Goal: Contribute content: Contribute content

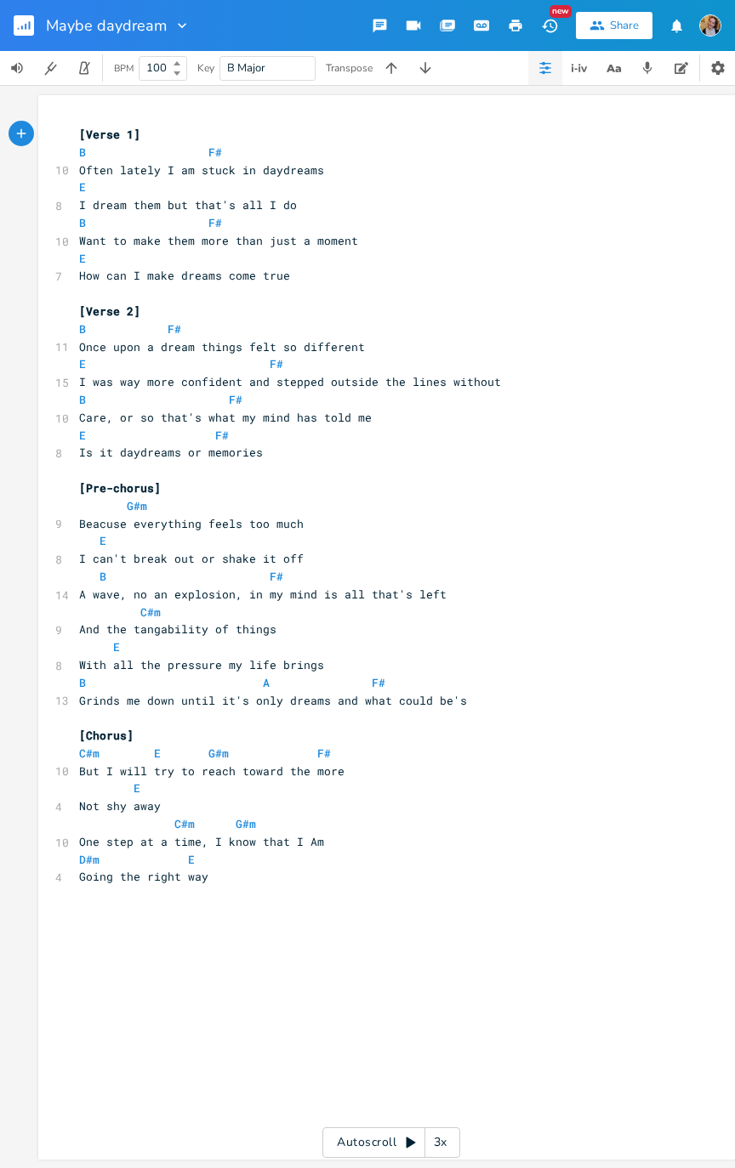
click at [235, 738] on pre "Going the right way" at bounding box center [383, 877] width 614 height 18
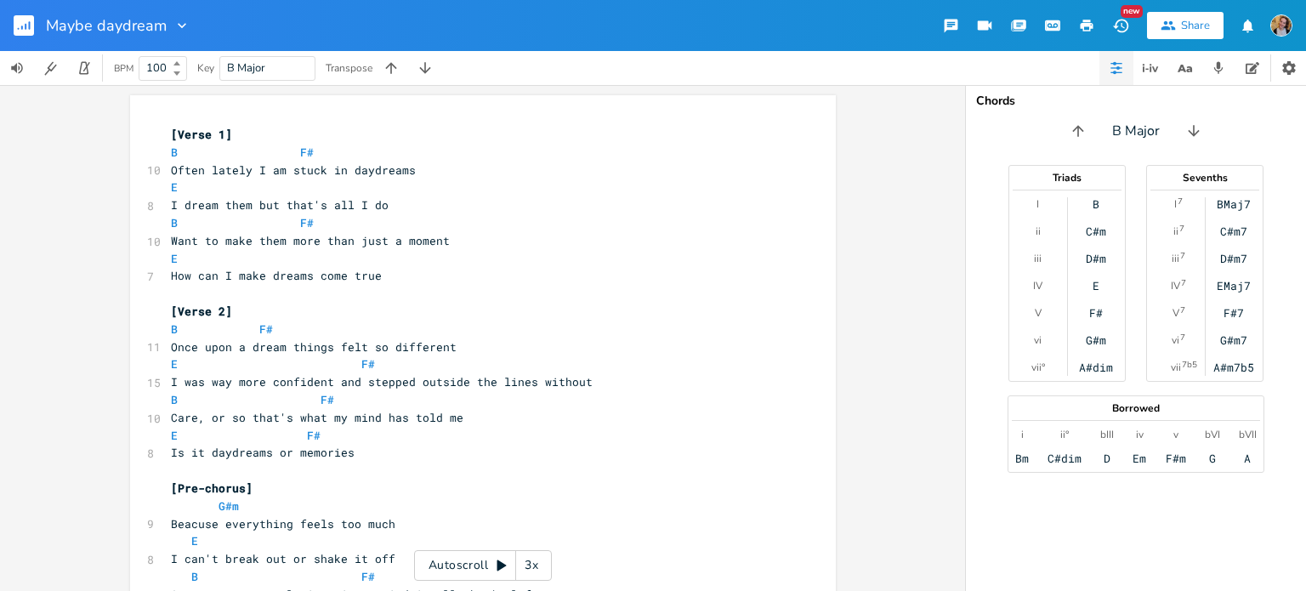
scroll to position [329, 0]
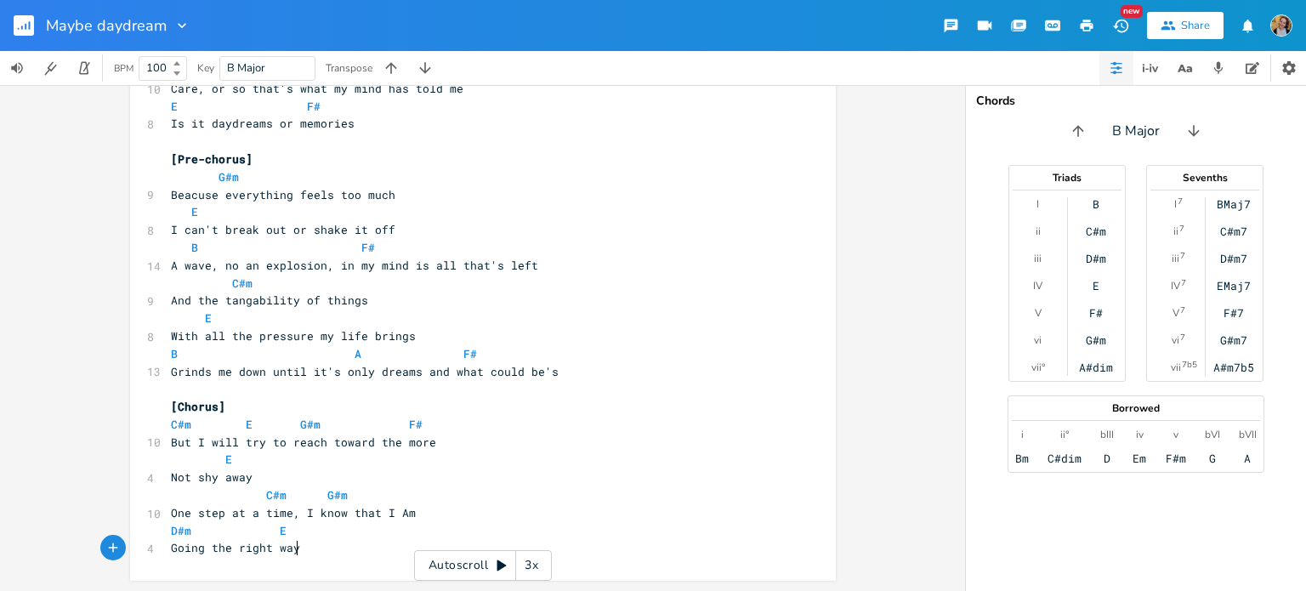
click at [354, 551] on pre "Going the right way" at bounding box center [474, 548] width 614 height 18
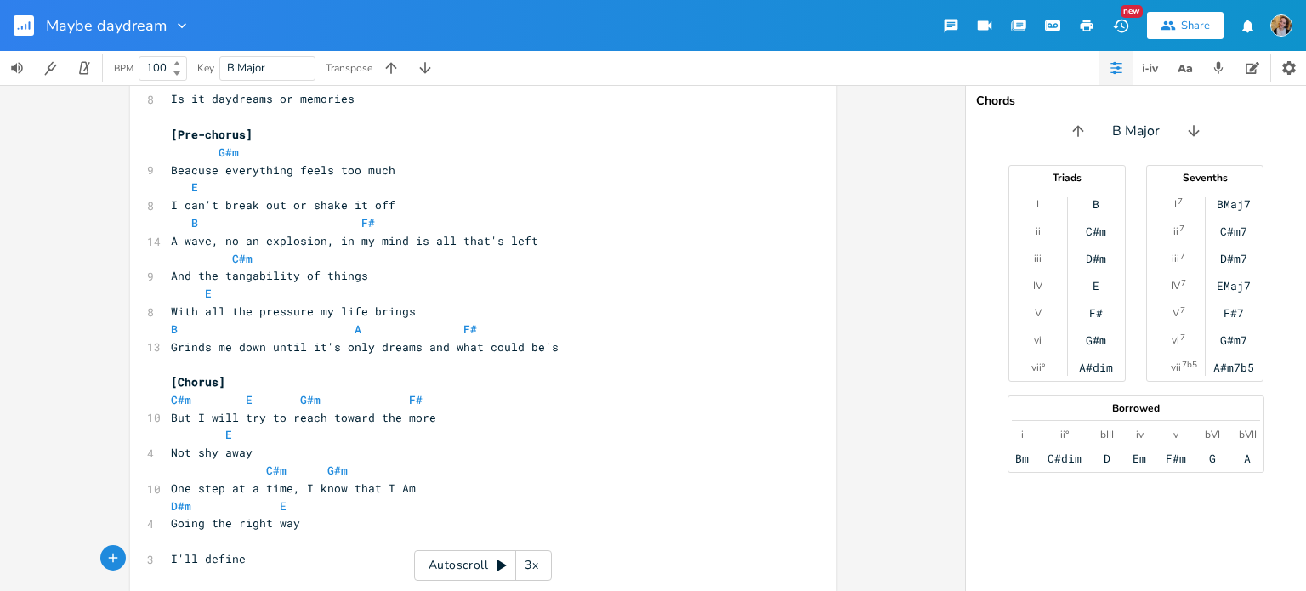
scroll to position [348, 0]
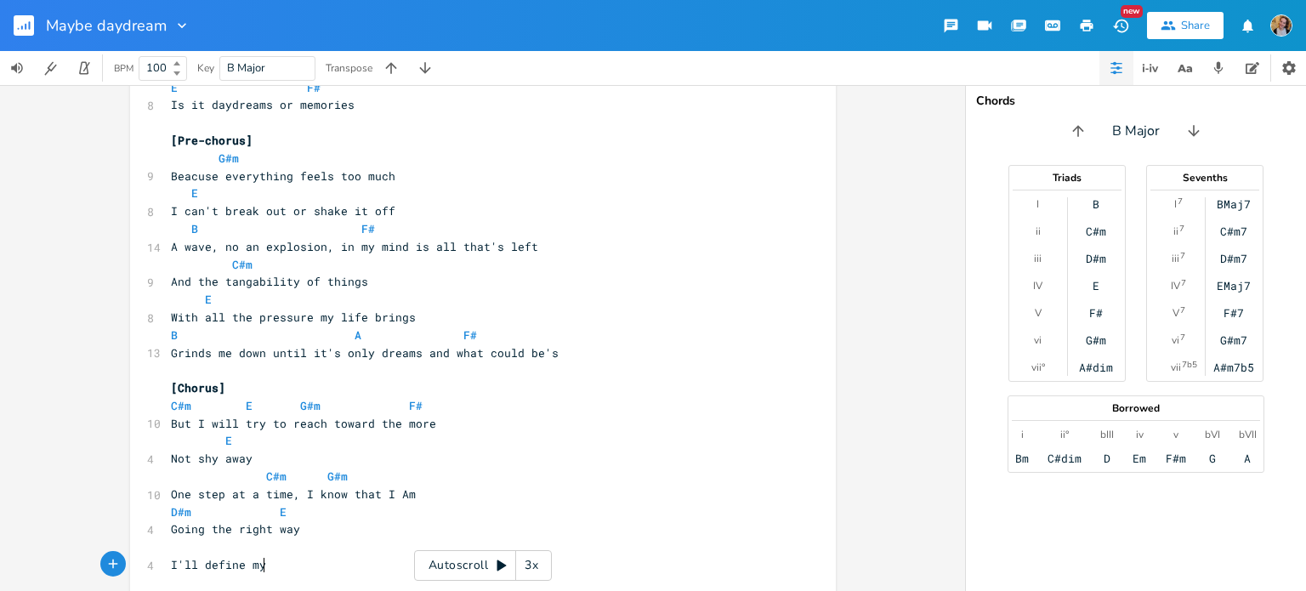
type textarea "I'll define my"
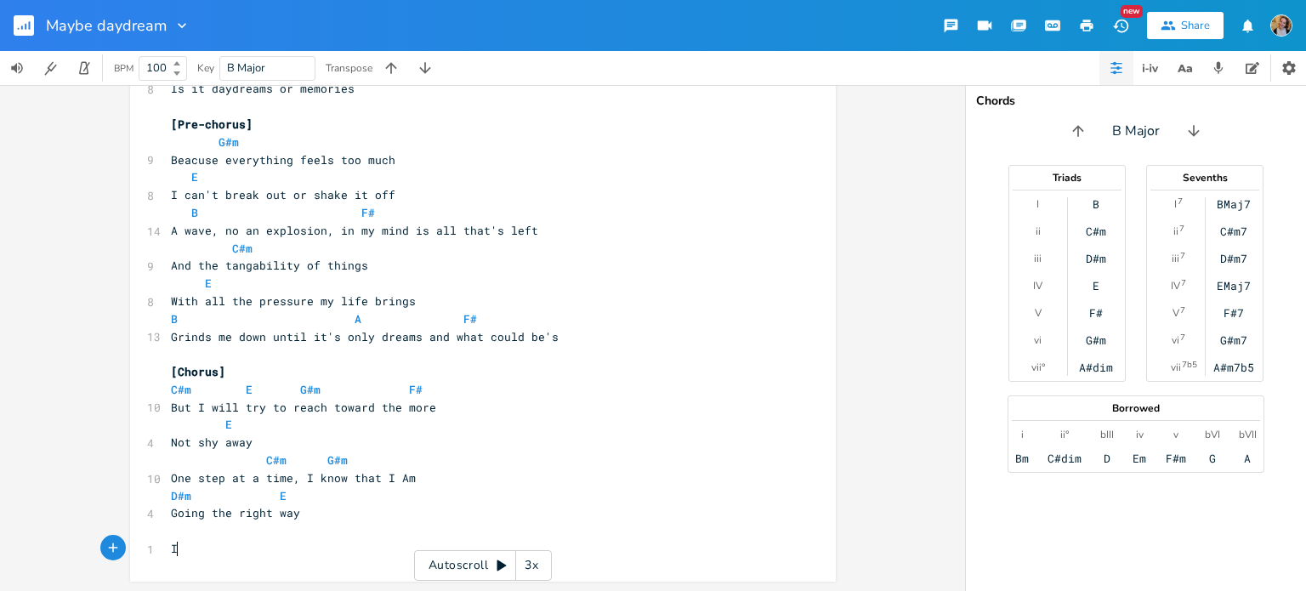
scroll to position [364, 0]
type textarea "And I will make"
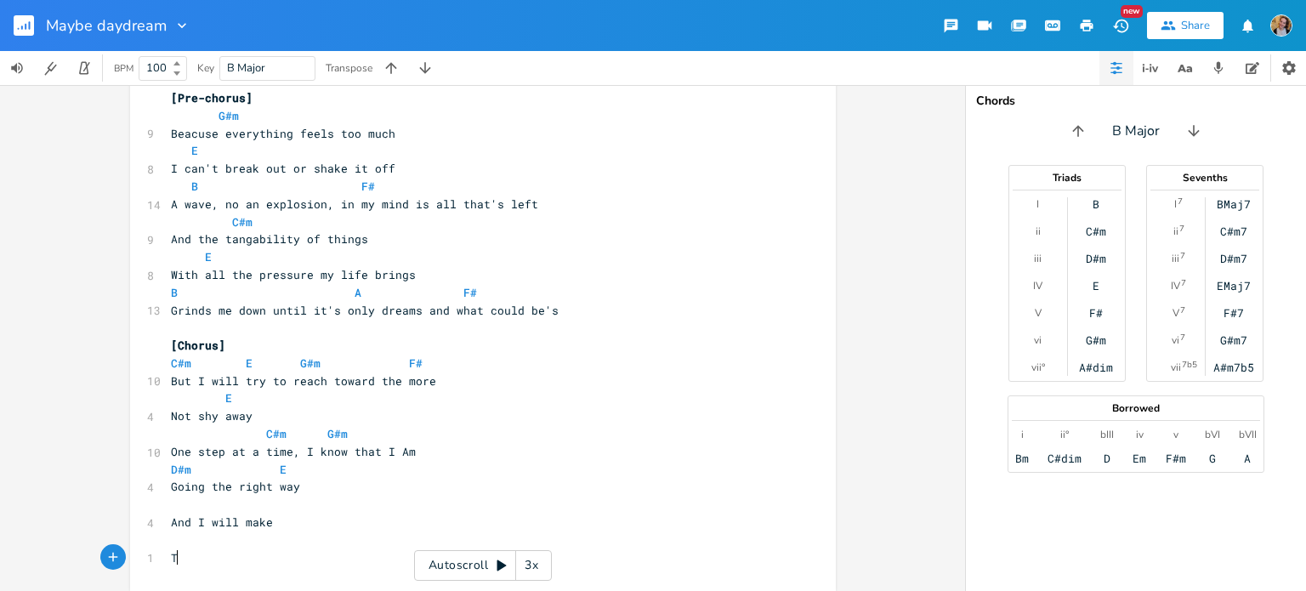
scroll to position [0, 12]
type textarea "Th"
type textarea "Mistake"
type textarea "s along the way"
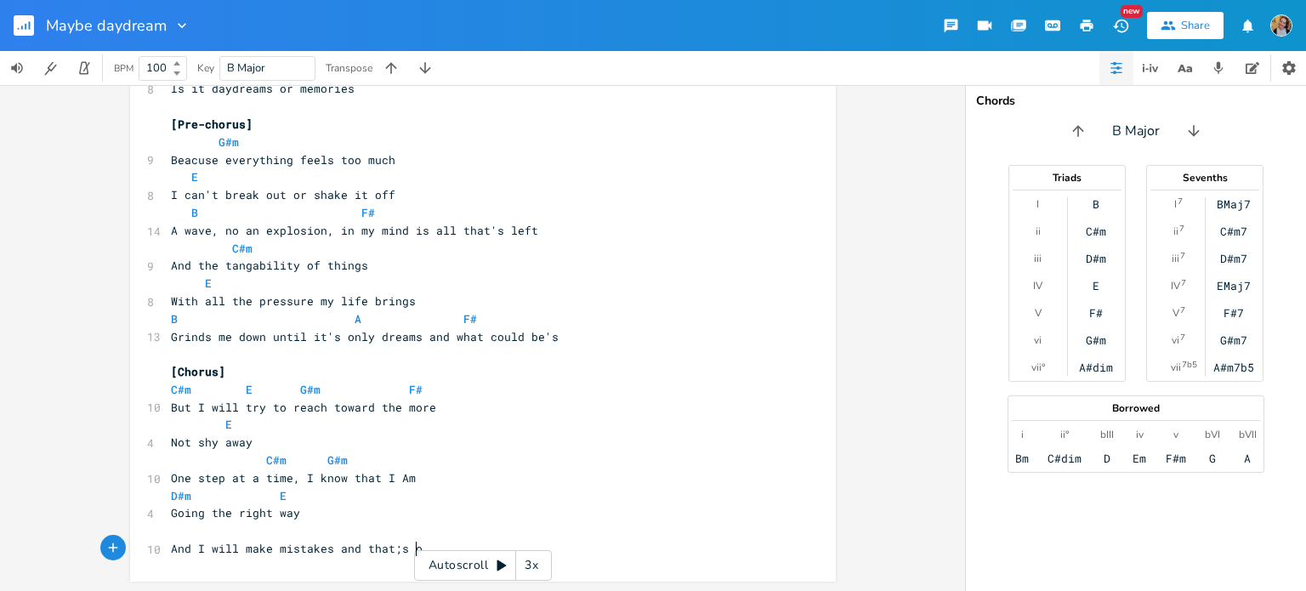
scroll to position [0, 121]
type textarea "e mistakes and that;s ok"
type textarea "'s okau"
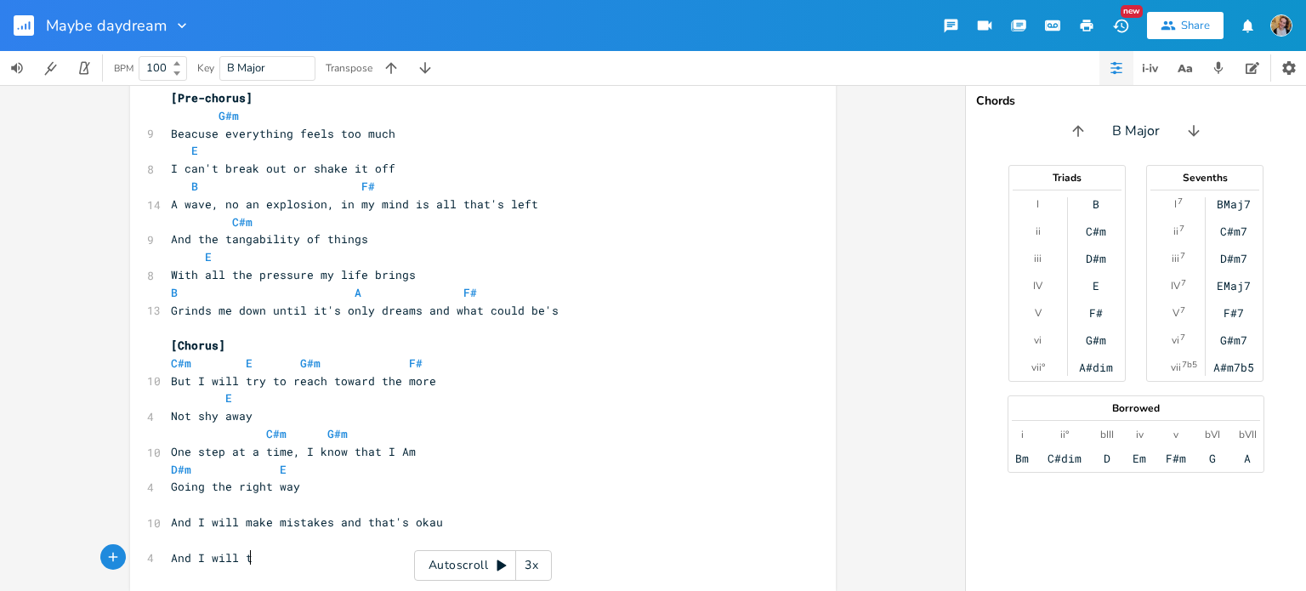
type textarea "And I will tk"
type textarea "ake the time I need to"
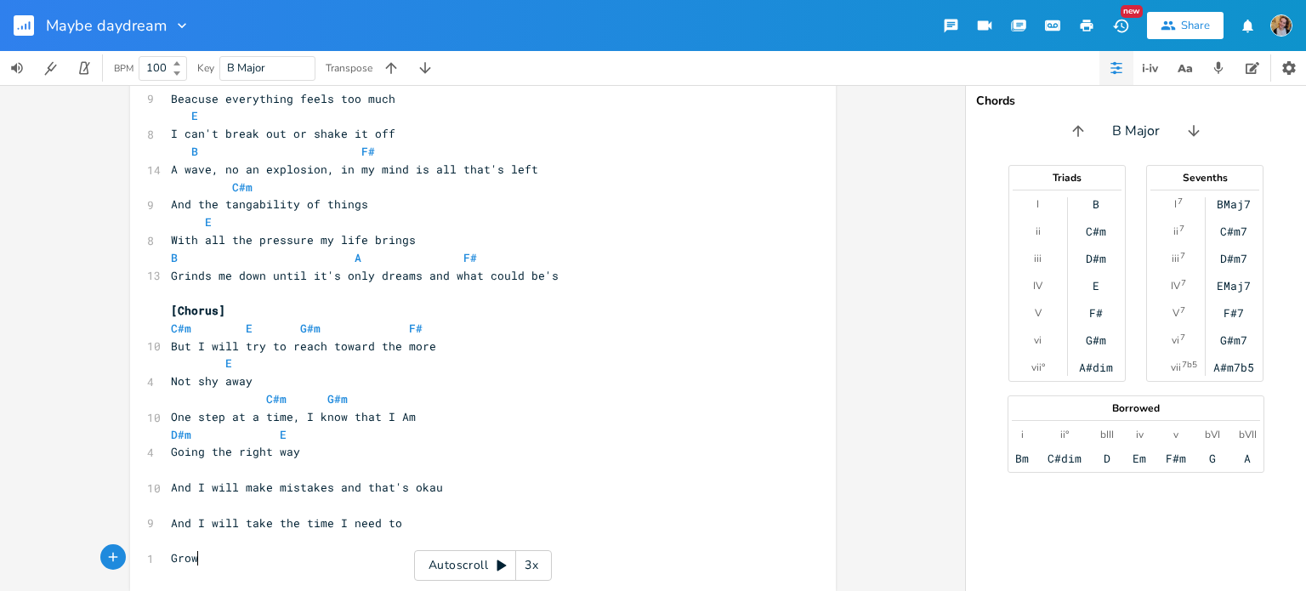
type textarea "Grow"
click at [279, 469] on pre "​" at bounding box center [474, 470] width 614 height 18
type textarea "G#m"
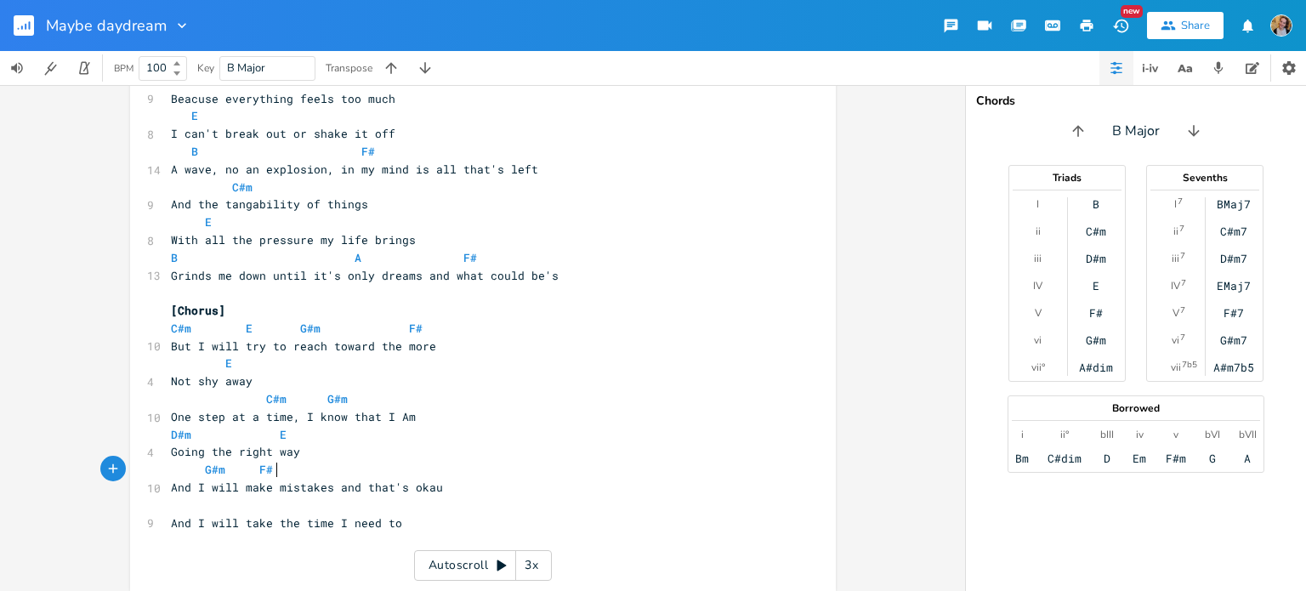
type textarea "F#"
type textarea "D#m C#m"
click at [350, 468] on span "G#m F# D#m C#m" at bounding box center [276, 469] width 211 height 15
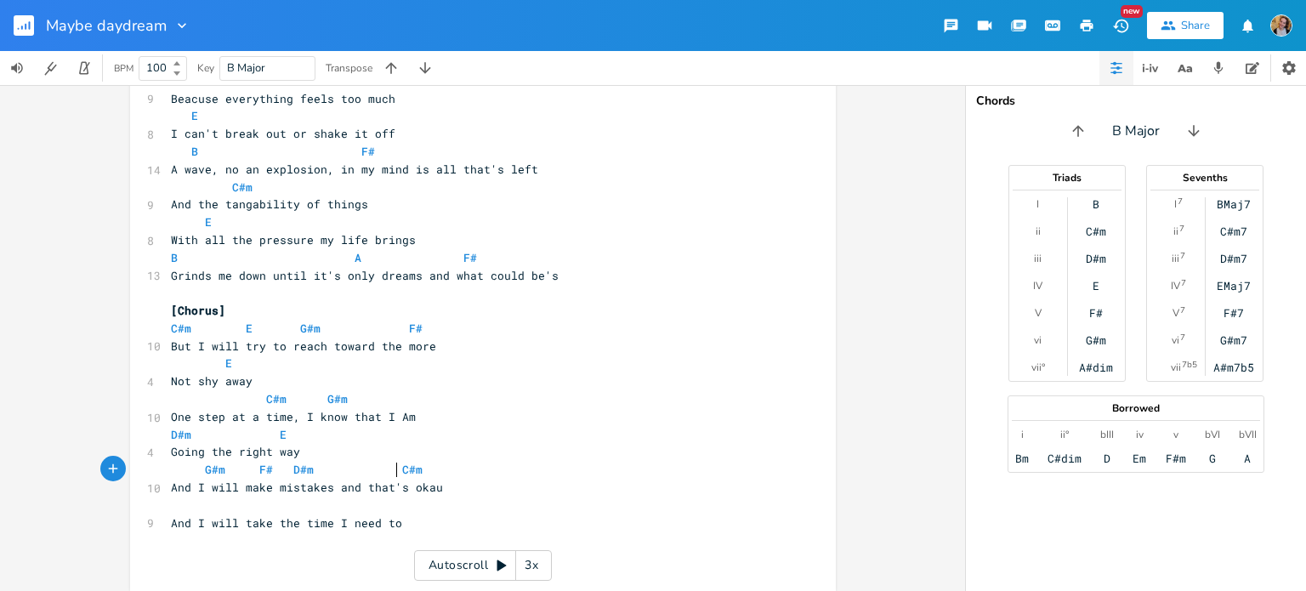
scroll to position [0, 19]
click at [432, 478] on pre "G#m F# D#m C#m" at bounding box center [474, 470] width 614 height 18
click at [440, 491] on pre "And I will make mistakes and that's okau" at bounding box center [474, 488] width 614 height 18
click at [338, 503] on pre "​" at bounding box center [474, 506] width 614 height 18
drag, startPoint x: 167, startPoint y: 519, endPoint x: 180, endPoint y: 526, distance: 15.2
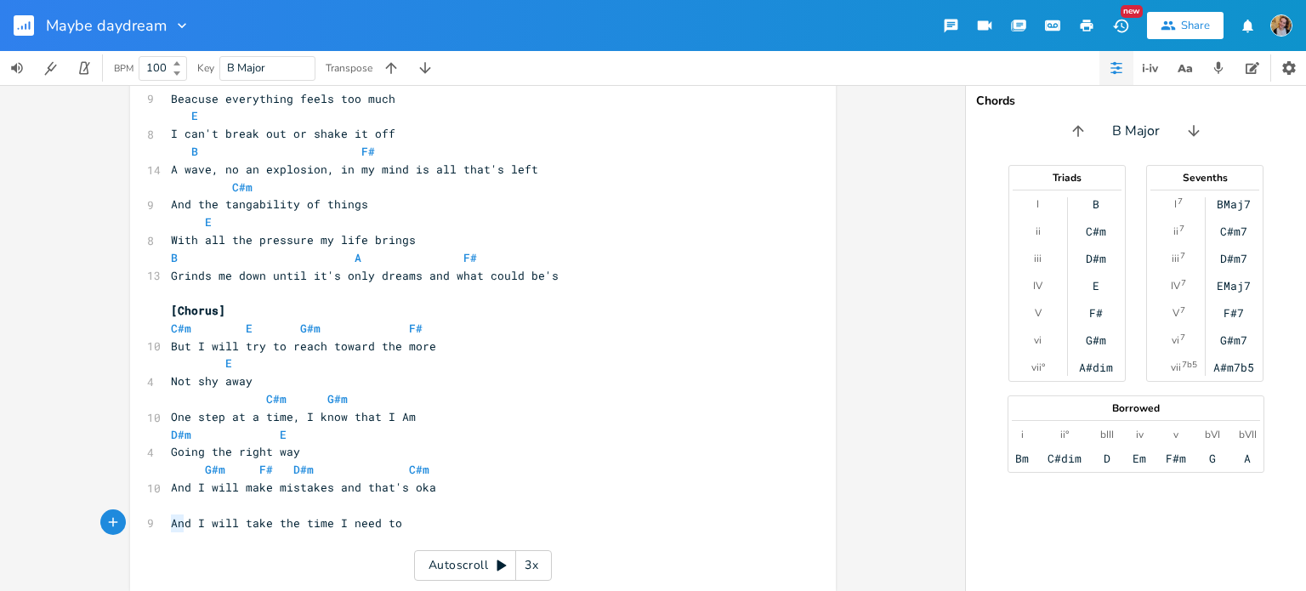
click at [180, 526] on span "And I will take the time I need to" at bounding box center [286, 522] width 231 height 15
type textarea "So"
click at [405, 525] on pre "So I will take the time I need to" at bounding box center [474, 523] width 614 height 18
click at [207, 508] on pre "​" at bounding box center [474, 506] width 614 height 18
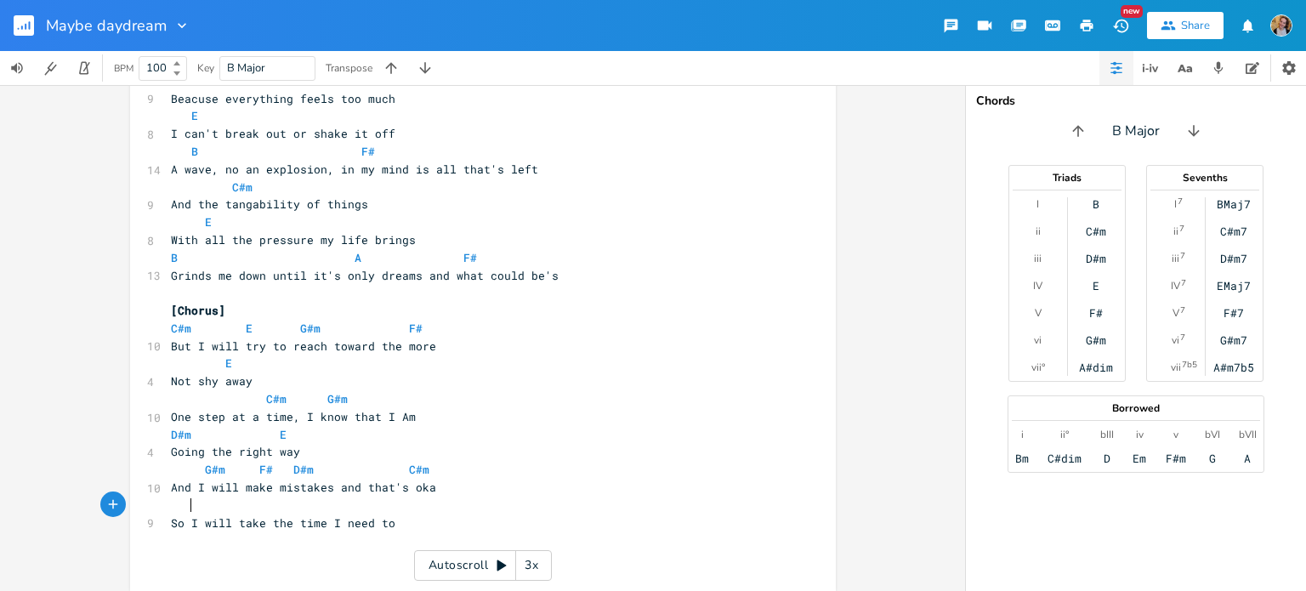
type textarea "E"
click at [228, 508] on pre "E" at bounding box center [474, 506] width 614 height 18
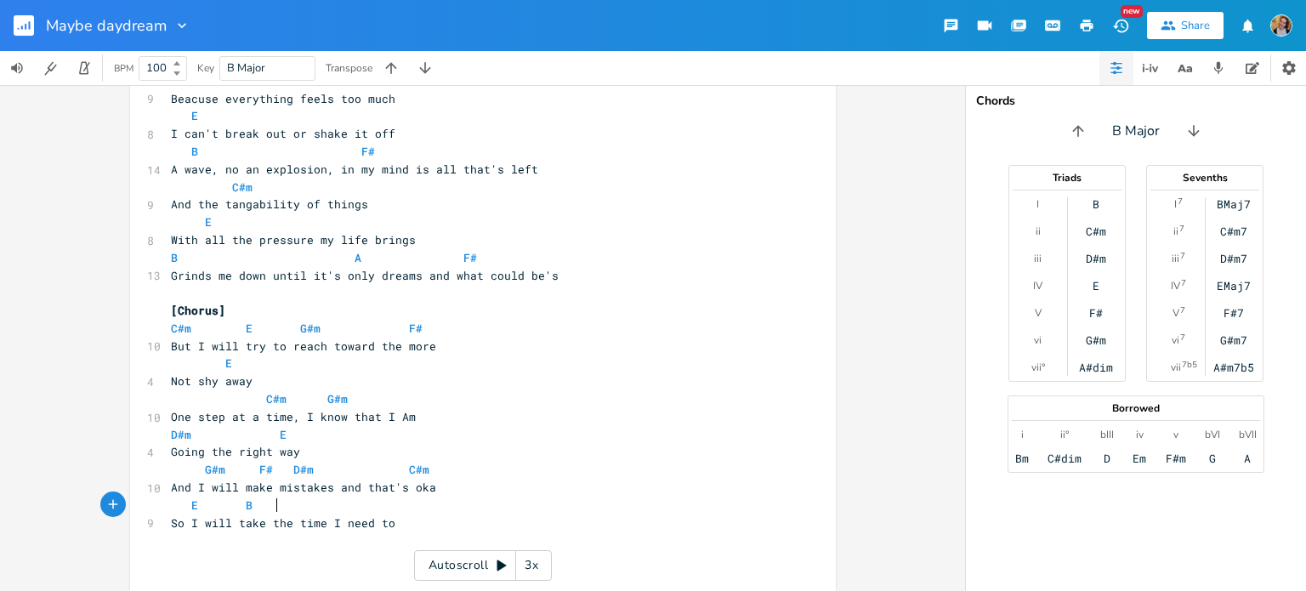
type textarea "B"
type textarea "F#"
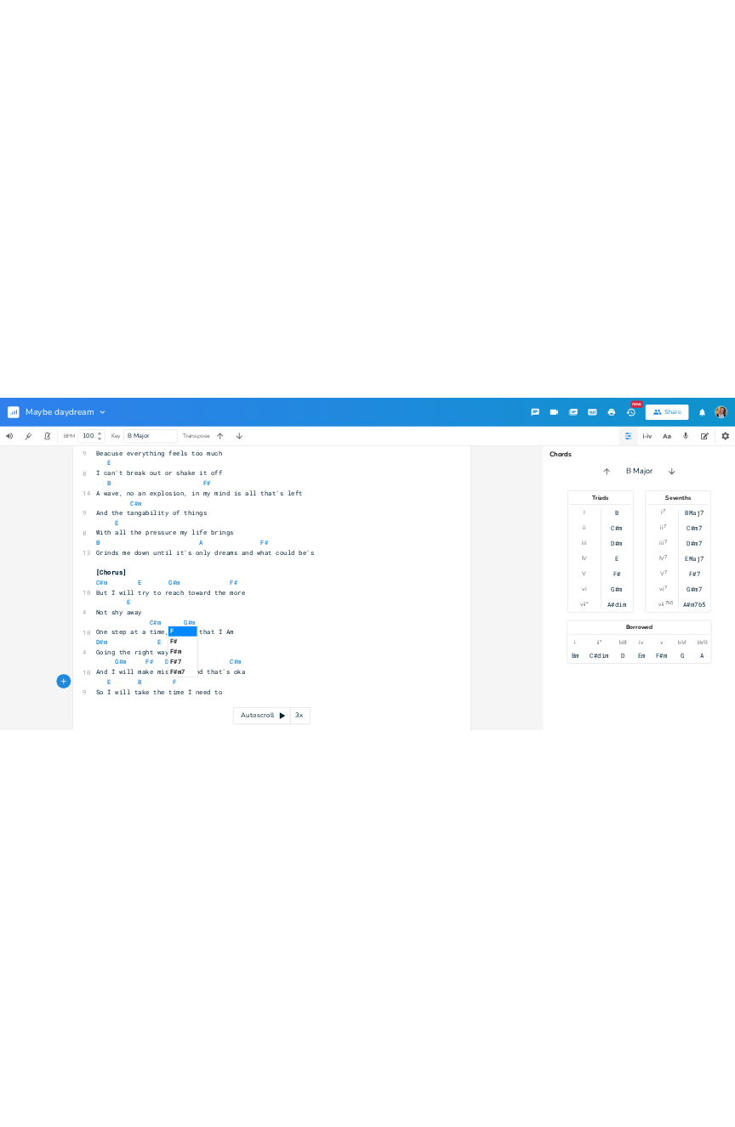
scroll to position [0, 12]
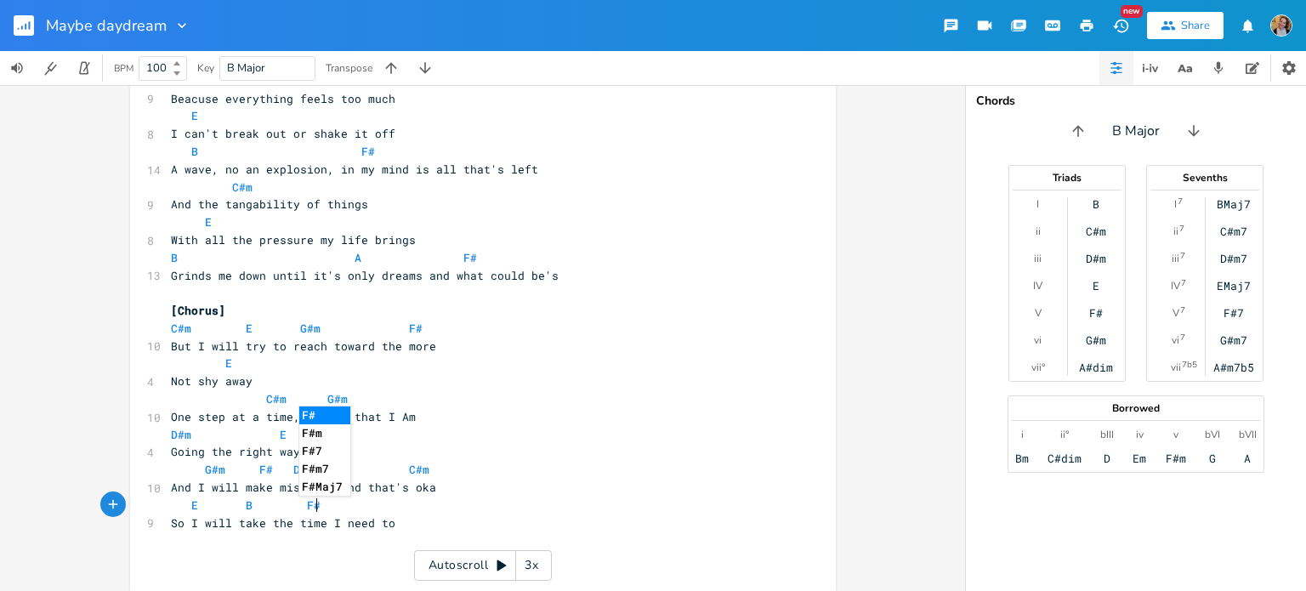
click at [435, 501] on pre "E B F#" at bounding box center [474, 506] width 614 height 18
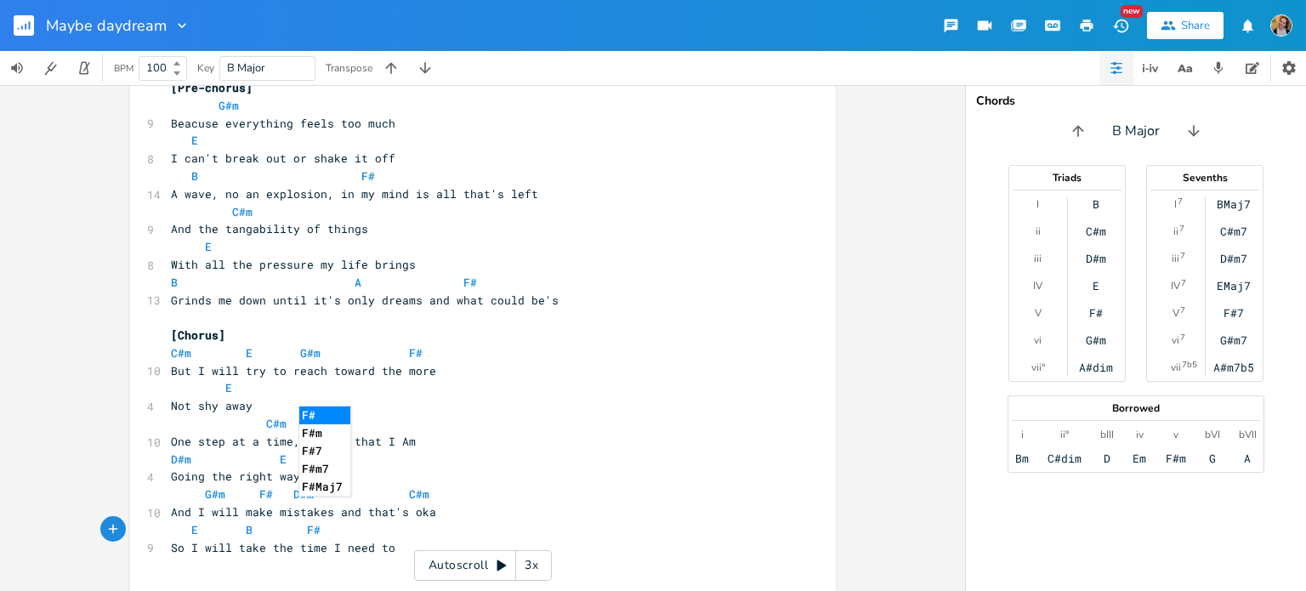
scroll to position [425, 0]
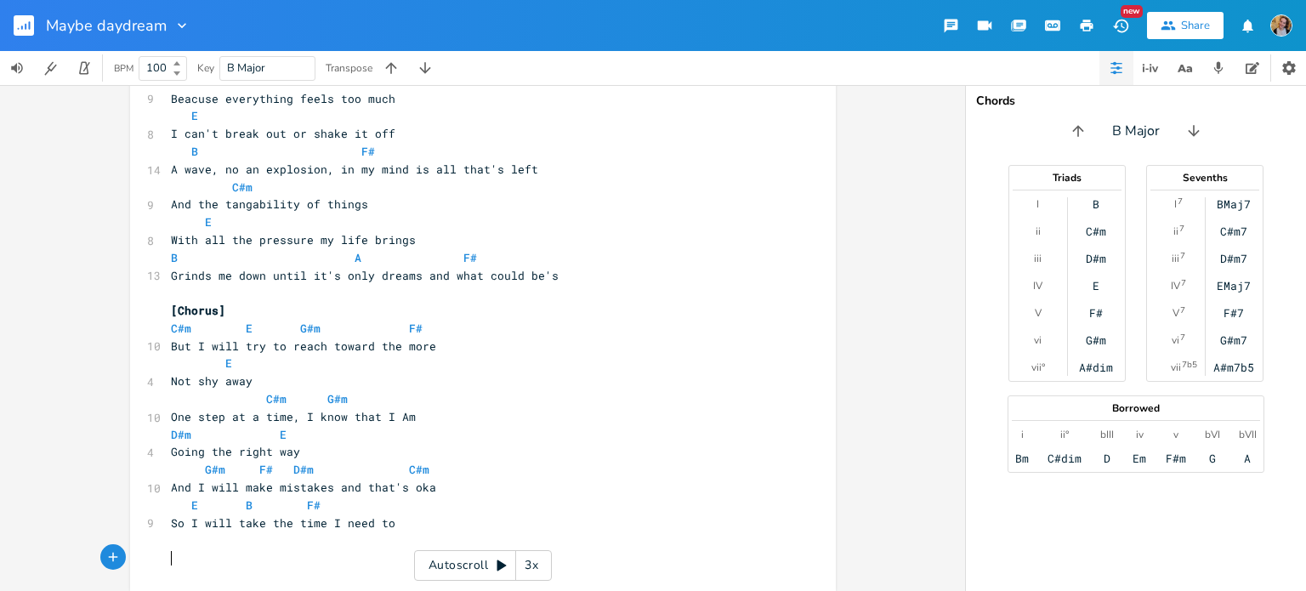
click at [299, 585] on div "[Verse 1] B F# 10 Often lately I am stuck in daydreams E 8 I dream them but tha…" at bounding box center [495, 146] width 656 height 899
type textarea "Daydream."
type textarea ","
type textarea "of what could be"
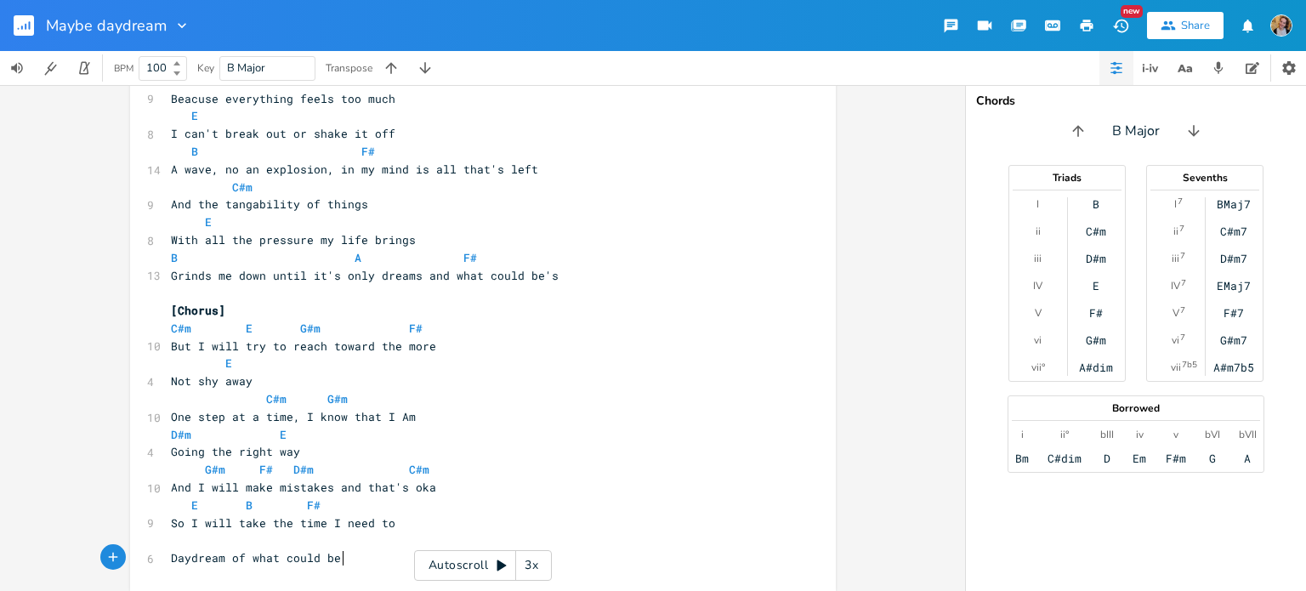
scroll to position [0, 89]
click at [226, 546] on pre "​" at bounding box center [474, 540] width 614 height 18
type textarea "A E"
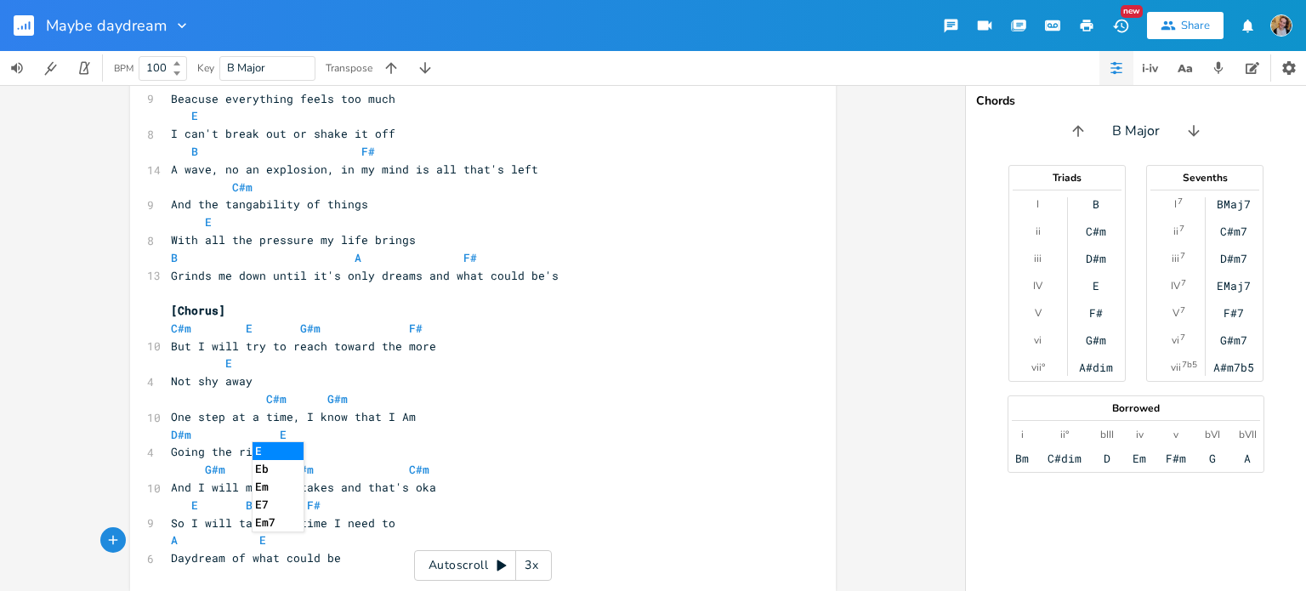
click at [361, 554] on pre "Daydream of what could be" at bounding box center [474, 558] width 614 height 18
type textarea "F#"
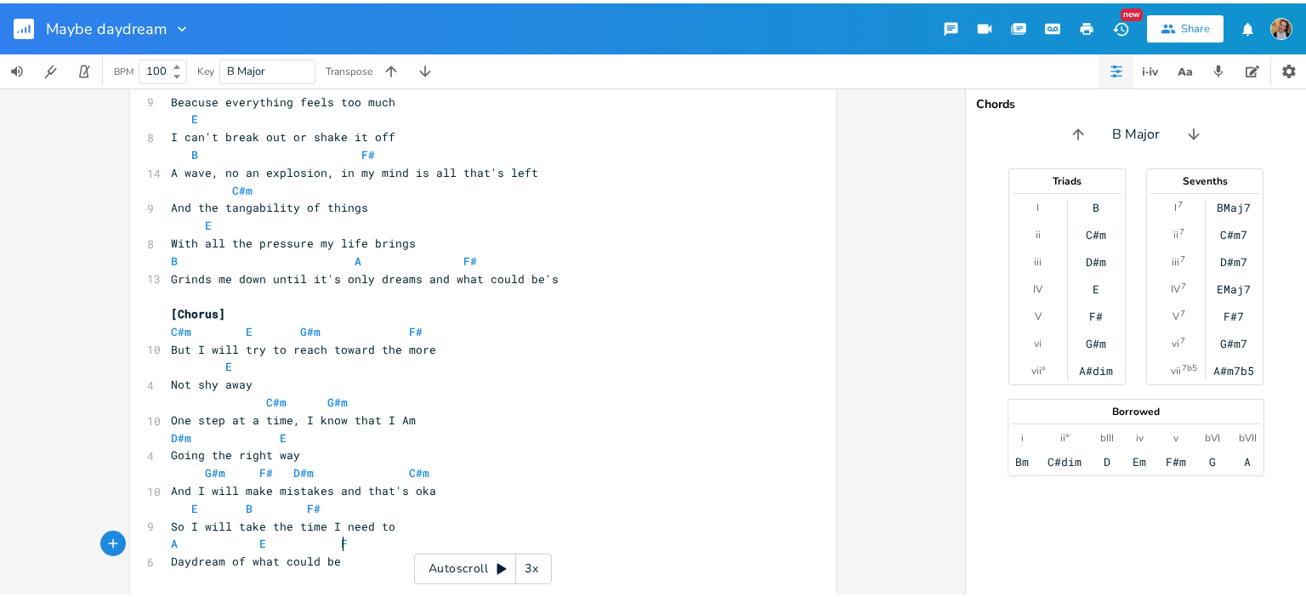
scroll to position [0, 44]
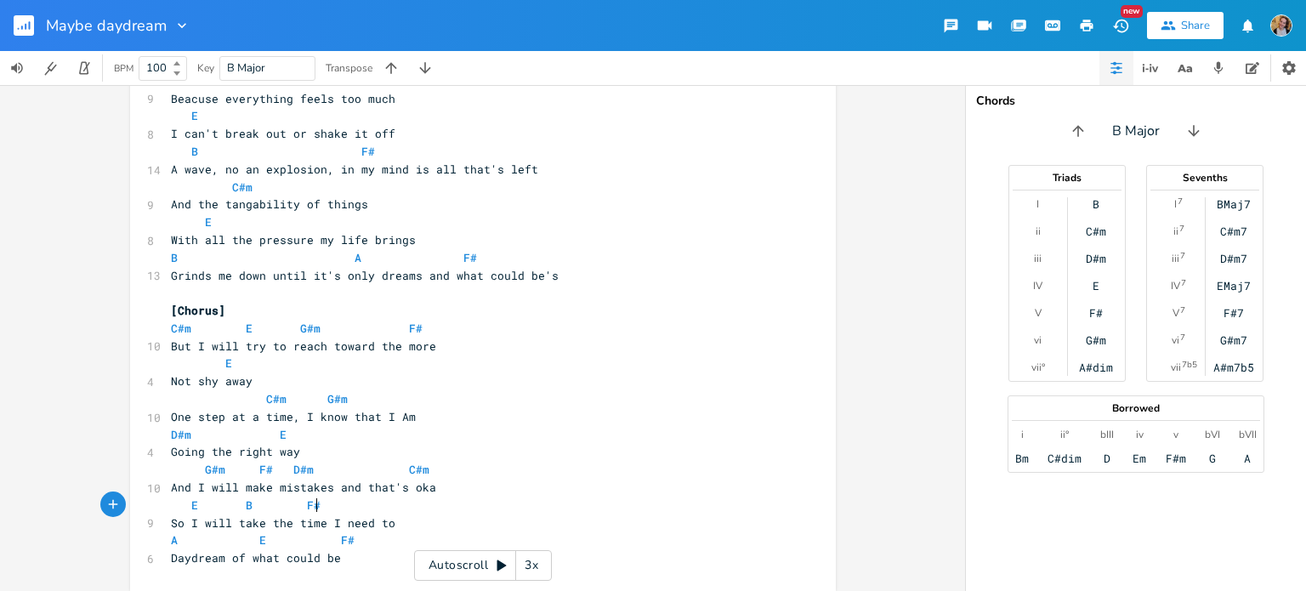
click at [450, 500] on pre "E B F#" at bounding box center [474, 506] width 614 height 18
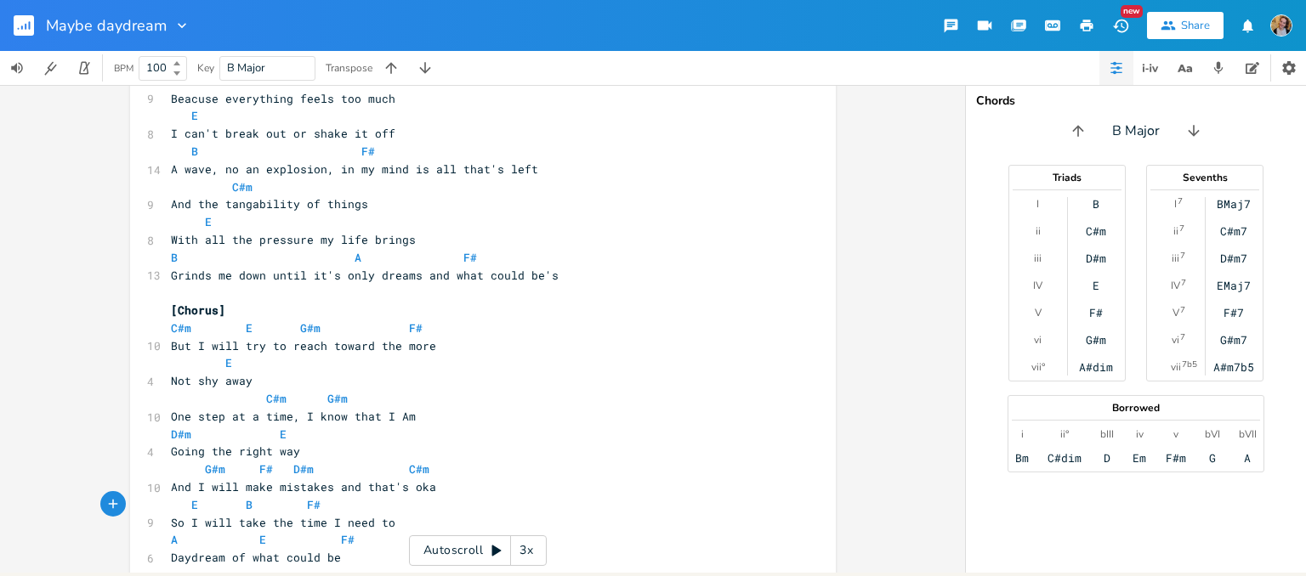
click at [37, 201] on div "xxxxxxxxxx [Verse 1] B F# 10 Often lately I am stuck in daydreams E 8 I dream t…" at bounding box center [482, 329] width 965 height 488
click at [0, 169] on div "xxxxxxxxxx [Verse 1] B F# 10 Often lately I am stuck in daydreams E 8 I dream t…" at bounding box center [482, 329] width 965 height 488
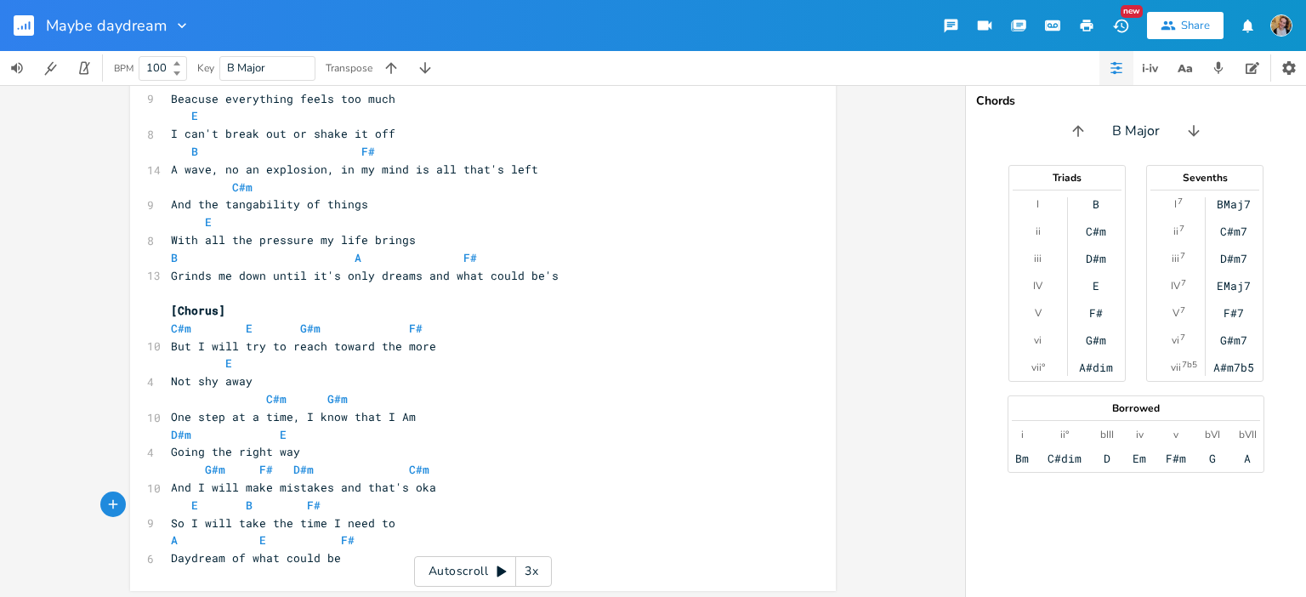
click at [0, 155] on div "xxxxxxxxxx [Verse 1] B F# 10 Often lately I am stuck in daydreams E 8 I dream t…" at bounding box center [482, 341] width 965 height 512
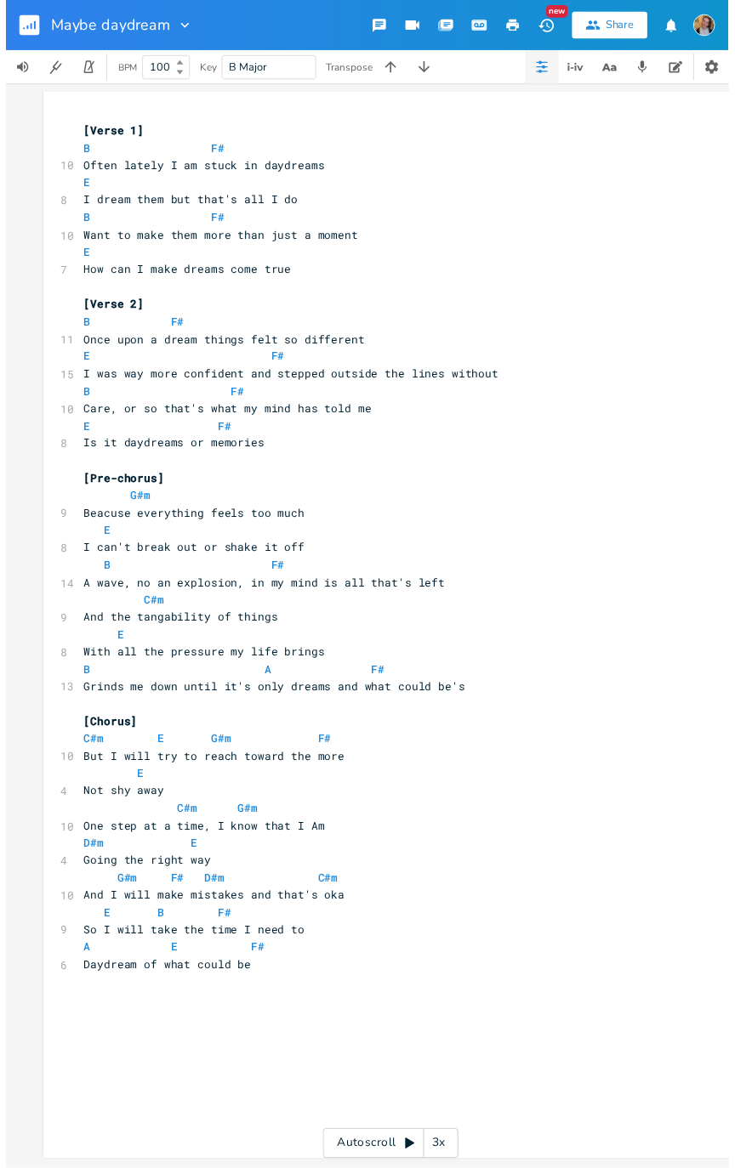
scroll to position [0, 0]
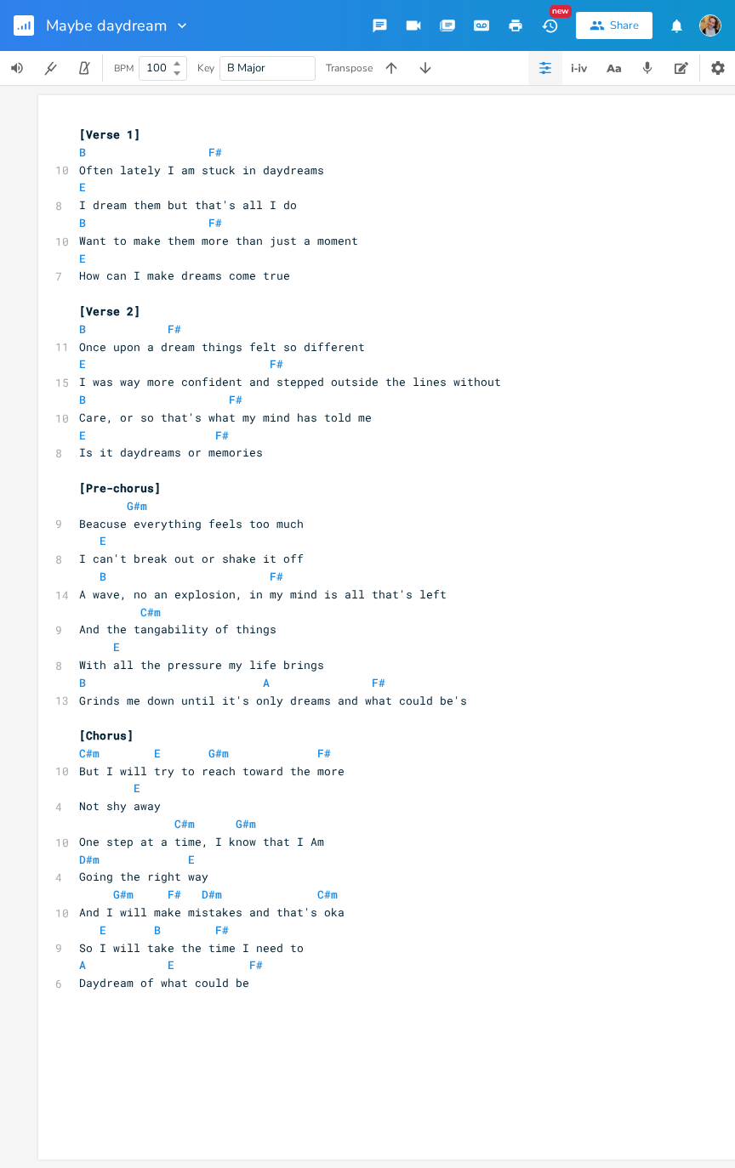
click at [295, 738] on pre "A E F#" at bounding box center [383, 965] width 614 height 18
click at [273, 738] on pre "A E F#" at bounding box center [383, 965] width 614 height 18
click at [271, 738] on pre "A E F#" at bounding box center [383, 965] width 614 height 18
click at [272, 738] on pre "A E F#" at bounding box center [383, 965] width 614 height 18
click at [271, 738] on pre "A E F#" at bounding box center [383, 965] width 614 height 18
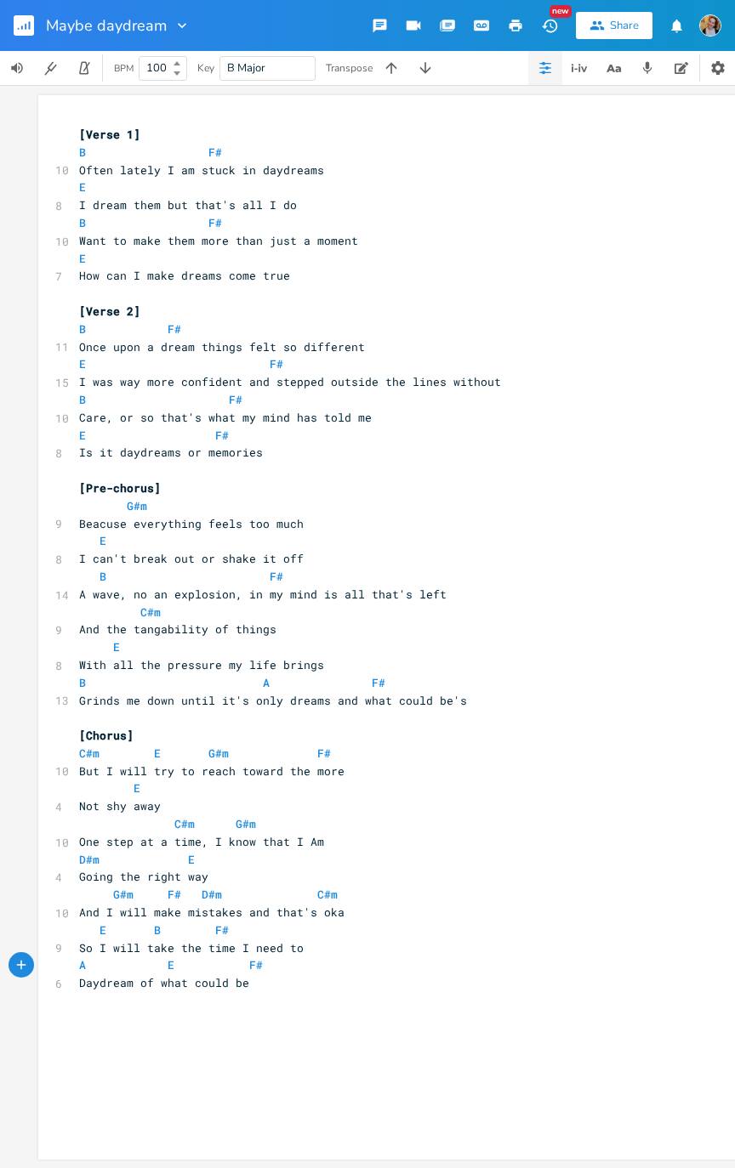
click at [292, 738] on pre "A E F#" at bounding box center [383, 965] width 614 height 18
click at [408, 657] on pre "With all the pressure my life brings" at bounding box center [383, 665] width 614 height 18
click at [460, 701] on pre "Grinds me down until it's only dreams and what could be's" at bounding box center [383, 701] width 614 height 18
click at [458, 701] on pre "Grinds me down until it's only dreams and what could be's" at bounding box center [383, 701] width 614 height 18
type textarea "s"
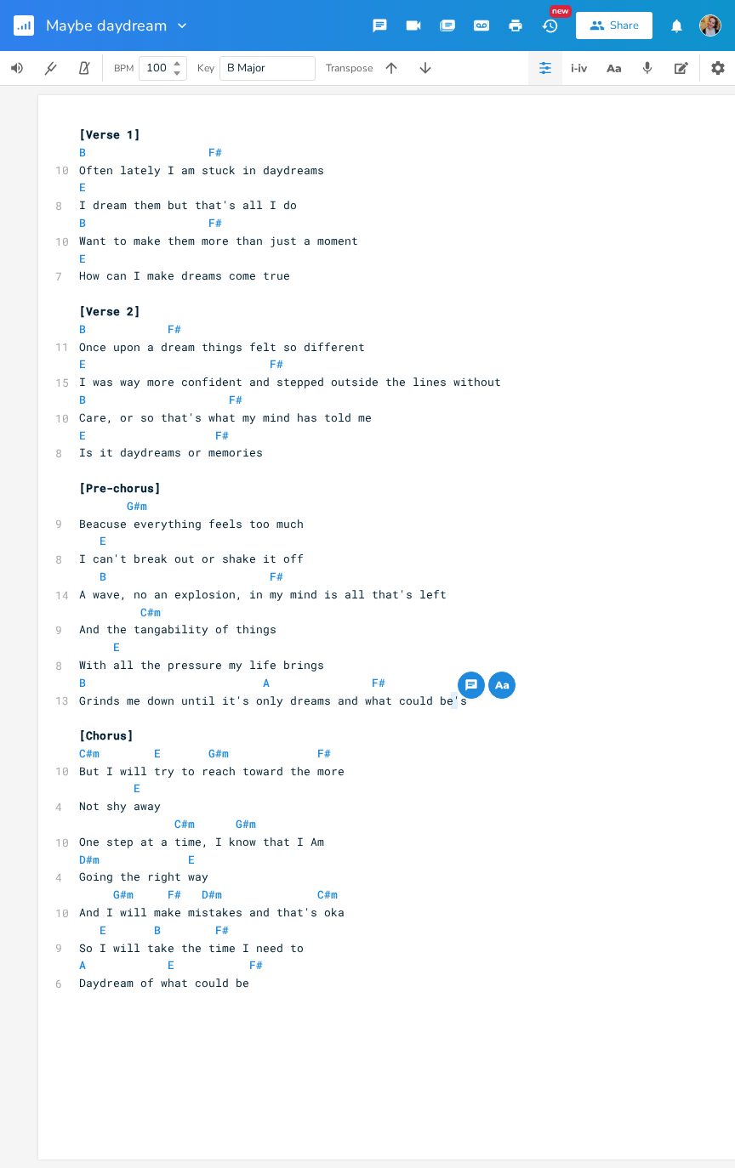
click at [274, 738] on pre "Daydream of what could be" at bounding box center [383, 983] width 614 height 18
click at [24, 20] on rect "button" at bounding box center [24, 25] width 20 height 20
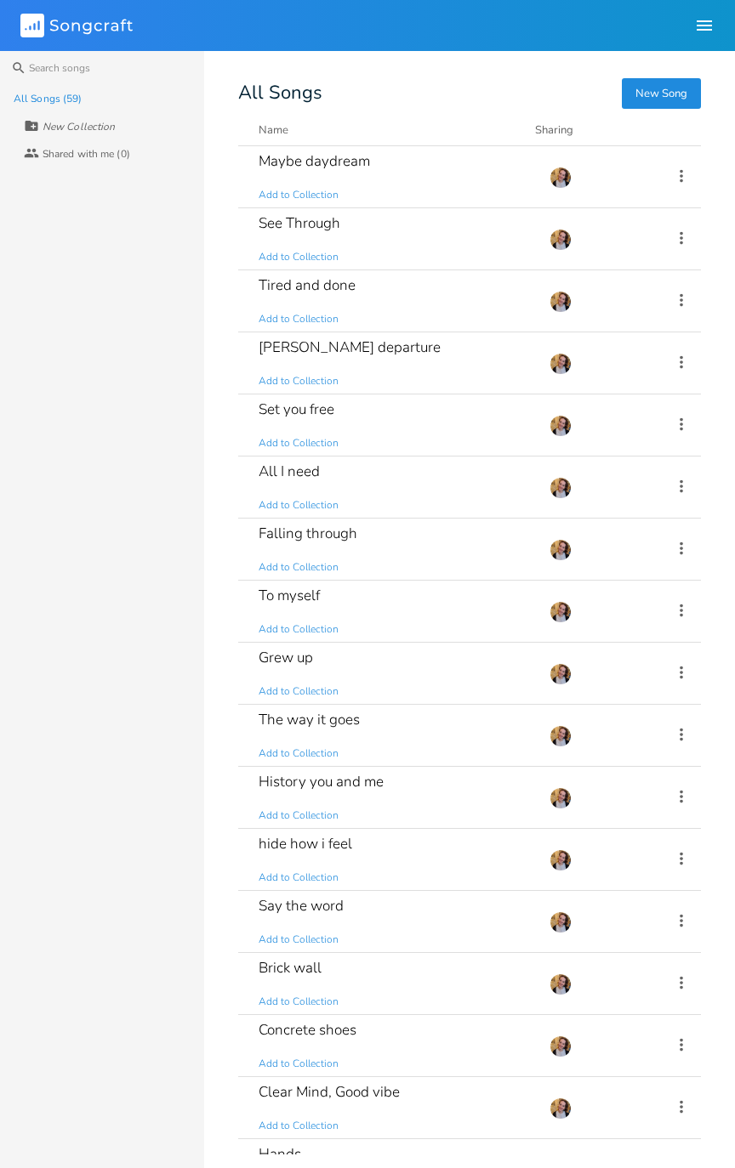
click at [431, 242] on div "See Through Add to Collection" at bounding box center [393, 238] width 270 height 61
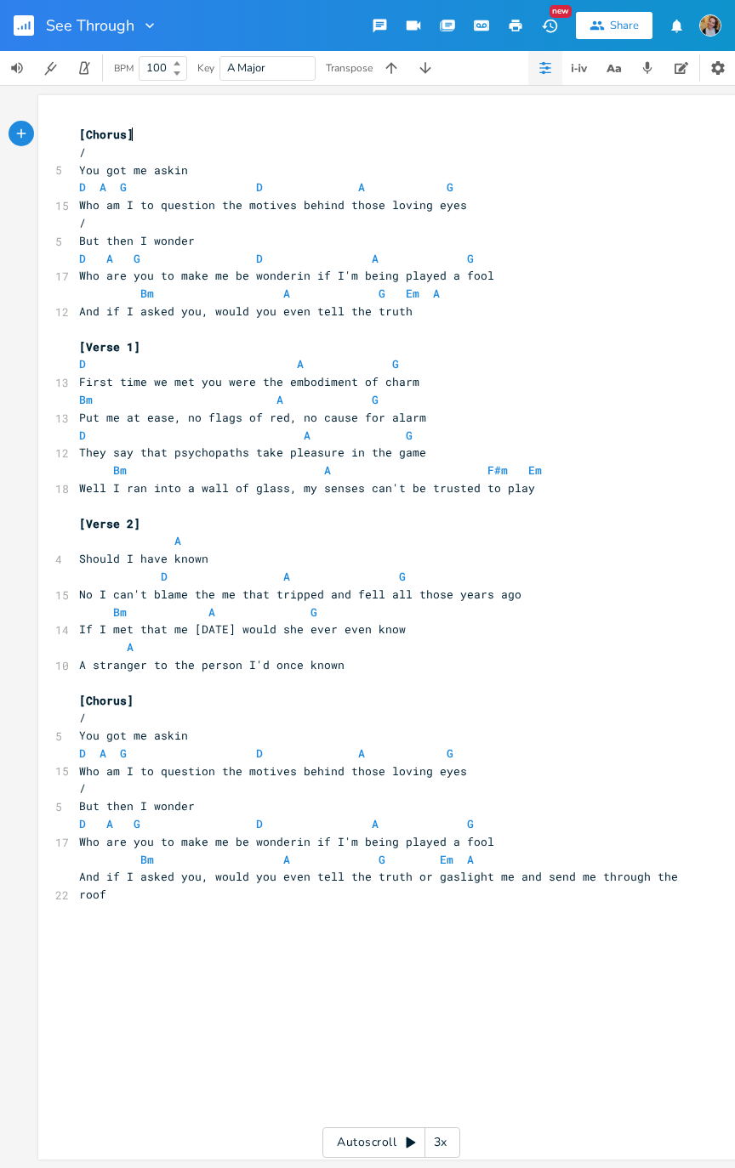
click at [37, 34] on button "button" at bounding box center [31, 25] width 34 height 41
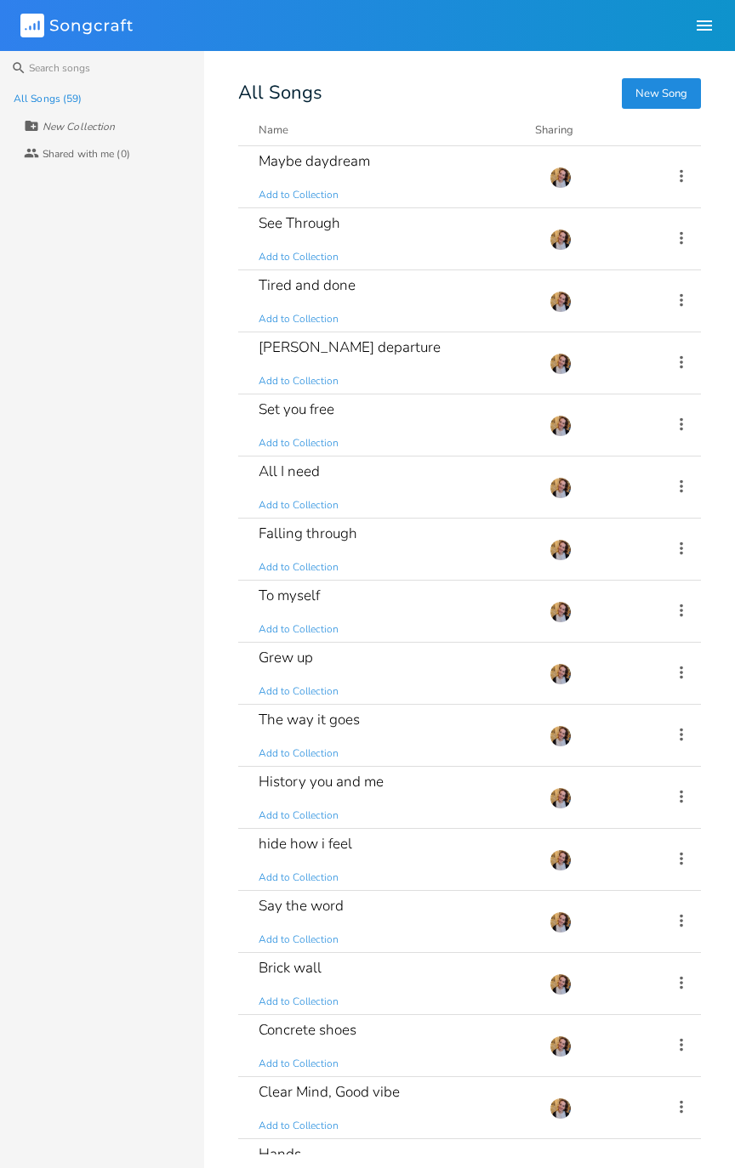
click at [487, 433] on div "Set you free Add to Collection" at bounding box center [393, 424] width 270 height 61
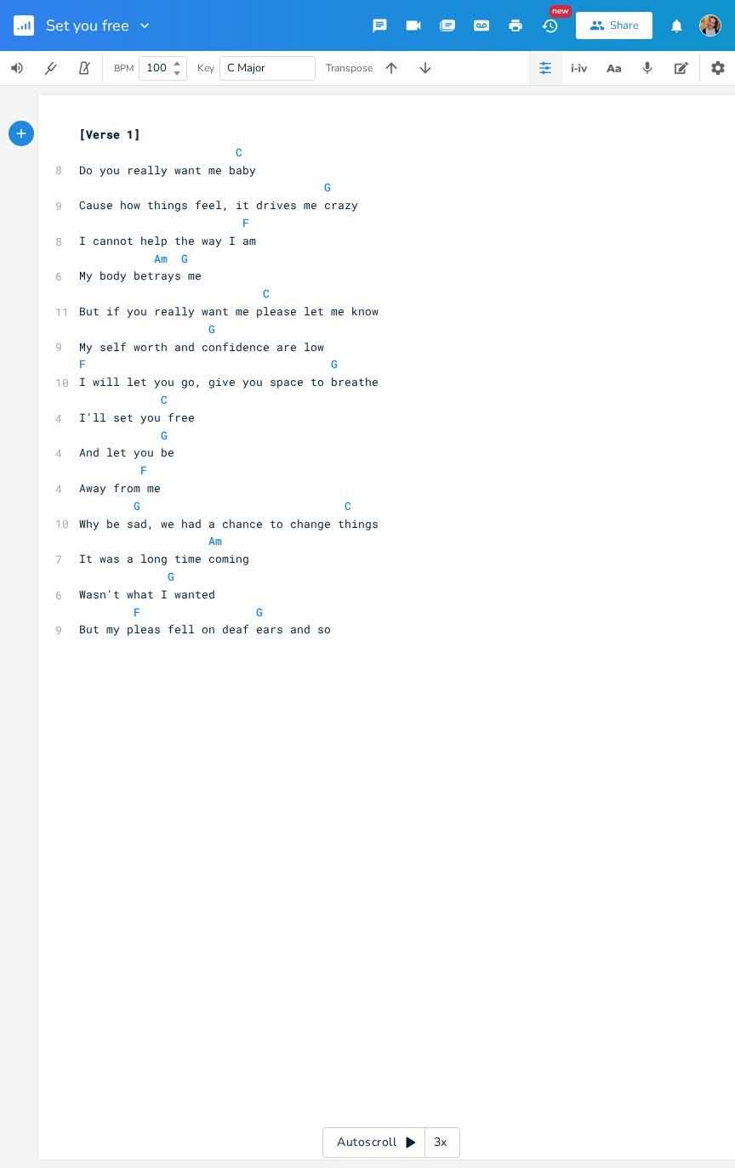
click at [24, 36] on button "button" at bounding box center [31, 25] width 34 height 41
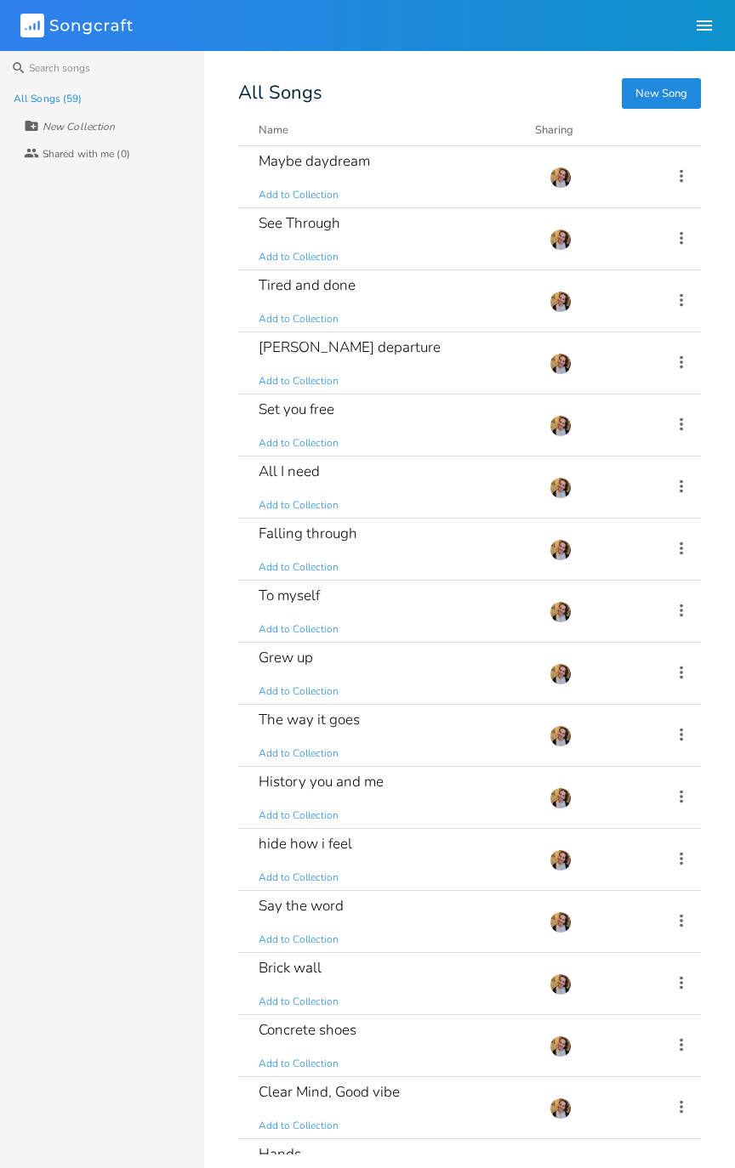
click at [418, 367] on div "[PERSON_NAME] departure Add to Collection" at bounding box center [393, 362] width 270 height 61
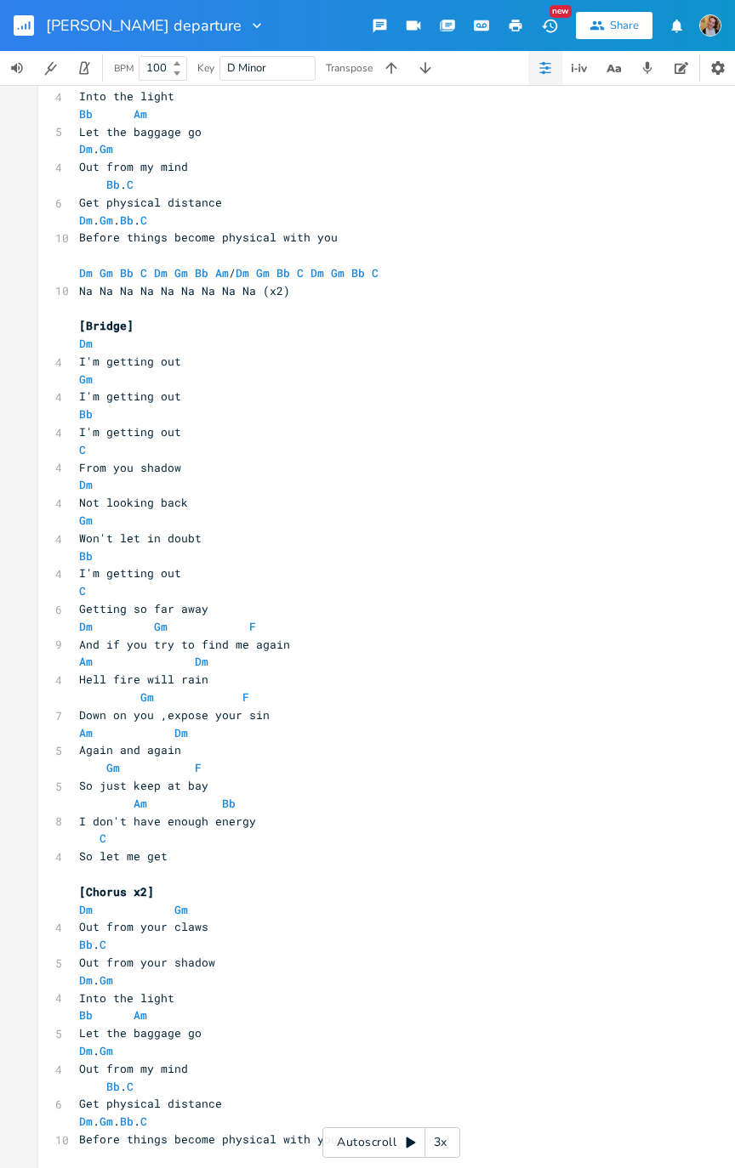
scroll to position [1707, 0]
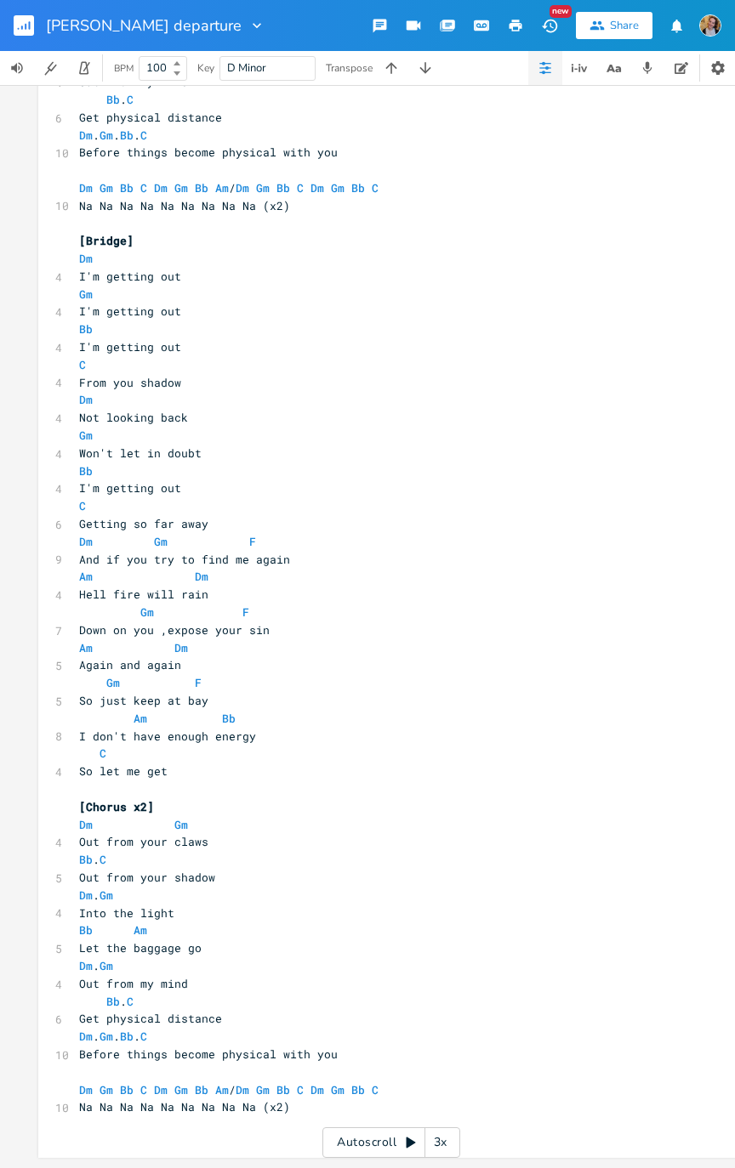
click at [18, 28] on icon "button" at bounding box center [19, 29] width 2 height 2
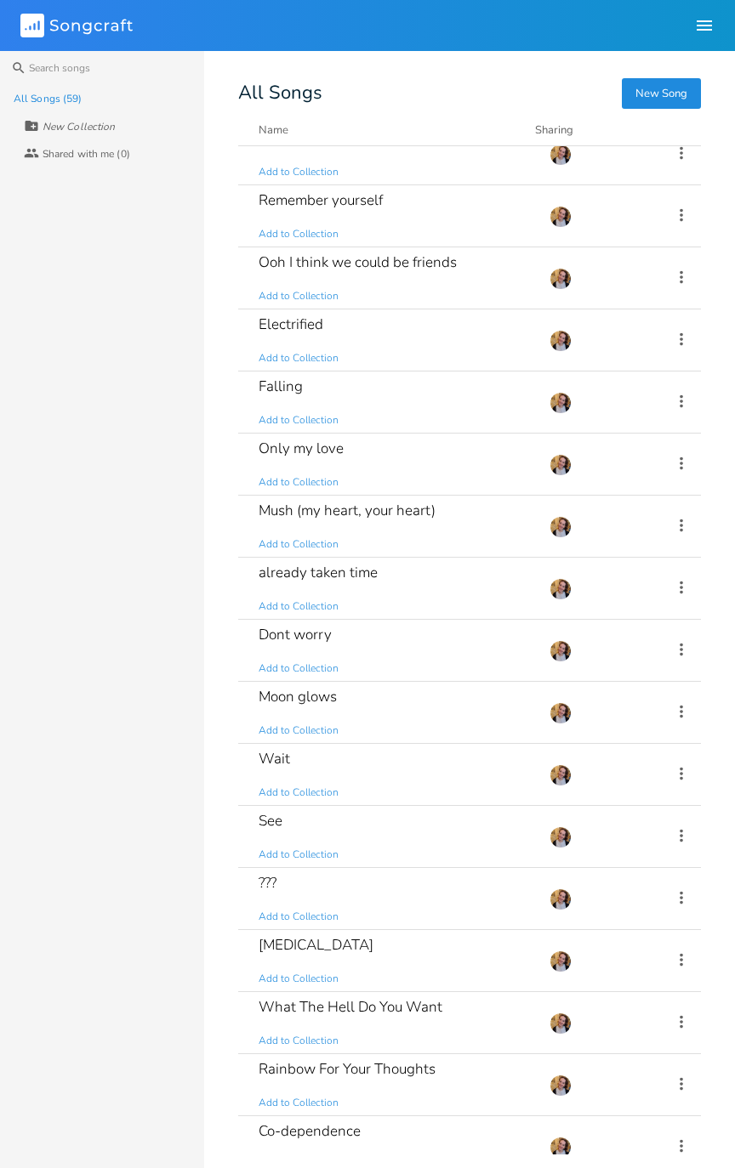
scroll to position [1700, 0]
click at [421, 333] on div "Electrified Add to Collection" at bounding box center [393, 339] width 270 height 61
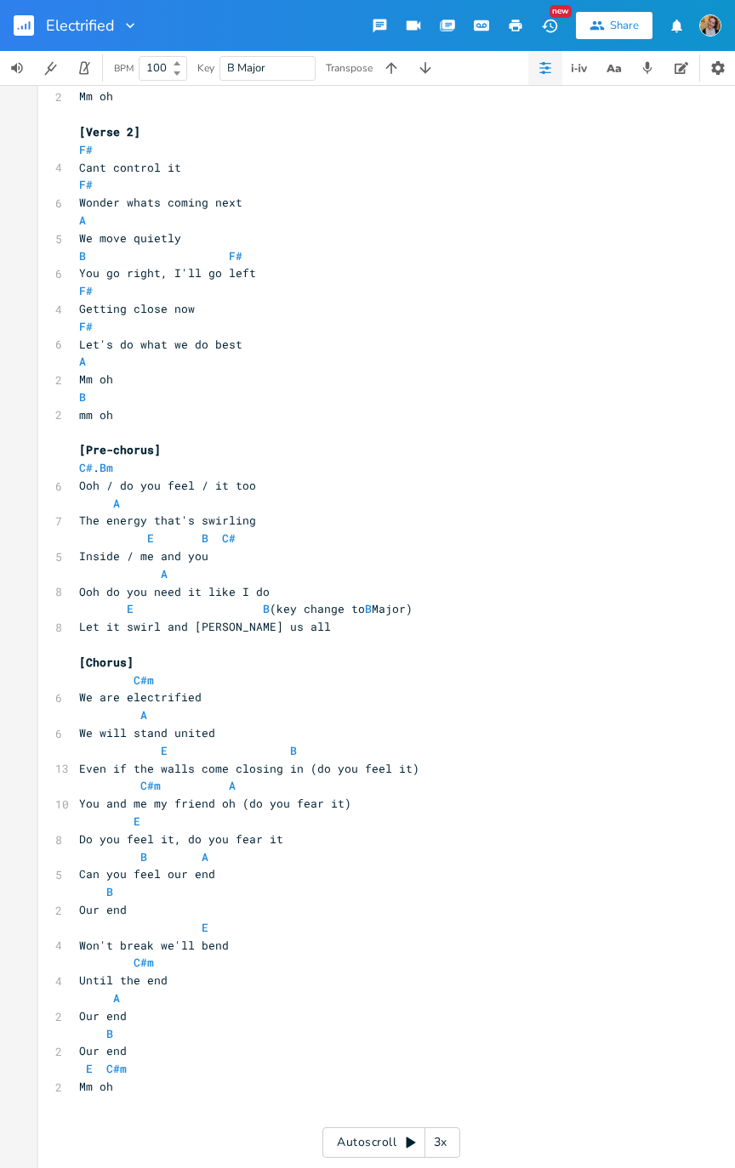
scroll to position [398, 0]
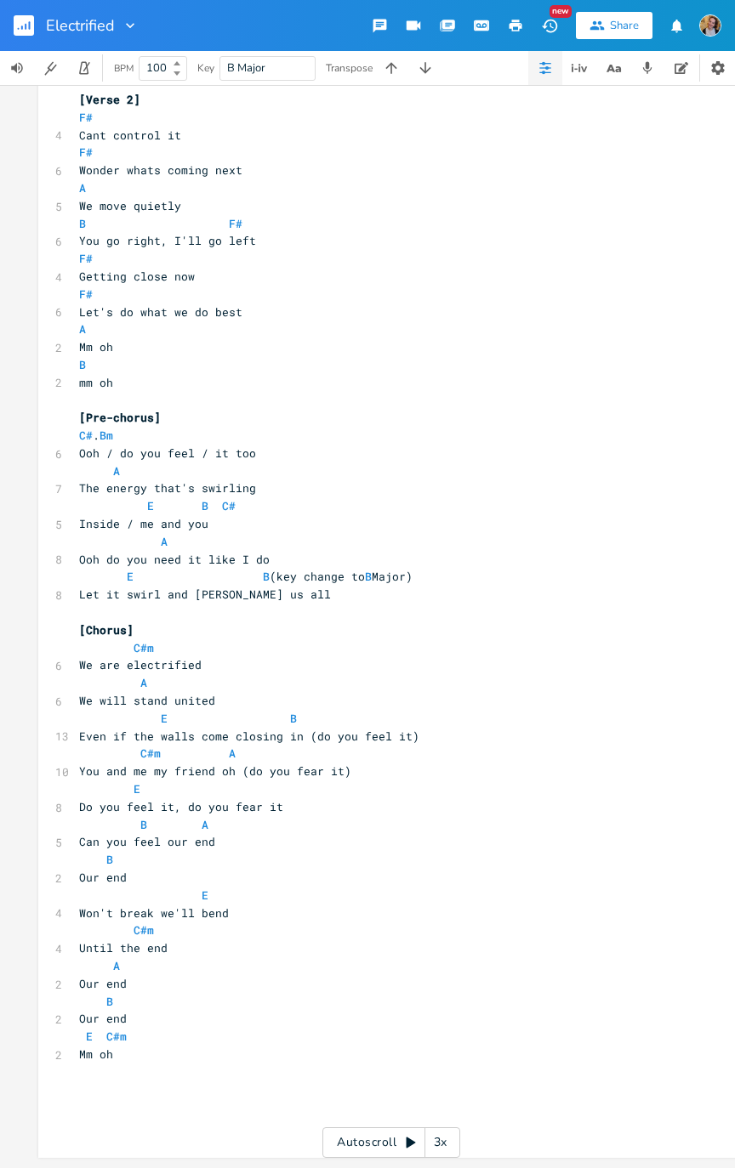
click at [24, 29] on rect "button" at bounding box center [24, 25] width 20 height 20
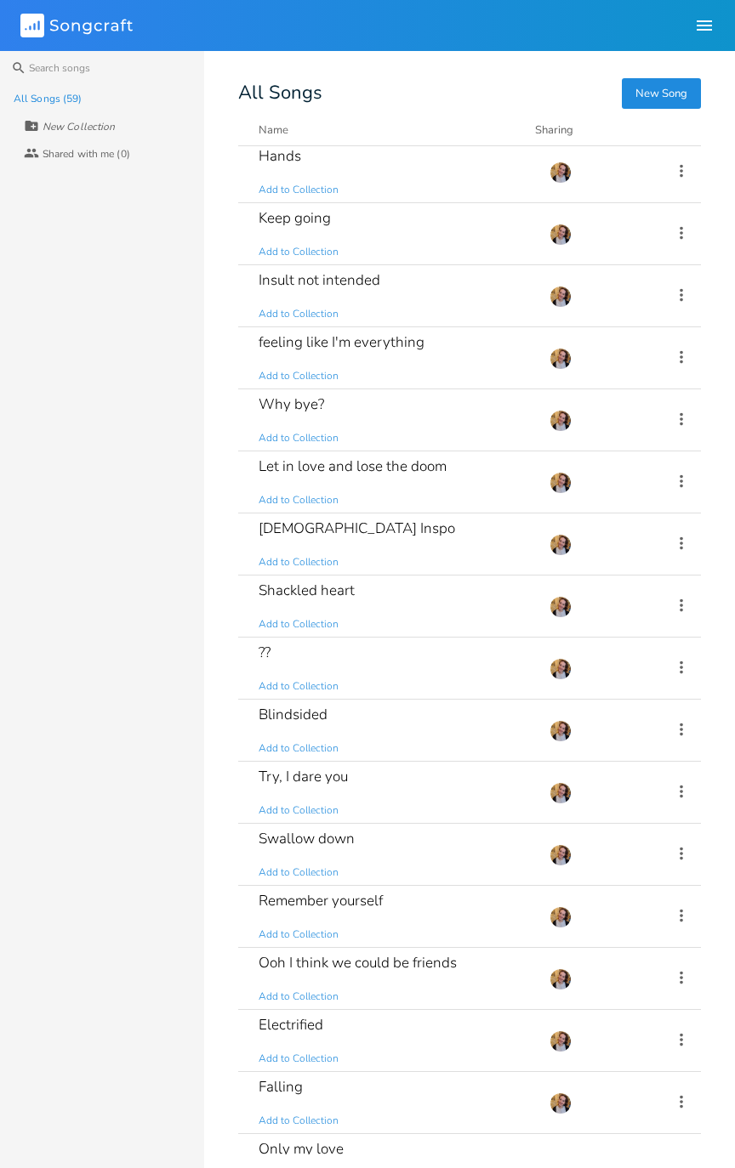
scroll to position [995, 0]
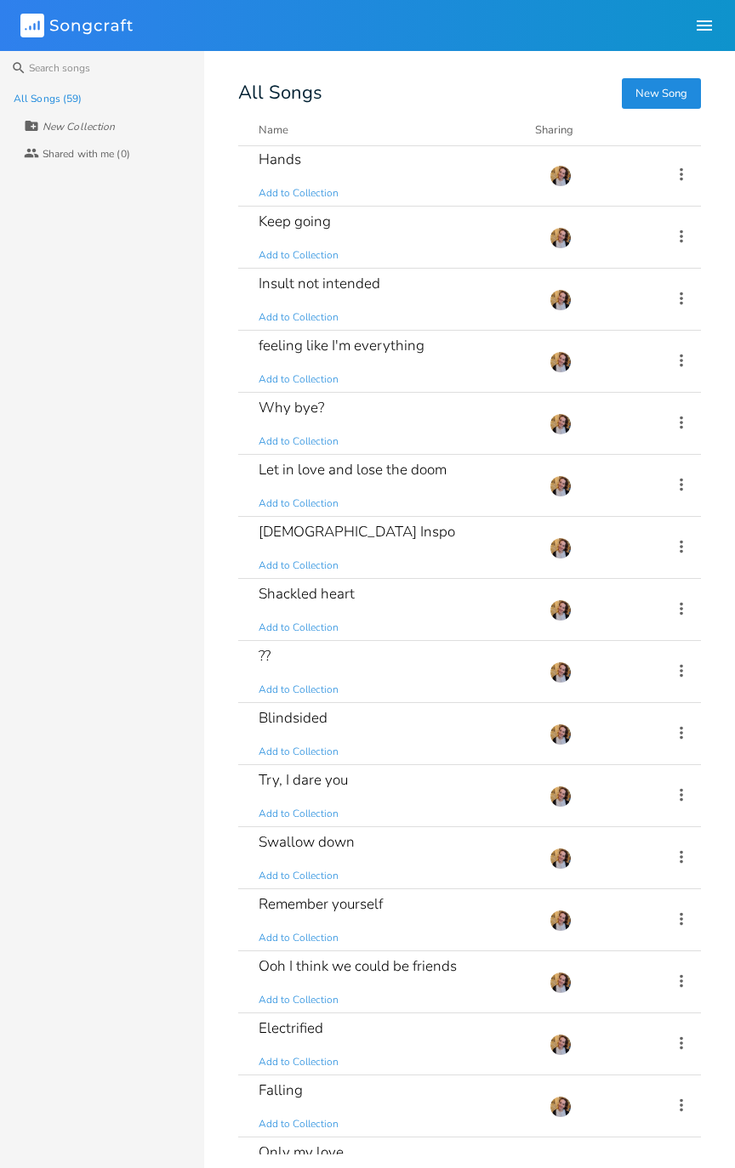
click at [376, 671] on div "?? Add to Collection" at bounding box center [393, 671] width 270 height 61
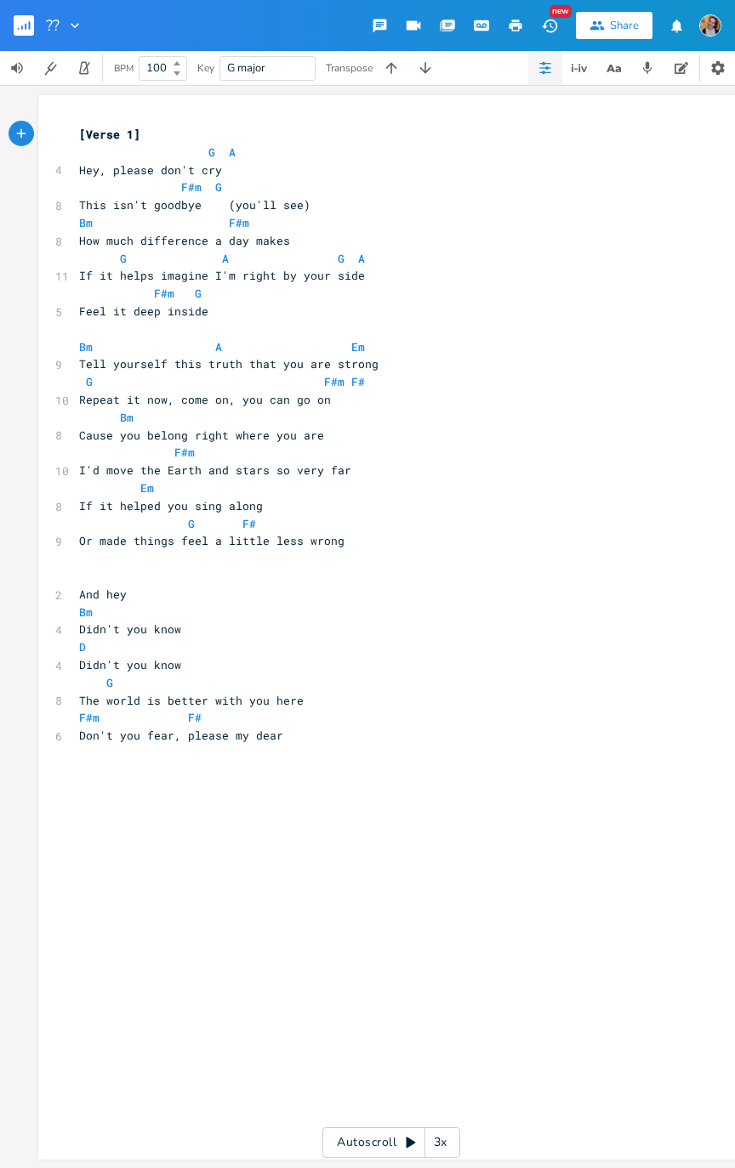
click at [29, 25] on icon "button" at bounding box center [30, 25] width 2 height 9
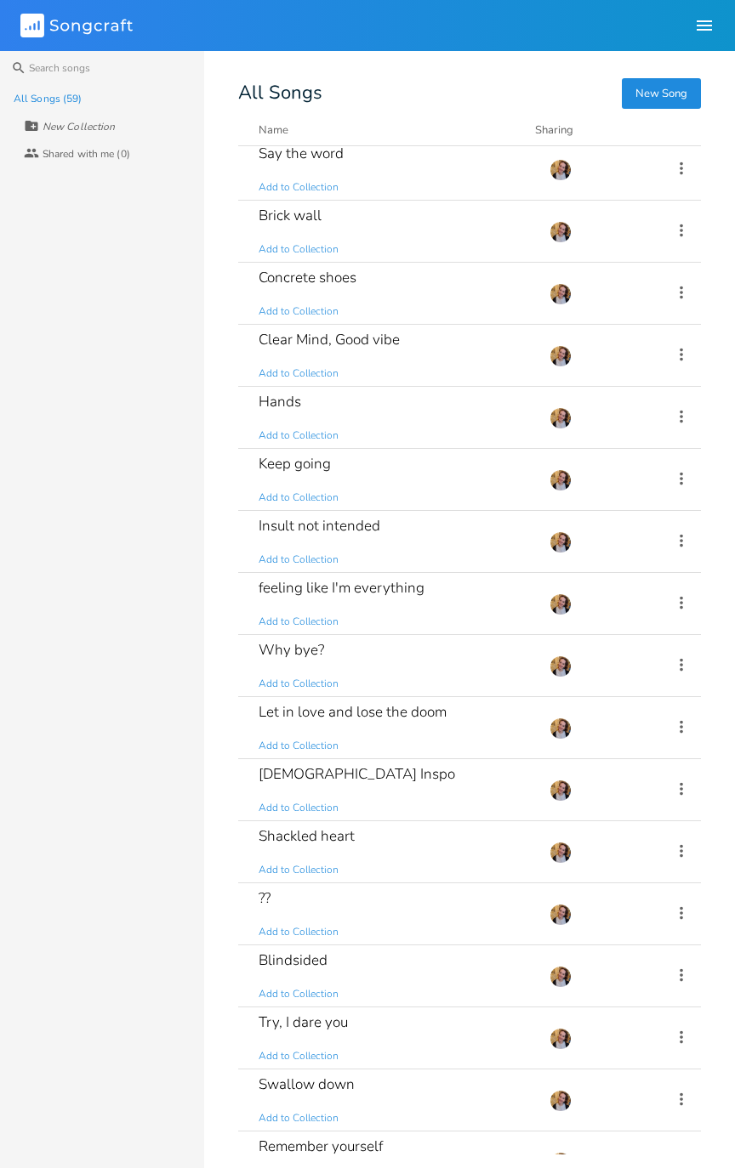
scroll to position [801, 0]
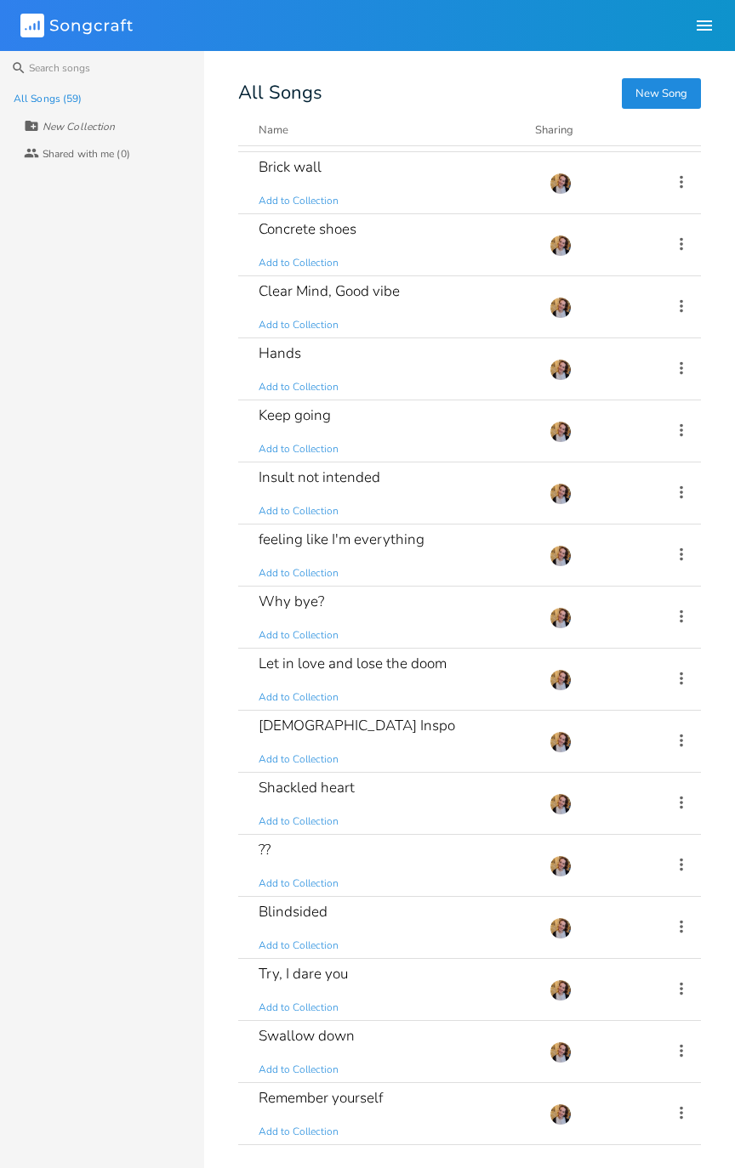
click at [375, 738] on div "?? Add to Collection" at bounding box center [393, 865] width 270 height 61
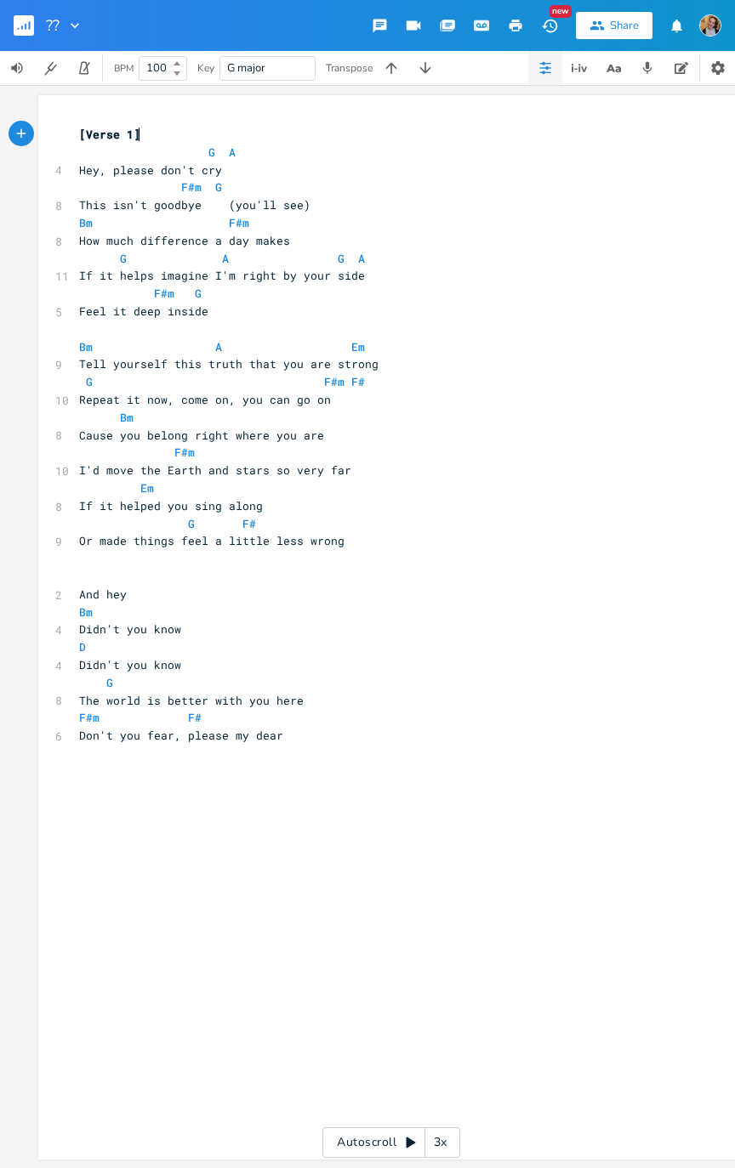
click at [45, 20] on button "button" at bounding box center [31, 25] width 34 height 41
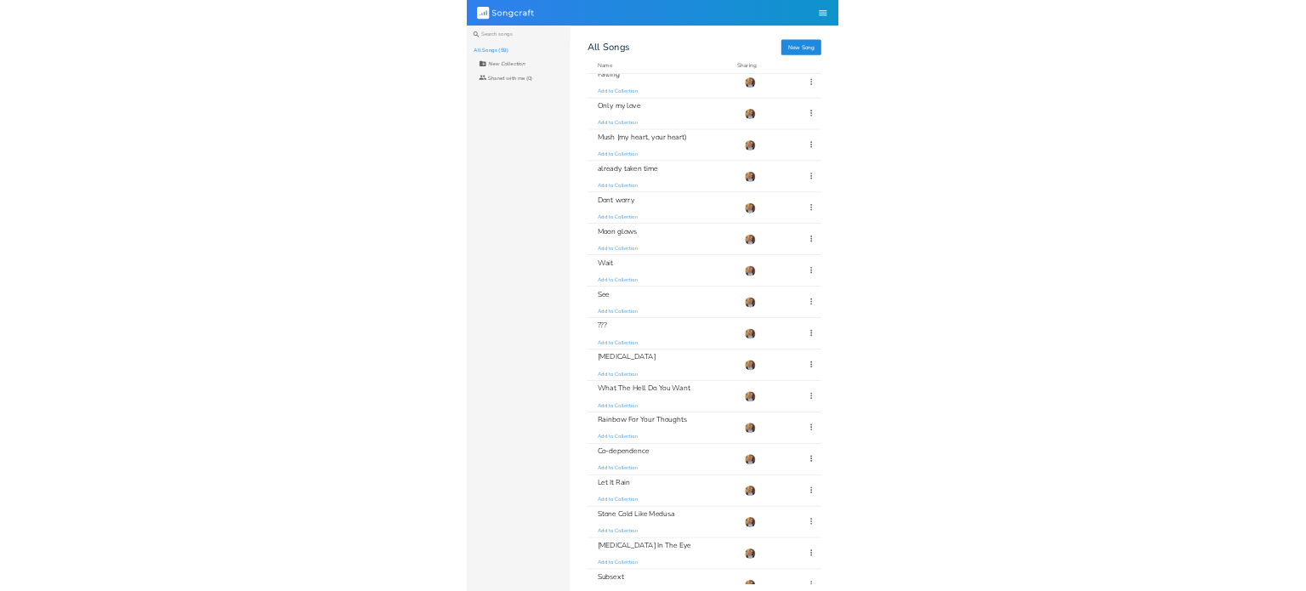
scroll to position [1952, 0]
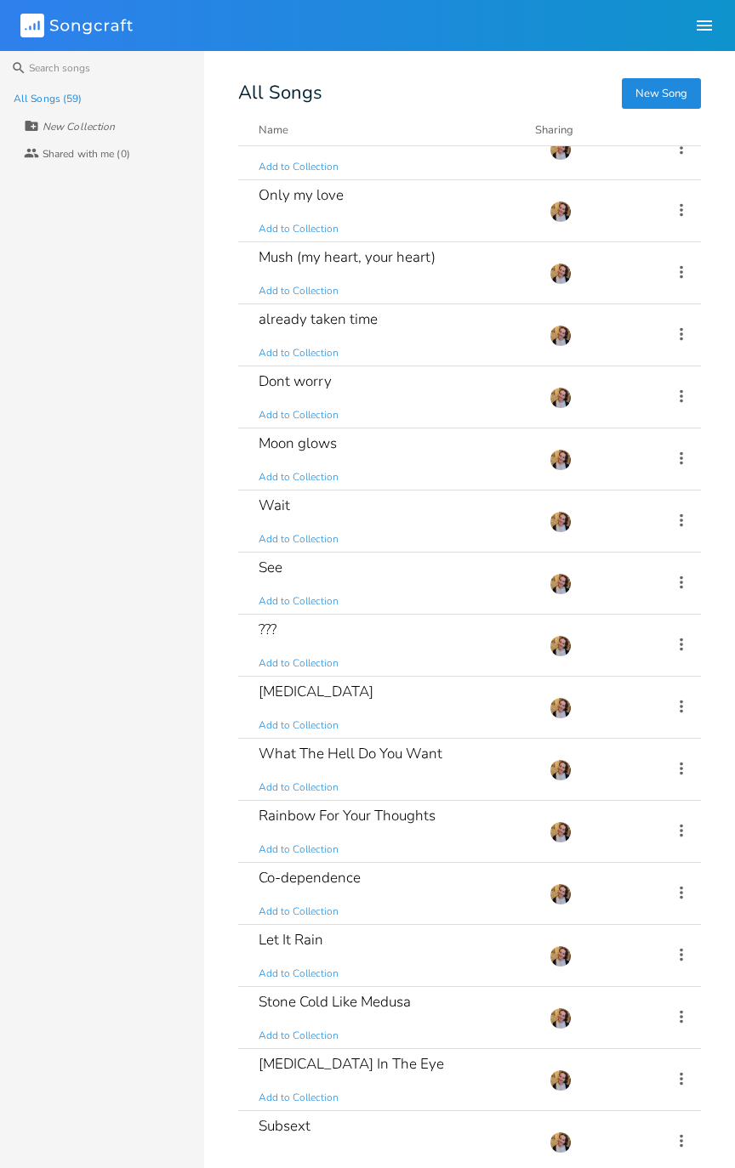
click at [361, 629] on div "??? Add to Collection" at bounding box center [393, 645] width 270 height 61
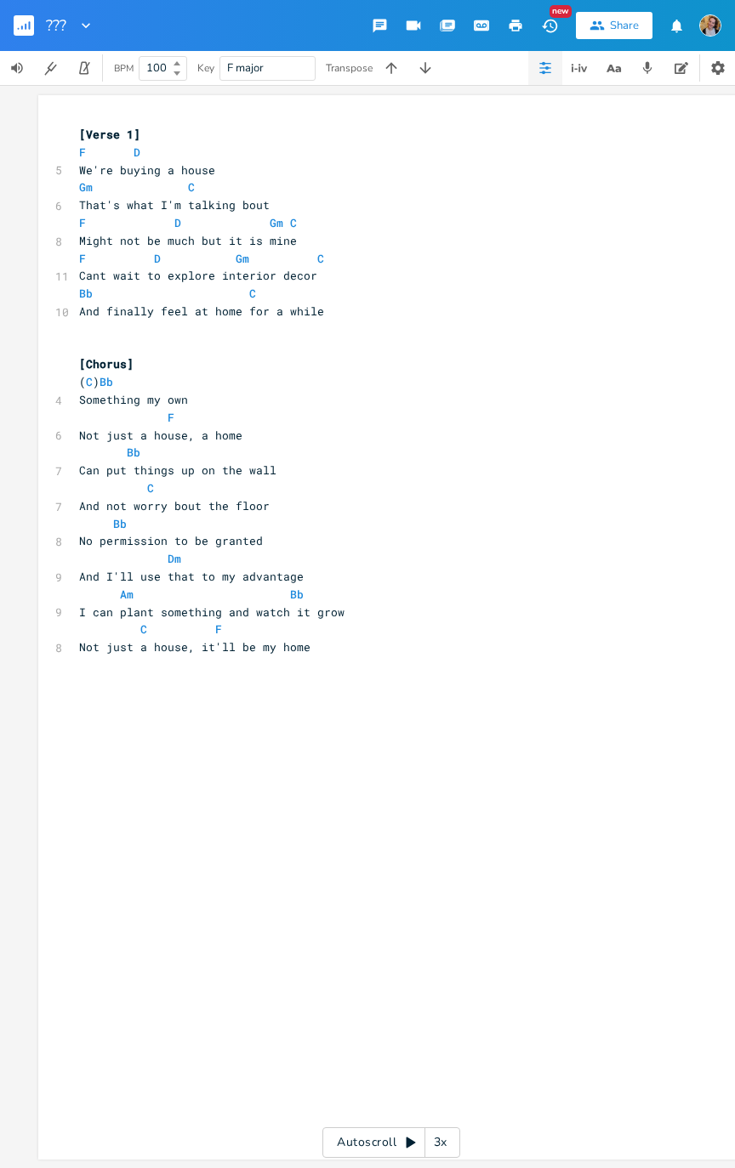
click at [85, 25] on icon "button" at bounding box center [85, 25] width 17 height 17
click at [143, 50] on li "Edit Rename" at bounding box center [116, 48] width 102 height 29
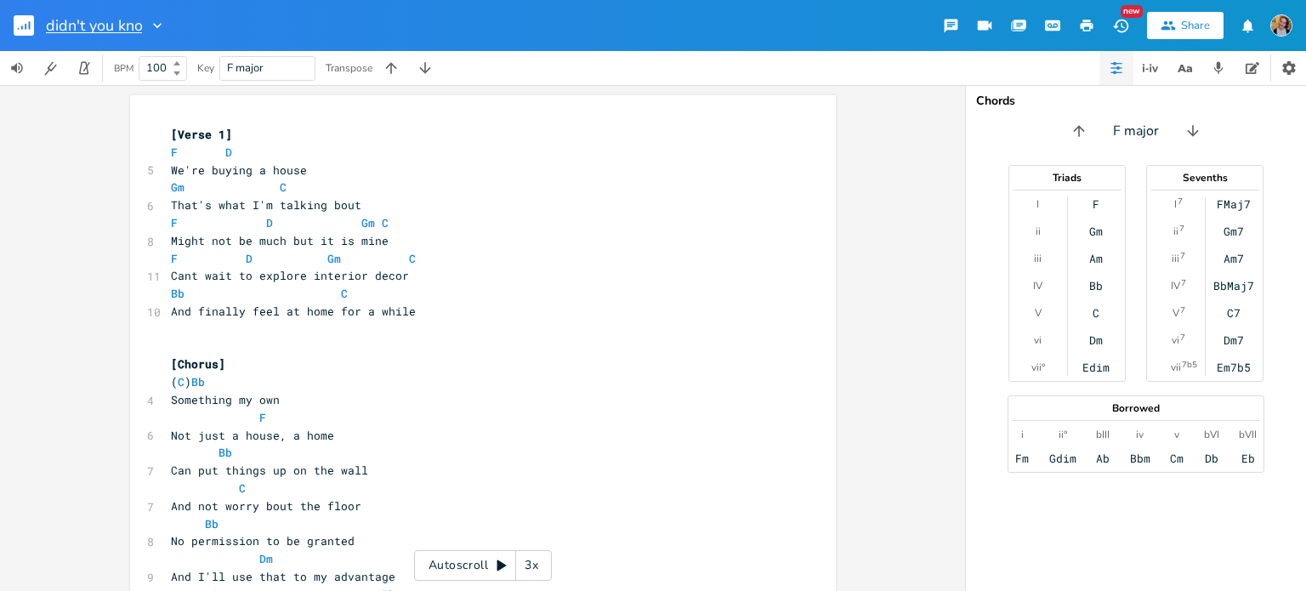
type input "didn't you know"
click at [869, 279] on div "xxxxxxxxxx [Verse 1] F D 5 We're buying a house Gm C 6 That's what I'm talking …" at bounding box center [482, 338] width 965 height 506
type input "n"
type input "not just a house"
click at [38, 17] on button "button" at bounding box center [31, 25] width 34 height 41
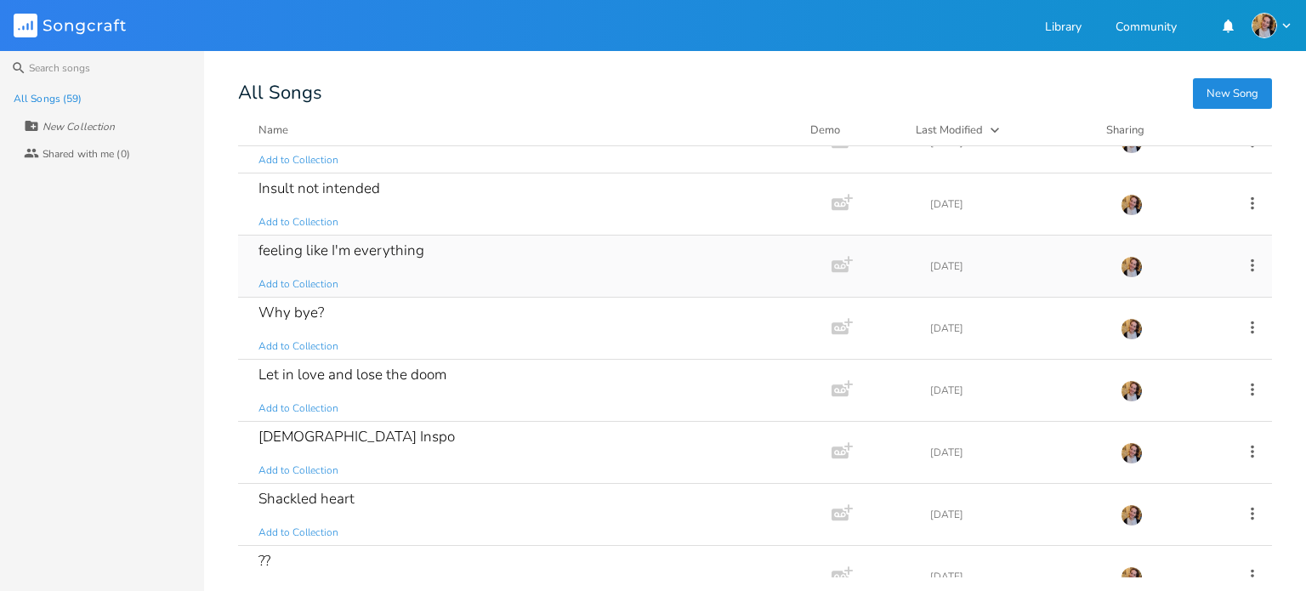
scroll to position [1272, 0]
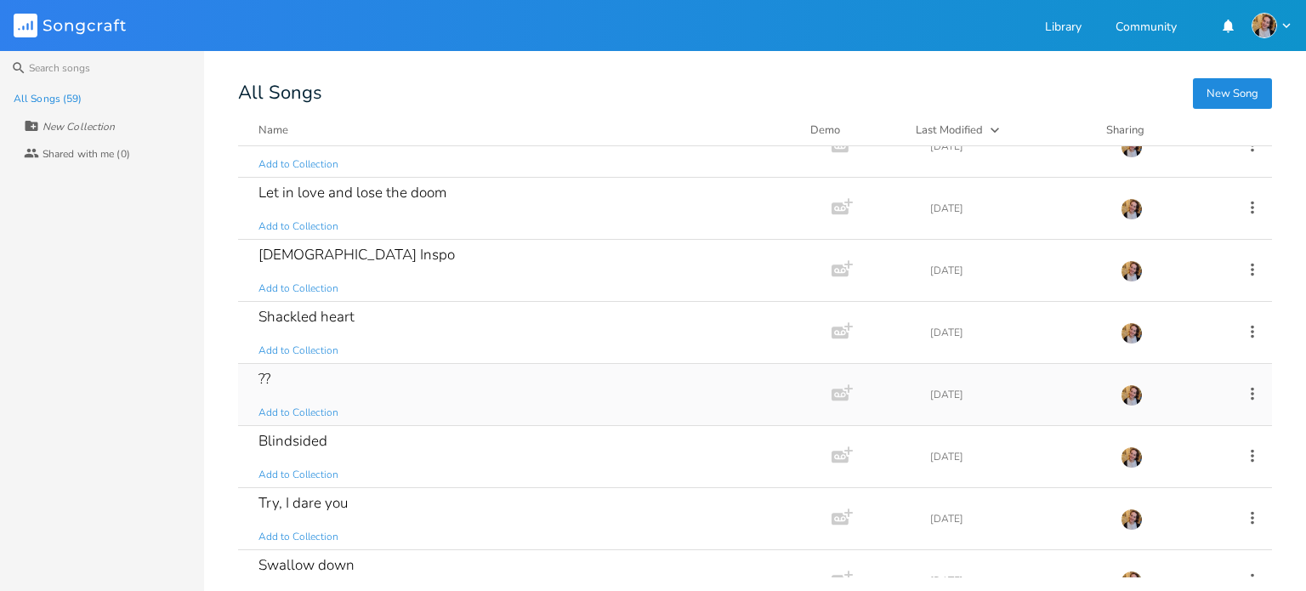
click at [399, 404] on div "?? Add to Collection" at bounding box center [531, 394] width 546 height 61
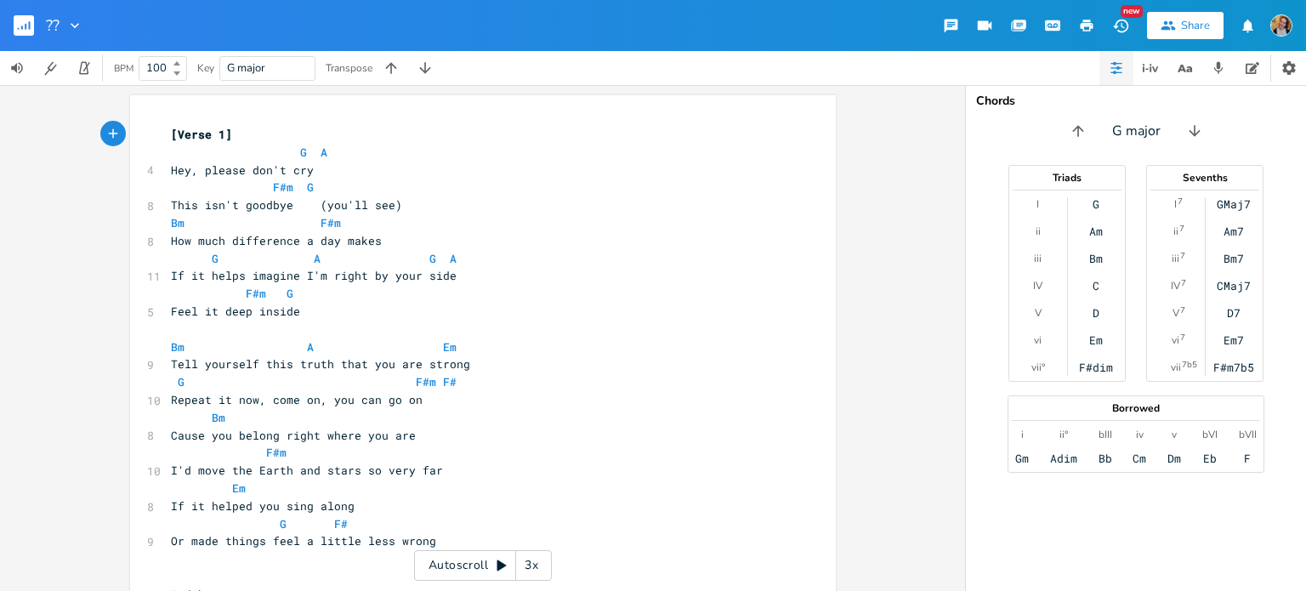
click at [60, 26] on div at bounding box center [72, 25] width 24 height 17
click at [80, 45] on div "Edit" at bounding box center [73, 49] width 17 height 12
type input "didnt you know"
click at [556, 301] on pre "F#m G" at bounding box center [474, 294] width 614 height 18
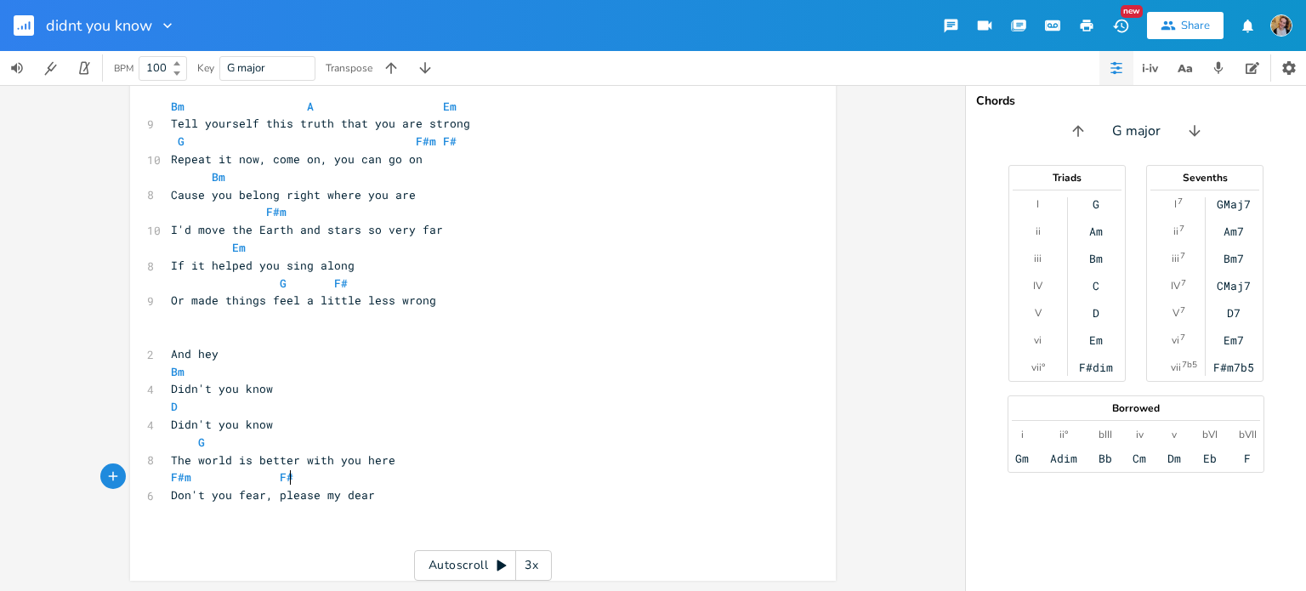
click at [411, 486] on pre "Don't you fear, please my dear" at bounding box center [474, 495] width 614 height 18
click at [421, 492] on pre "Don't you fear, please my dear" at bounding box center [474, 495] width 614 height 18
type textarea "D"
type textarea "And we will grow old"
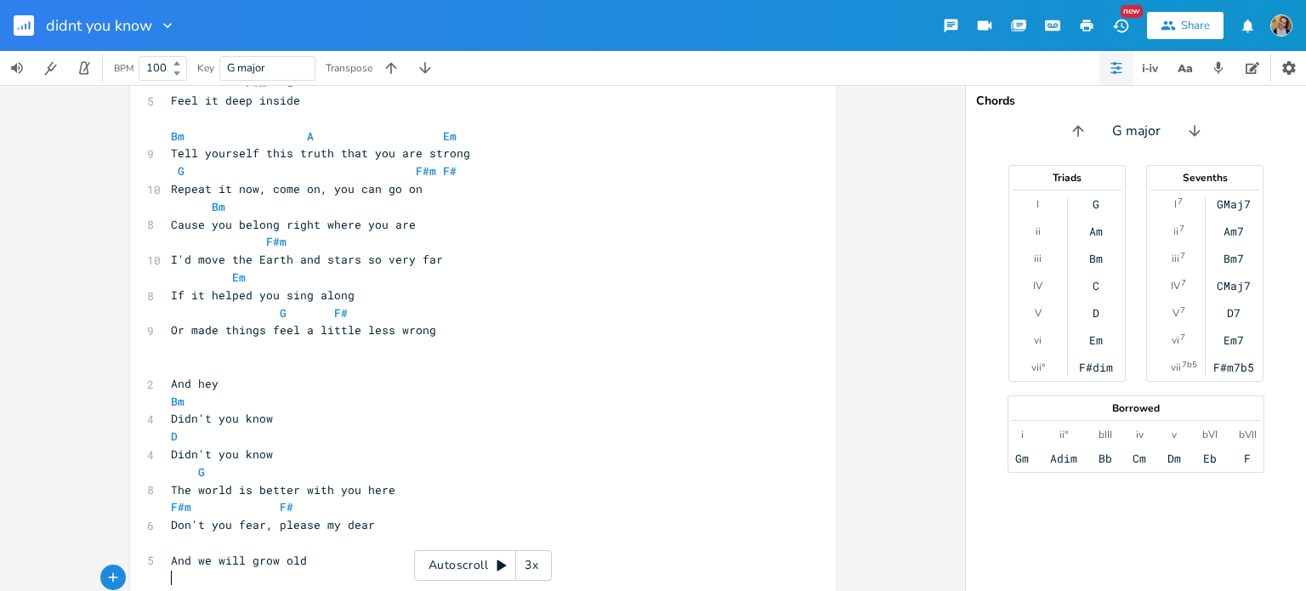
scroll to position [267, 0]
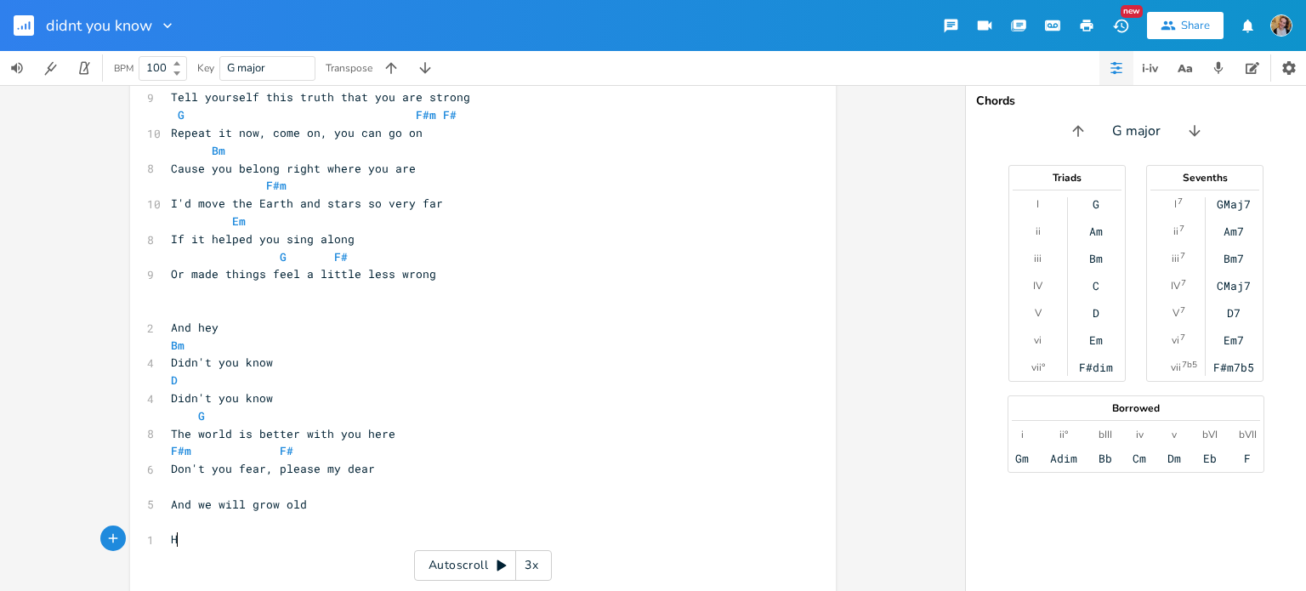
type textarea "Hp"
type textarea "appt"
type textarea "y"
type textarea "You"
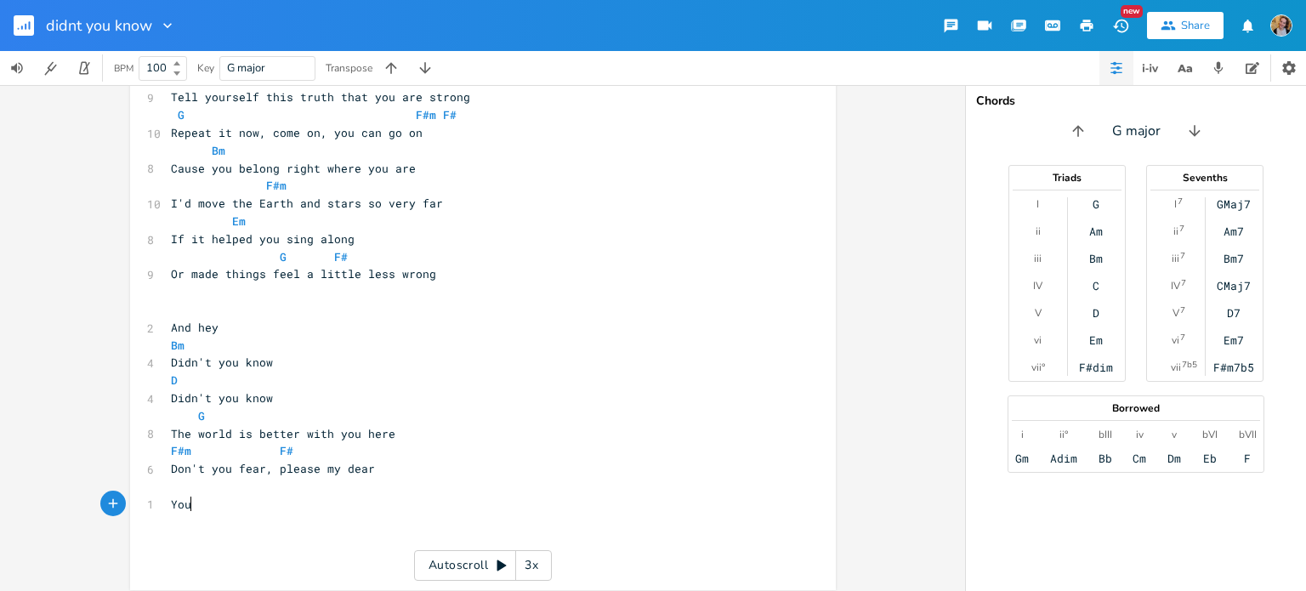
scroll to position [0, 17]
type textarea "Just let it go"
type textarea "The fear you let grow"
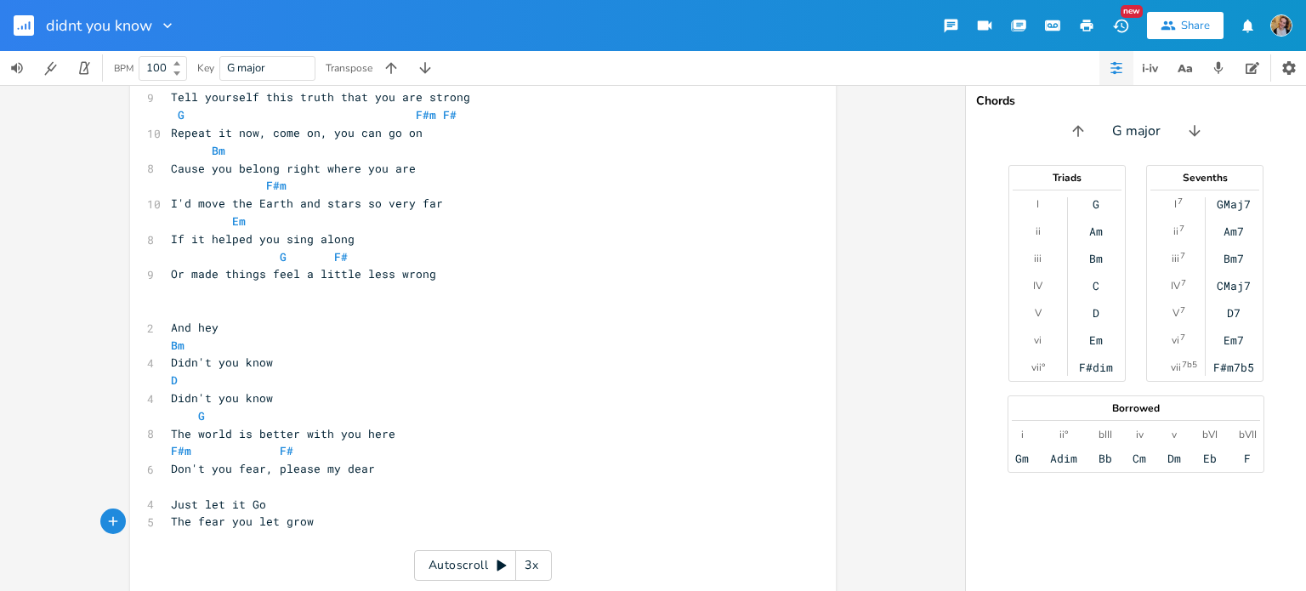
click at [360, 496] on pre "Just let it Go" at bounding box center [474, 505] width 614 height 18
click at [241, 494] on pre "​" at bounding box center [474, 487] width 614 height 18
type textarea "Bm"
click at [258, 516] on pre "​" at bounding box center [474, 522] width 614 height 18
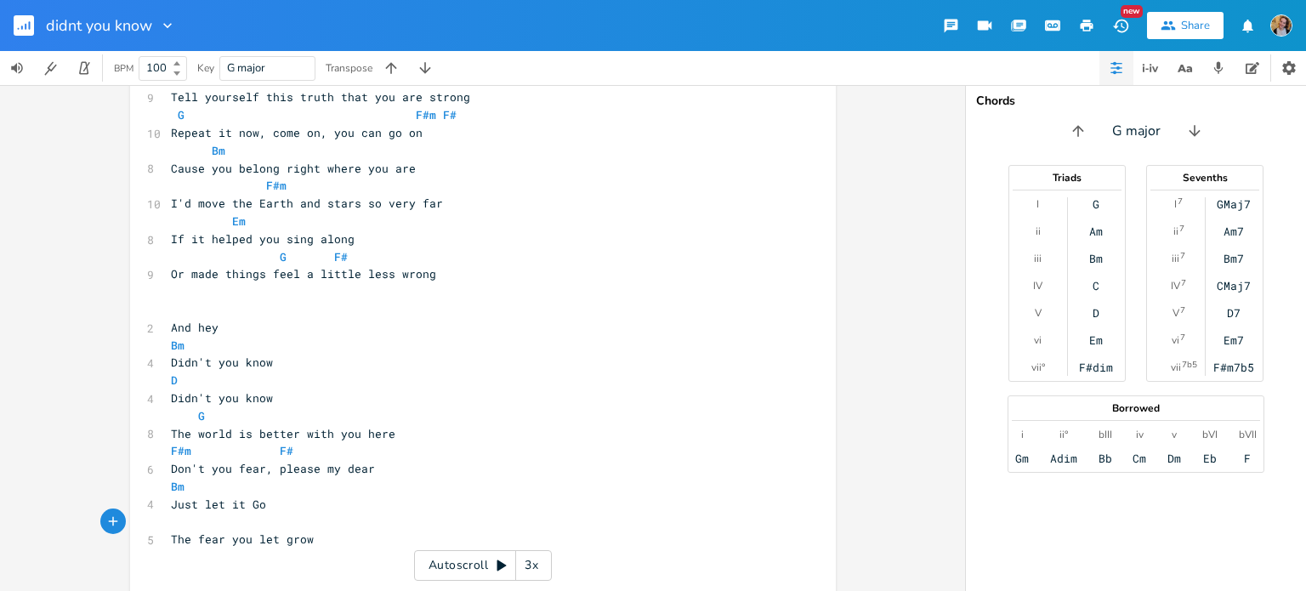
type textarea "D"
click at [321, 543] on pre "The fear you let grow" at bounding box center [474, 540] width 614 height 18
type textarea "It isnt"
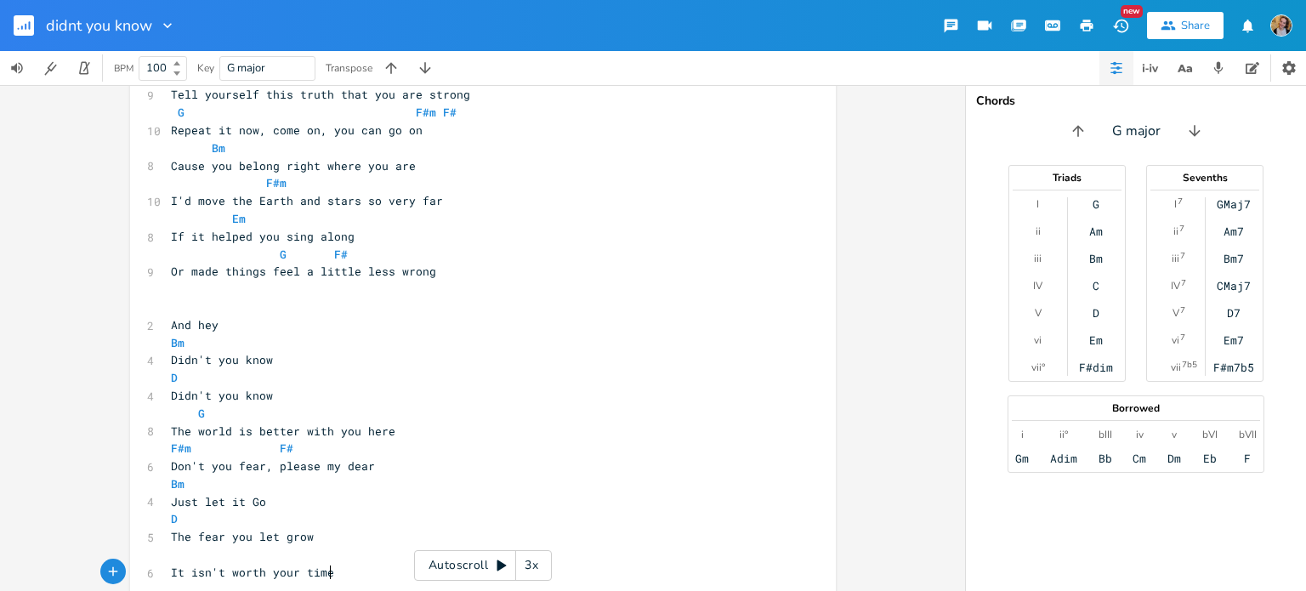
type textarea "'t worth your time#"
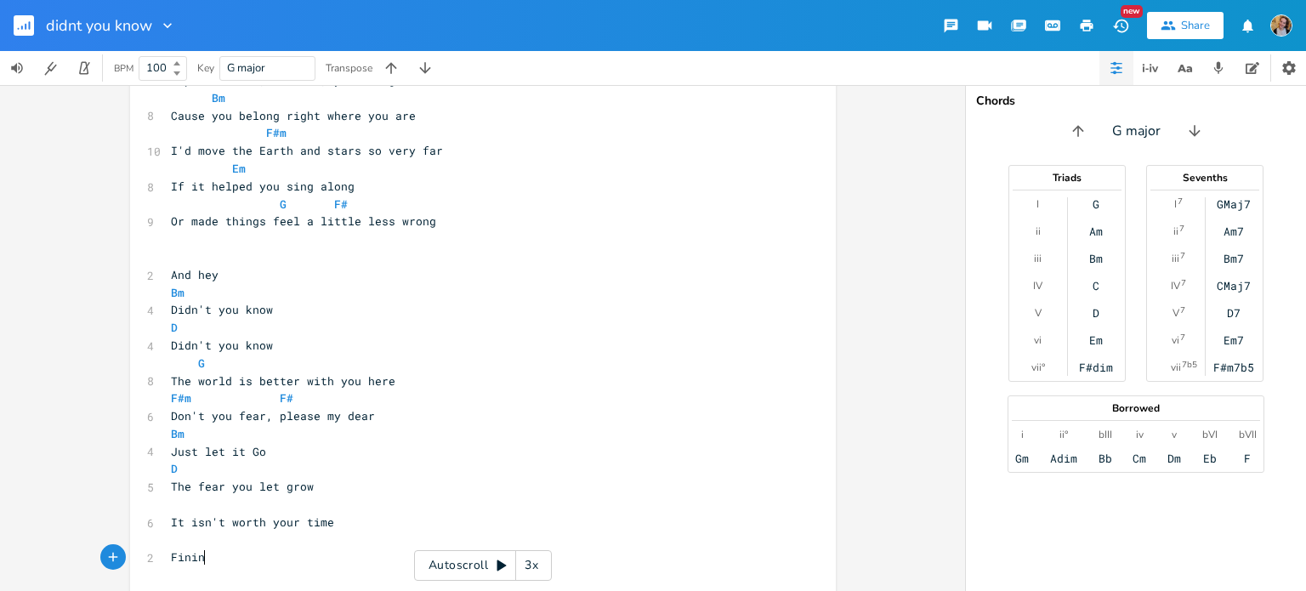
type textarea "Finine"
type textarea "You only get so much life"
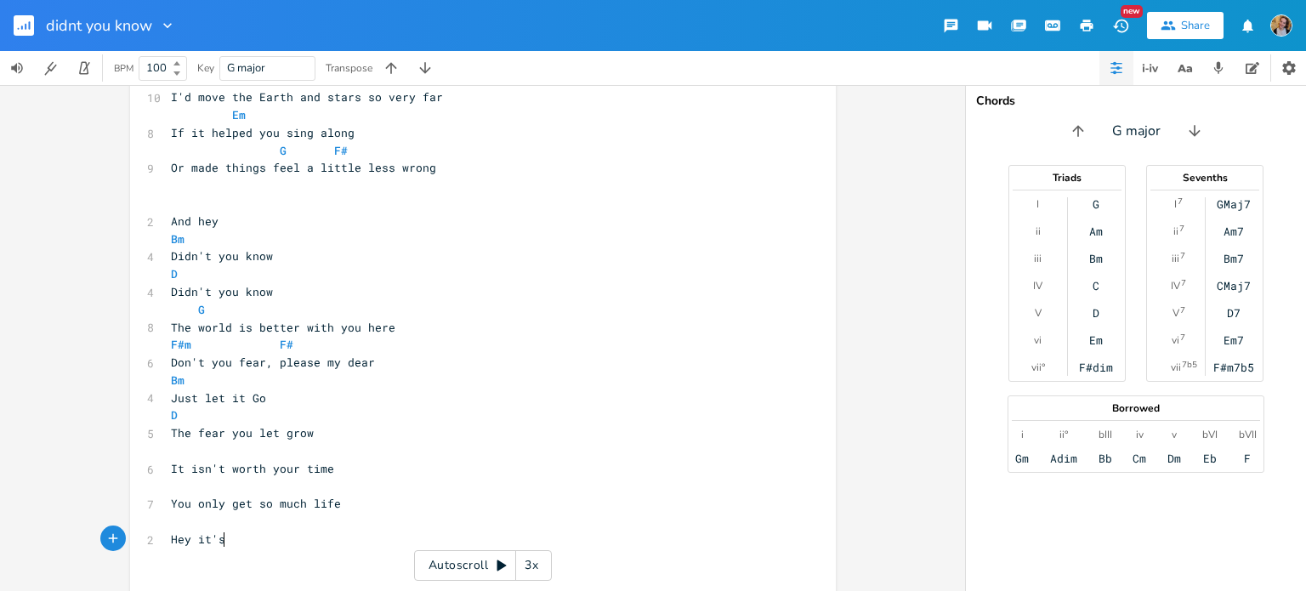
scroll to position [0, 39]
type textarea "Hey it's"
click at [242, 455] on pre "​" at bounding box center [474, 451] width 614 height 18
type textarea "G"
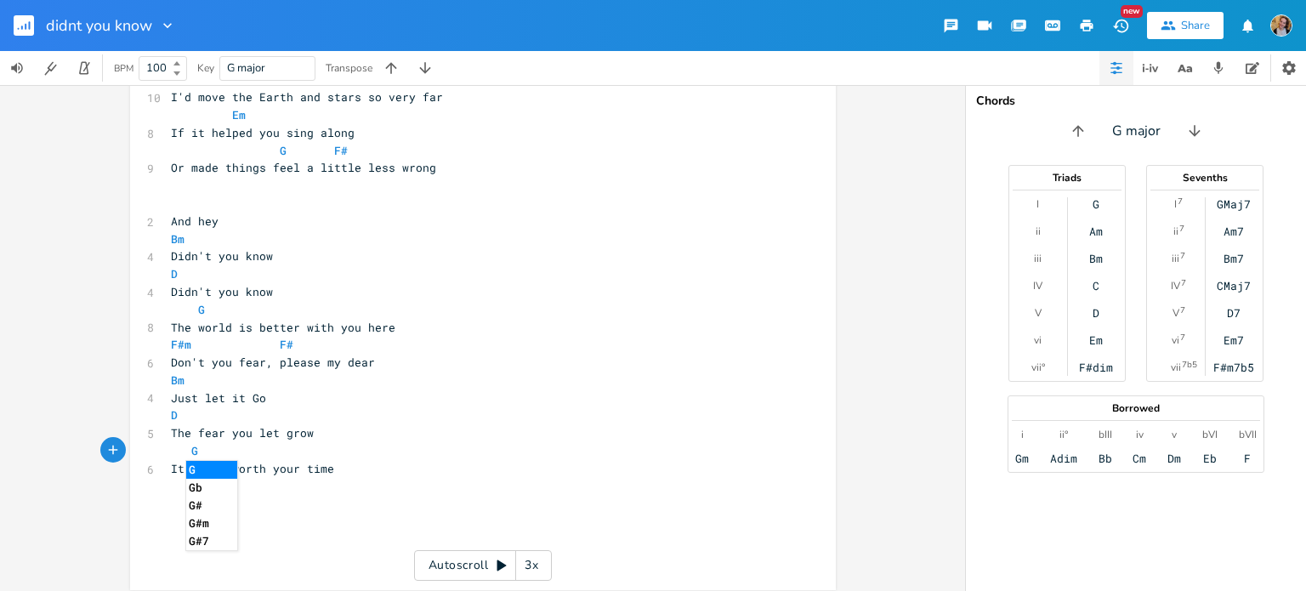
click at [366, 460] on pre "It isn't worth your time" at bounding box center [474, 469] width 614 height 18
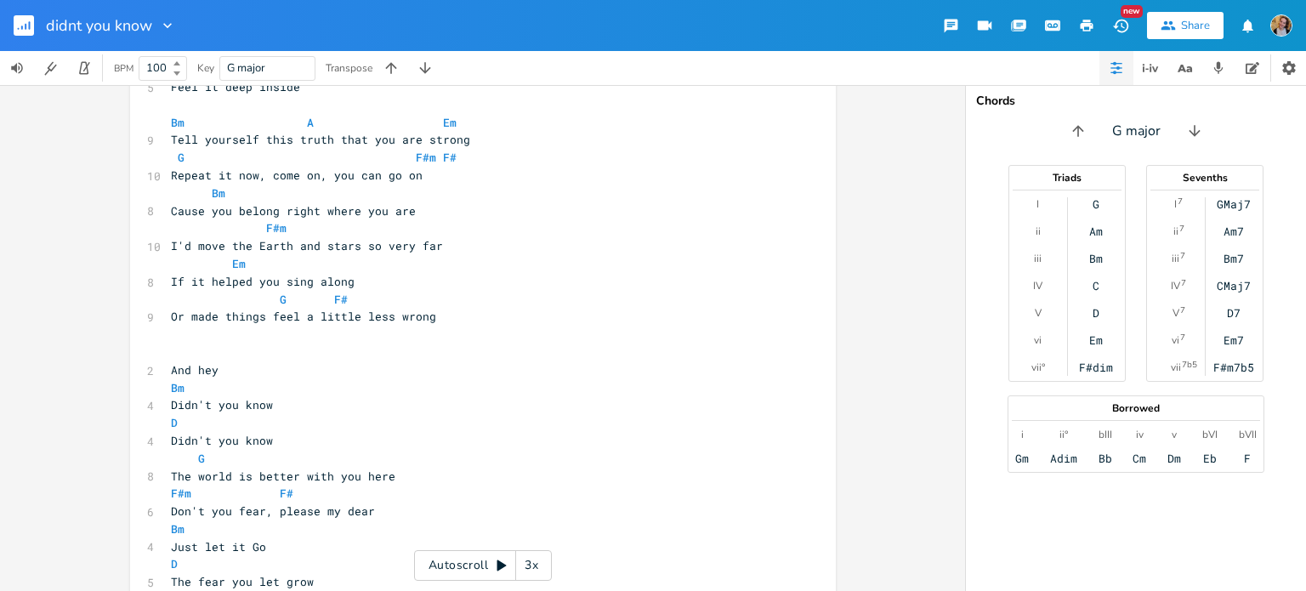
scroll to position [417, 0]
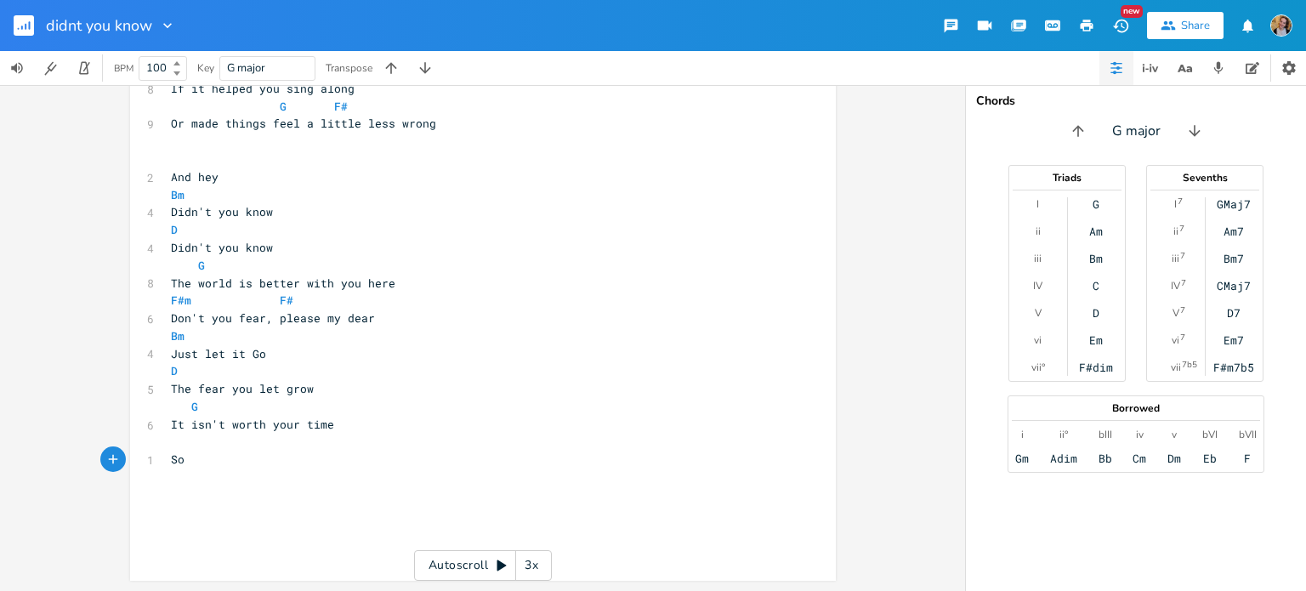
type textarea "So"
type textarea "tell your worries, get in line"
click at [210, 438] on pre "​" at bounding box center [474, 443] width 614 height 18
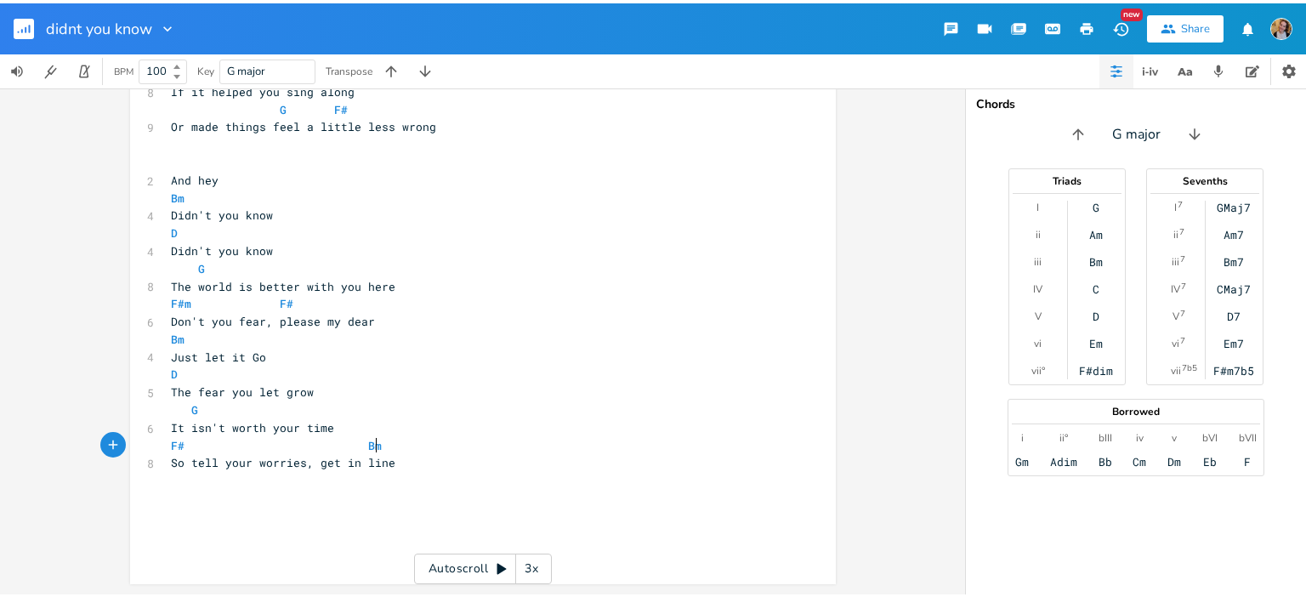
scroll to position [0, 108]
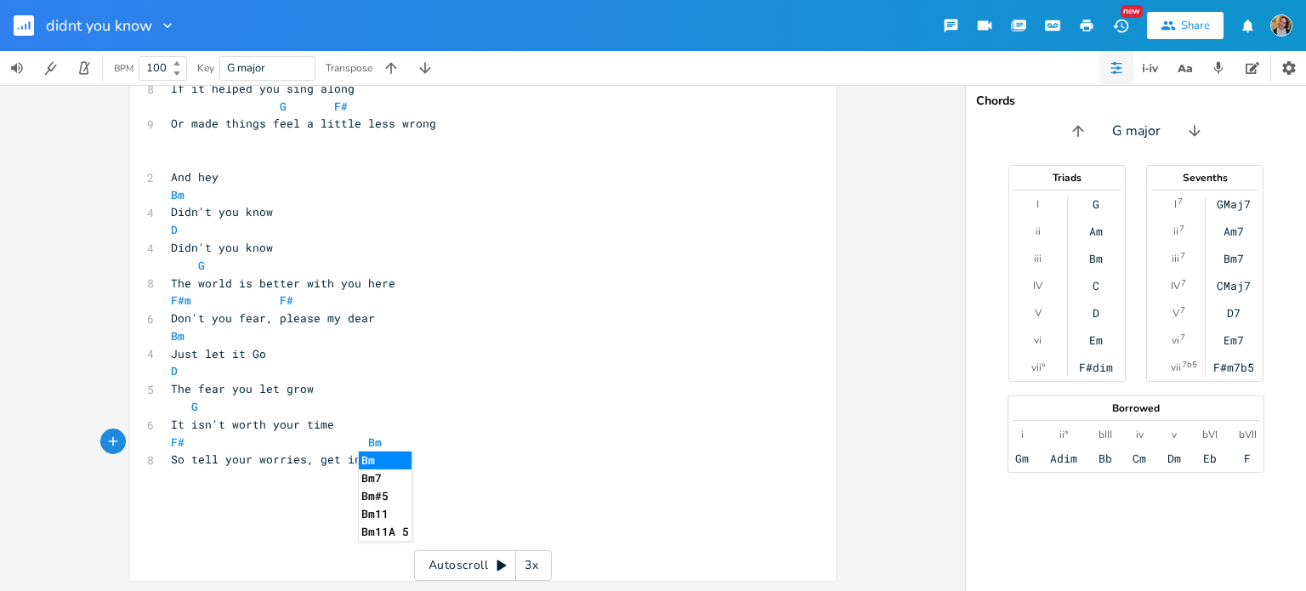
type textarea "F# Bm"
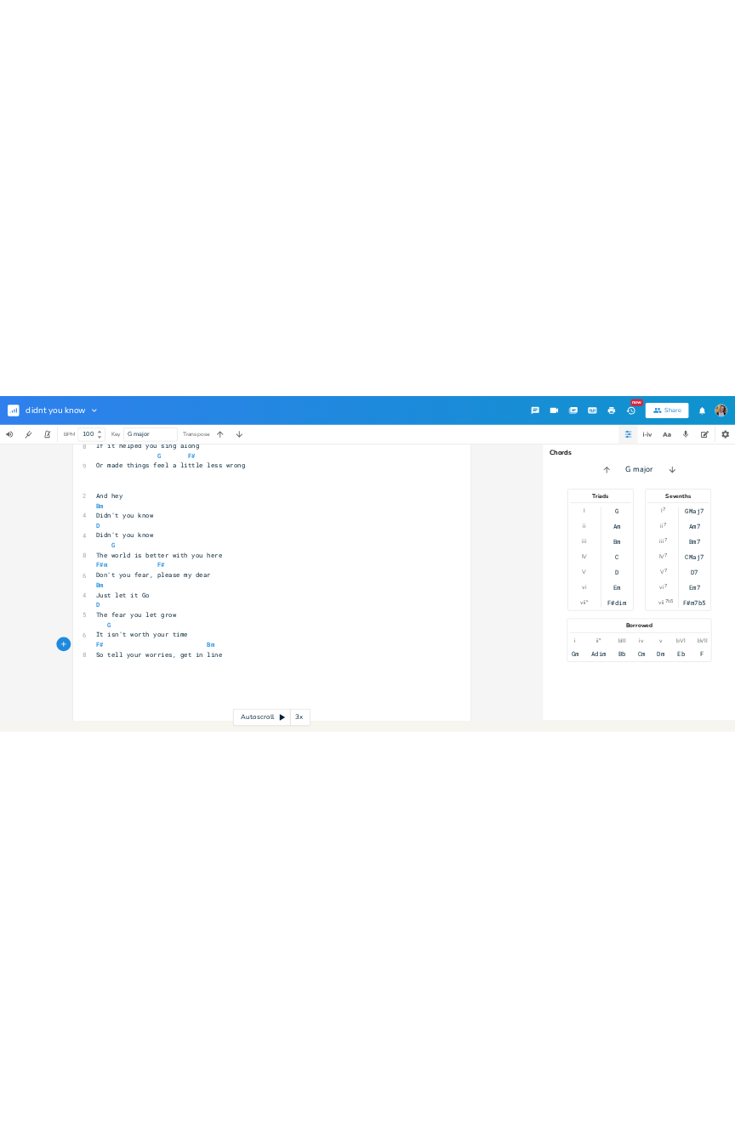
scroll to position [411, 0]
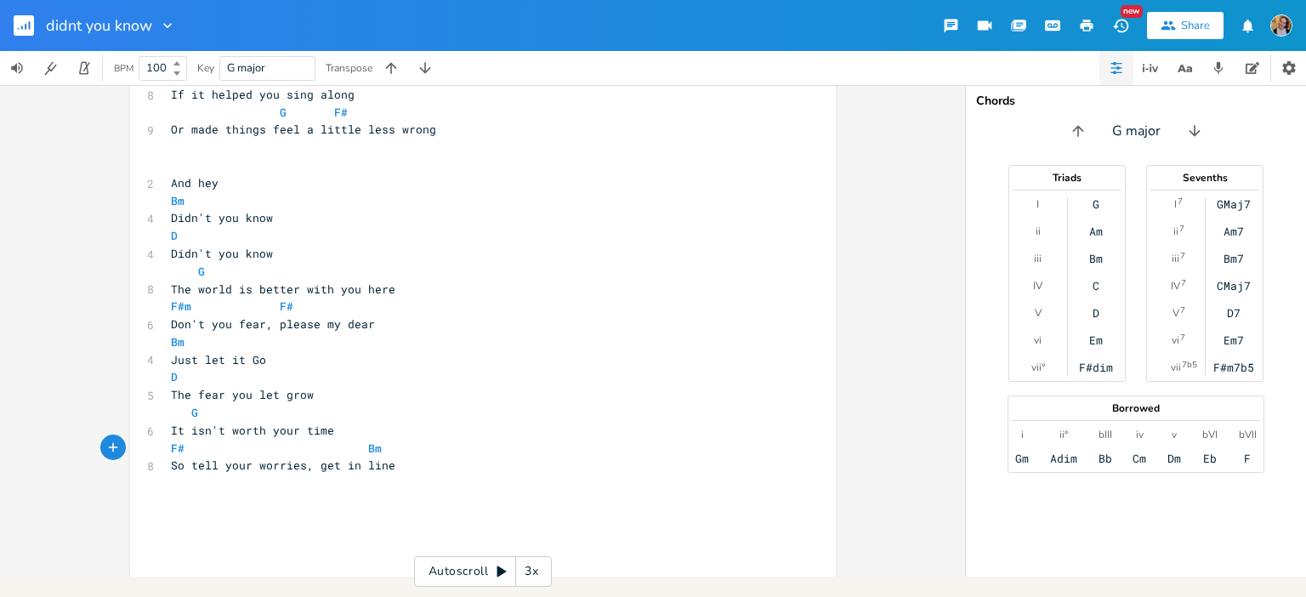
click at [0, 569] on div "xxxxxxxxxx [Verse 1] G A 4 Hey, please don't cry F#m G 8 This isn't goodbye (yo…" at bounding box center [482, 330] width 965 height 491
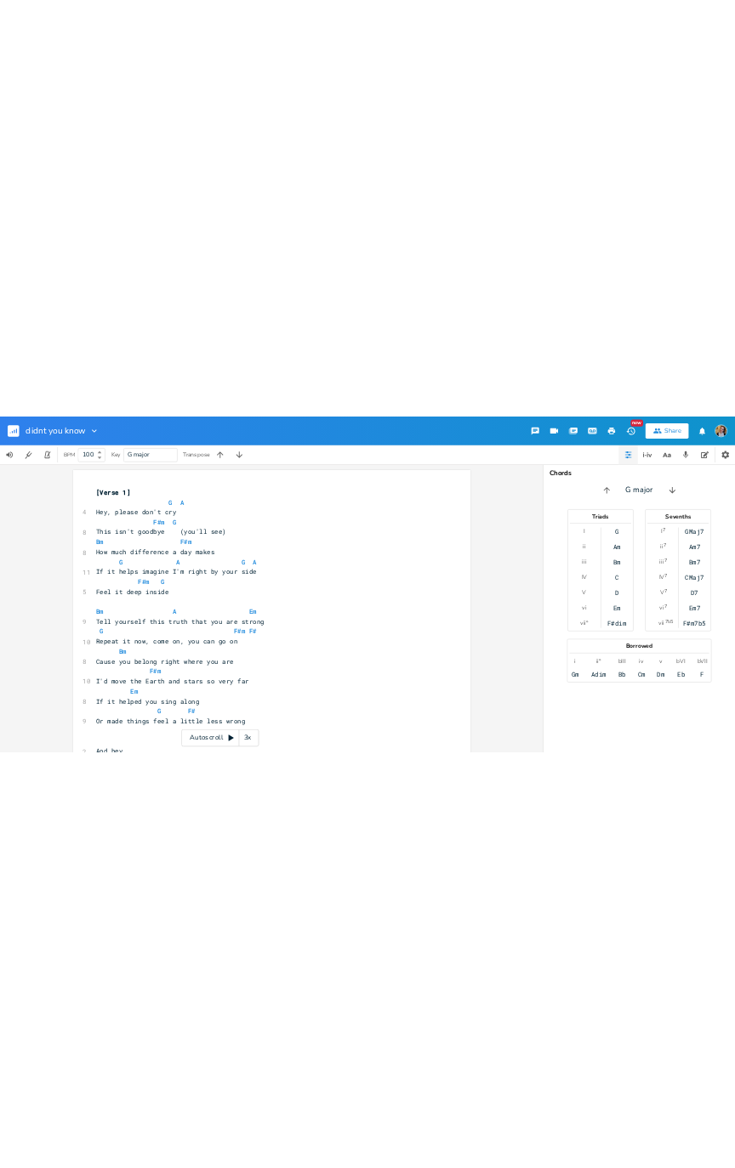
scroll to position [11, 0]
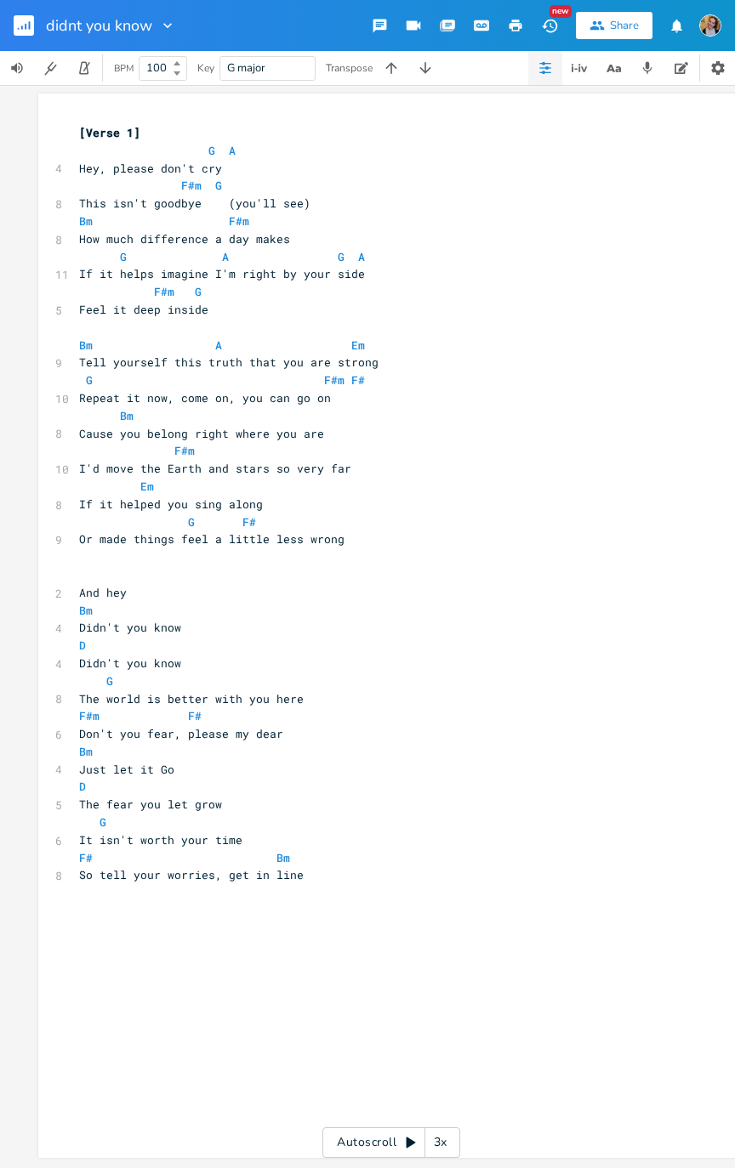
click at [434, 65] on icon "button" at bounding box center [425, 68] width 17 height 17
click at [425, 68] on icon "button" at bounding box center [424, 67] width 11 height 11
click at [394, 70] on icon "button" at bounding box center [391, 68] width 17 height 17
click at [423, 62] on icon "button" at bounding box center [425, 68] width 17 height 17
click at [17, 10] on button "button" at bounding box center [31, 25] width 34 height 41
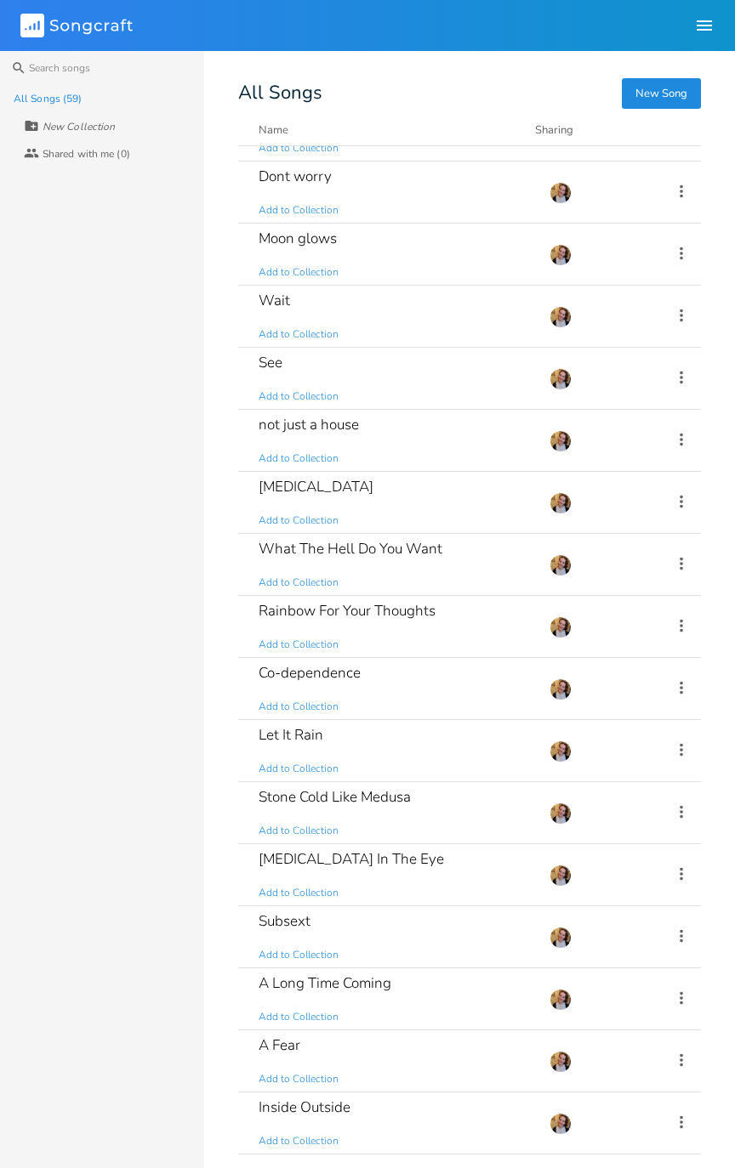
scroll to position [2121, 0]
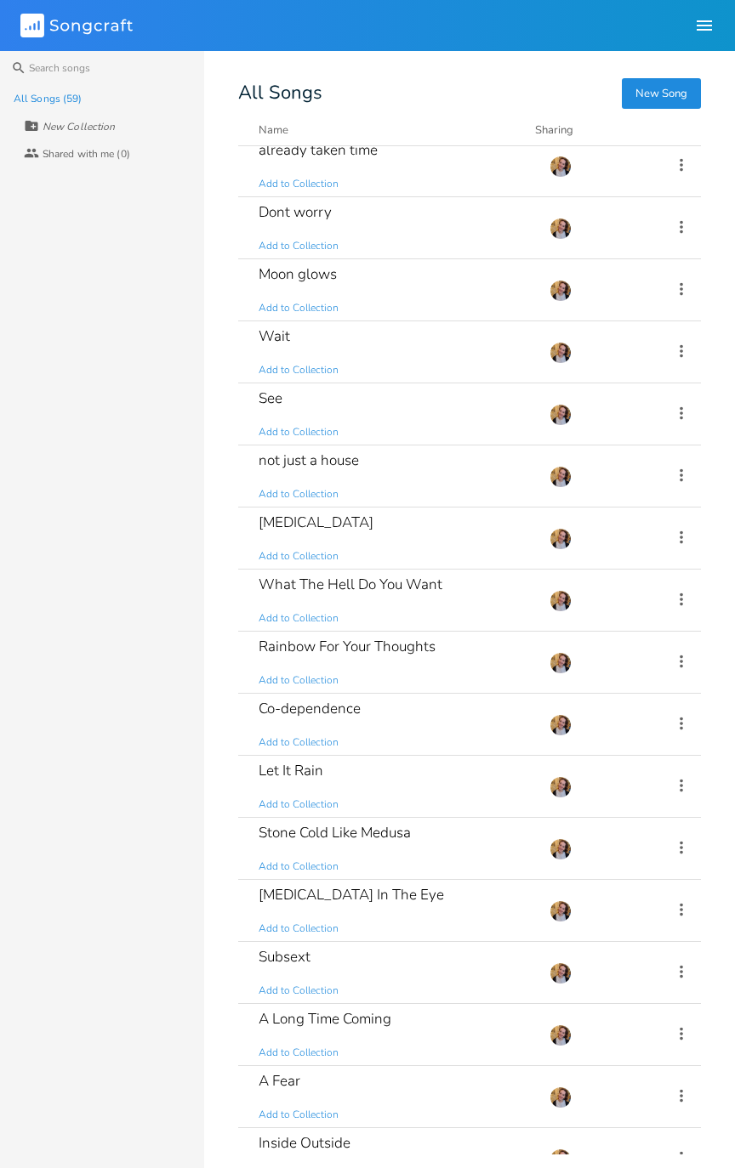
click at [422, 525] on div "[MEDICAL_DATA] Add to Collection" at bounding box center [393, 538] width 270 height 61
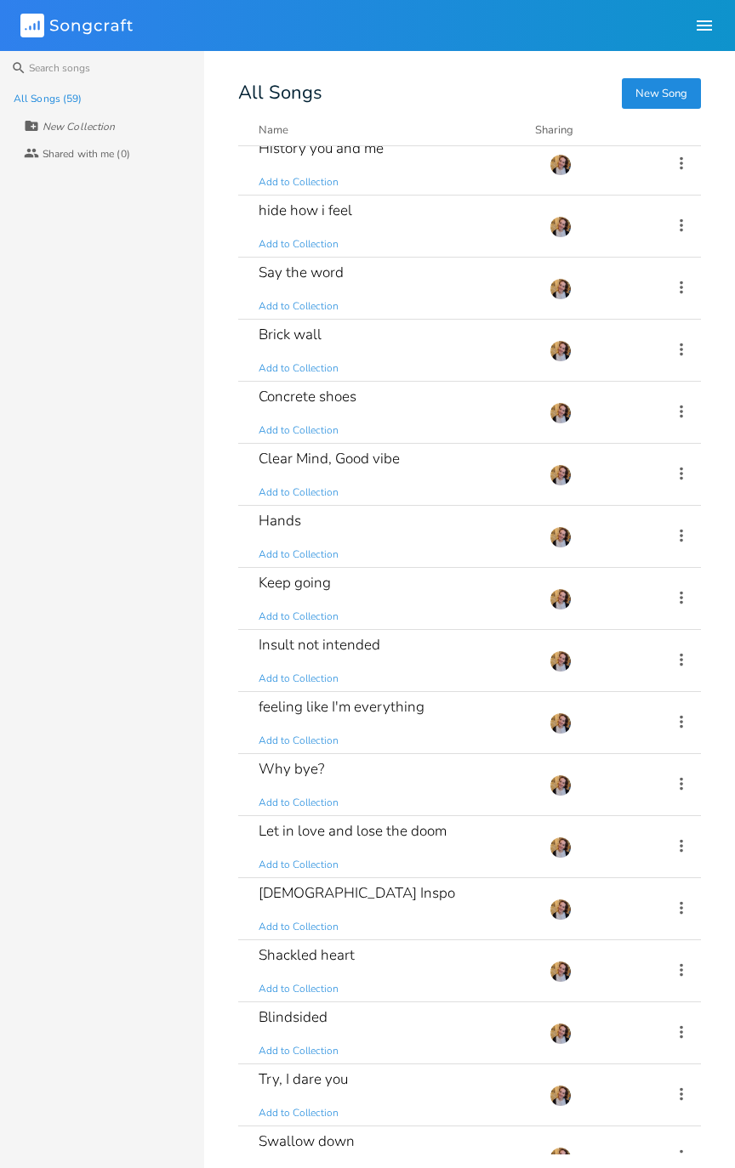
scroll to position [728, 0]
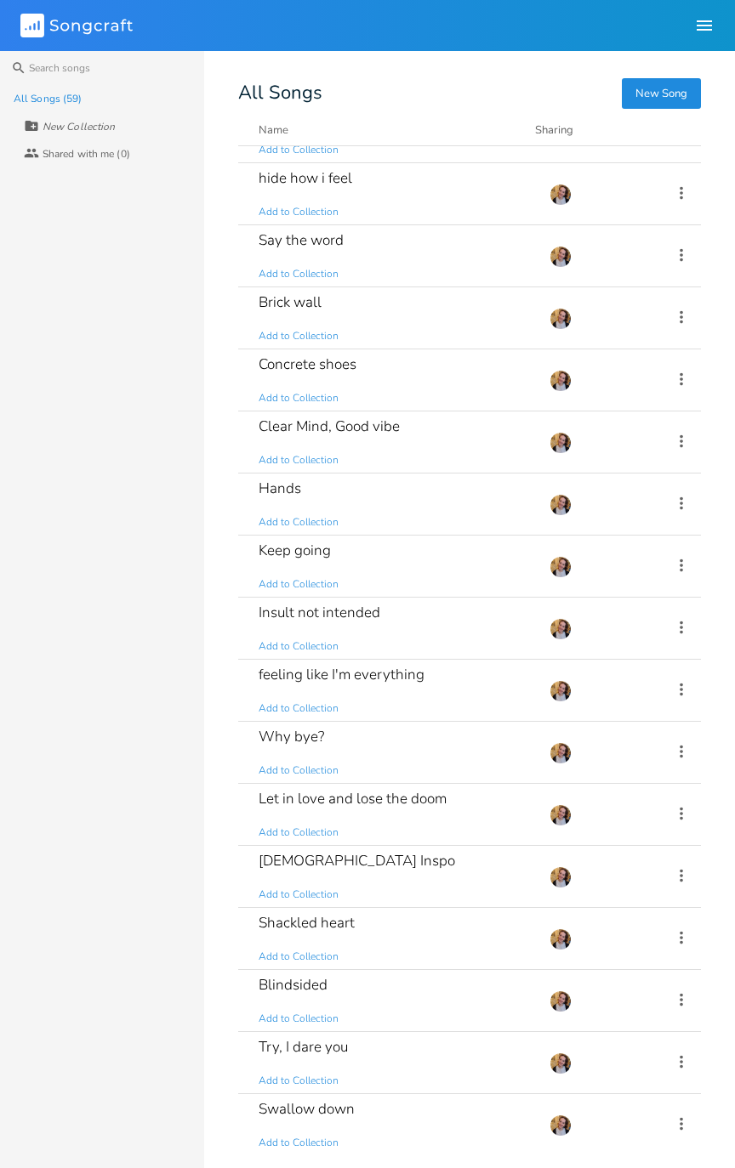
click at [445, 439] on div "Clear Mind, Good vibe Add to Collection" at bounding box center [393, 441] width 270 height 61
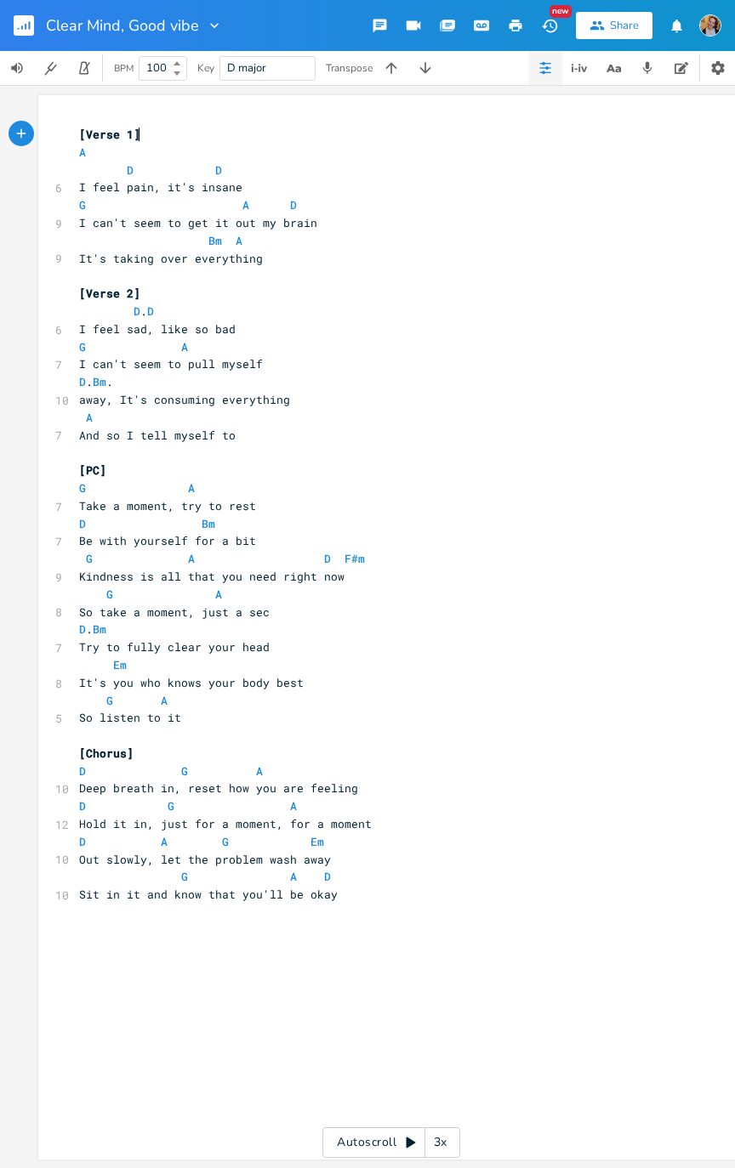
click at [33, 17] on rect "button" at bounding box center [24, 25] width 20 height 20
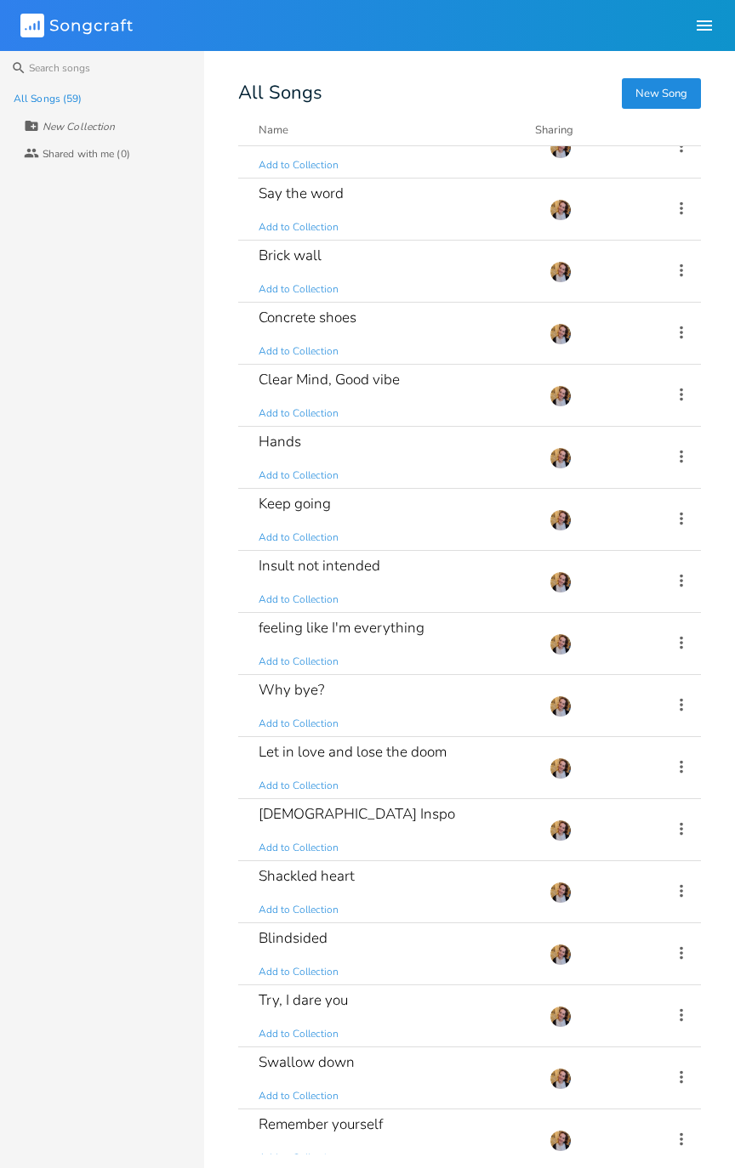
scroll to position [772, 0]
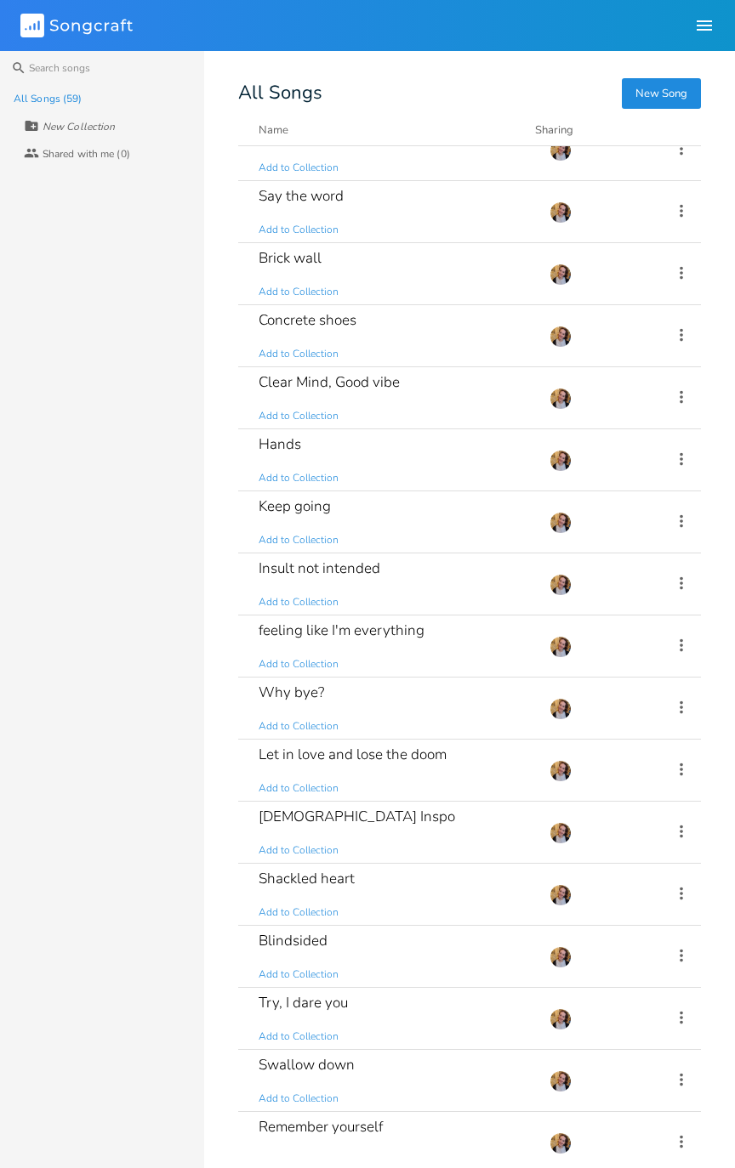
click at [439, 231] on div "Say the word Add to Collection" at bounding box center [393, 211] width 270 height 61
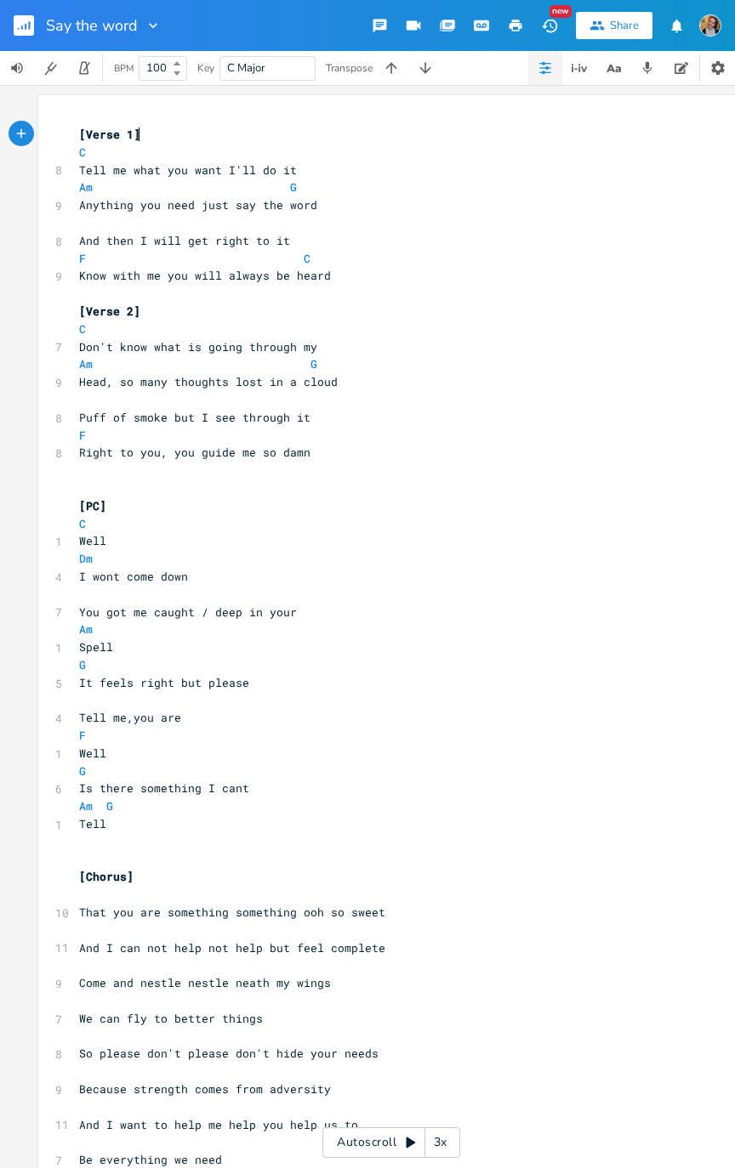
click at [34, 20] on button "button" at bounding box center [31, 25] width 34 height 41
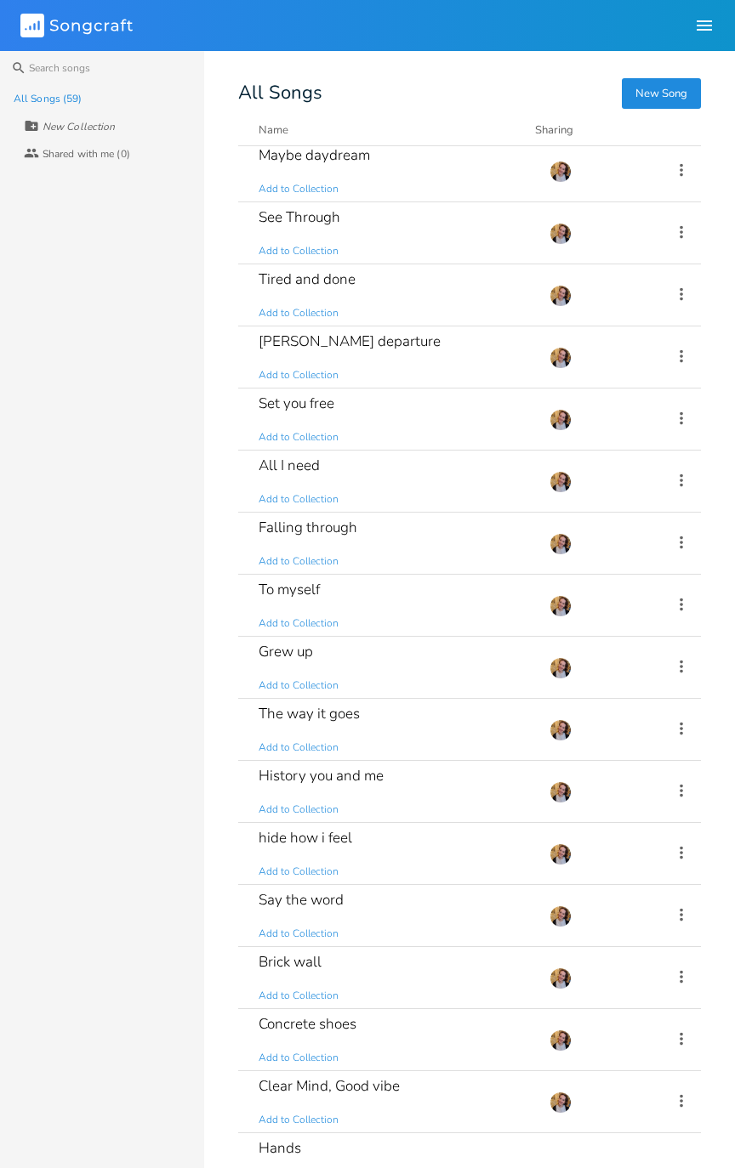
scroll to position [122, 0]
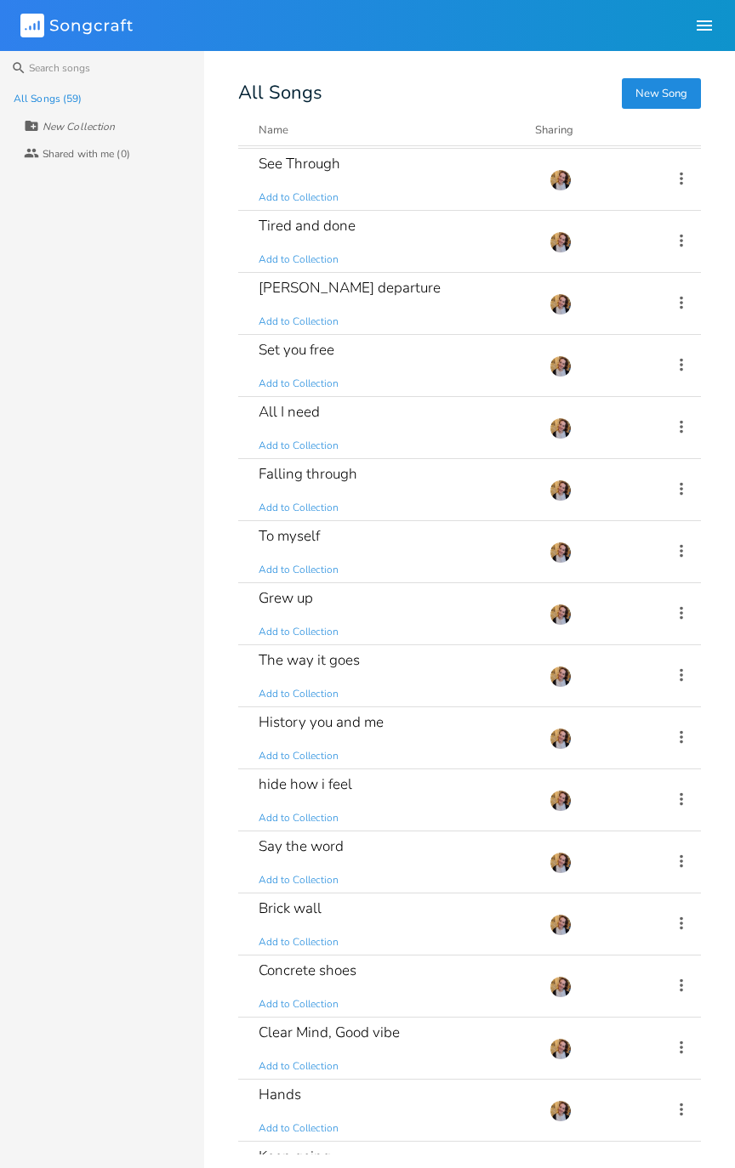
click at [394, 738] on div "hide how i feel Add to Collection" at bounding box center [393, 799] width 270 height 61
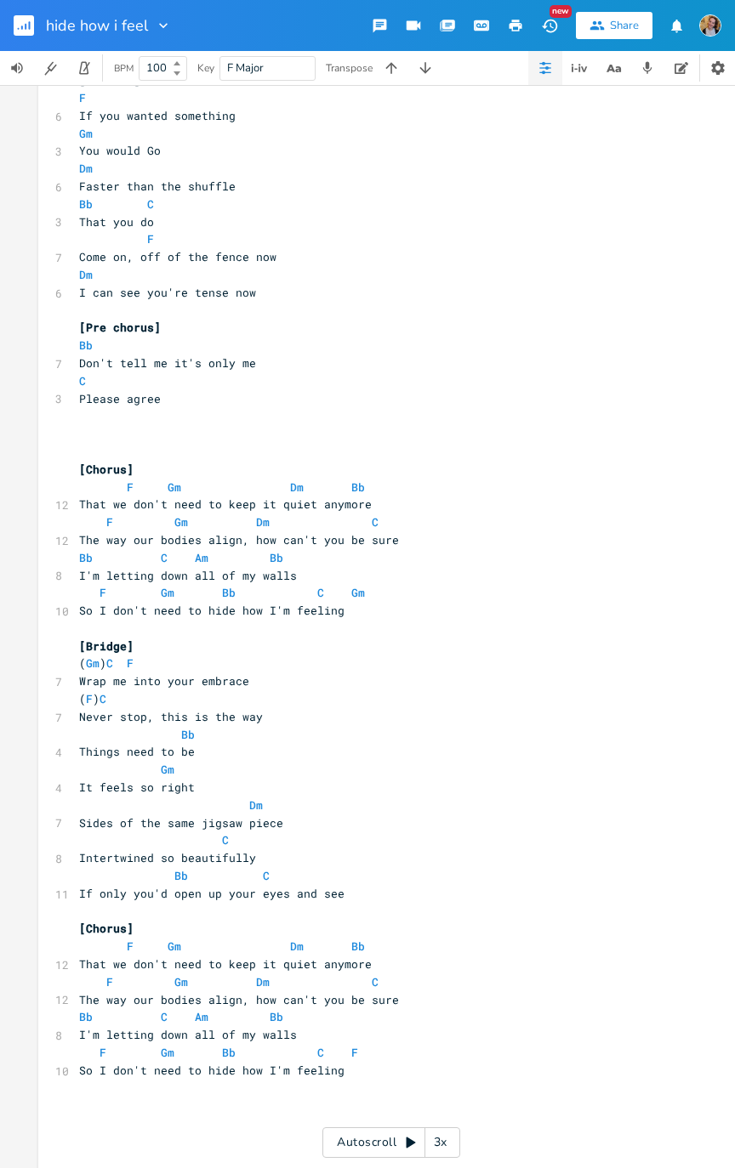
scroll to position [1282, 0]
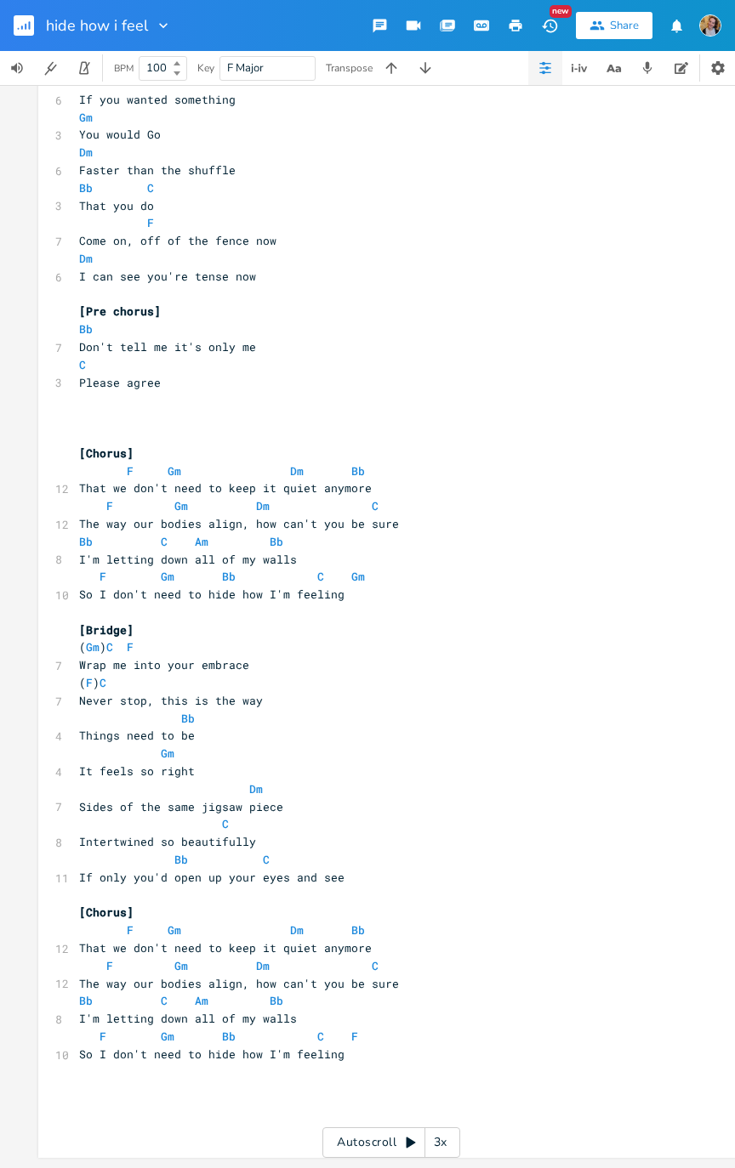
click at [27, 28] on rect "button" at bounding box center [24, 25] width 20 height 20
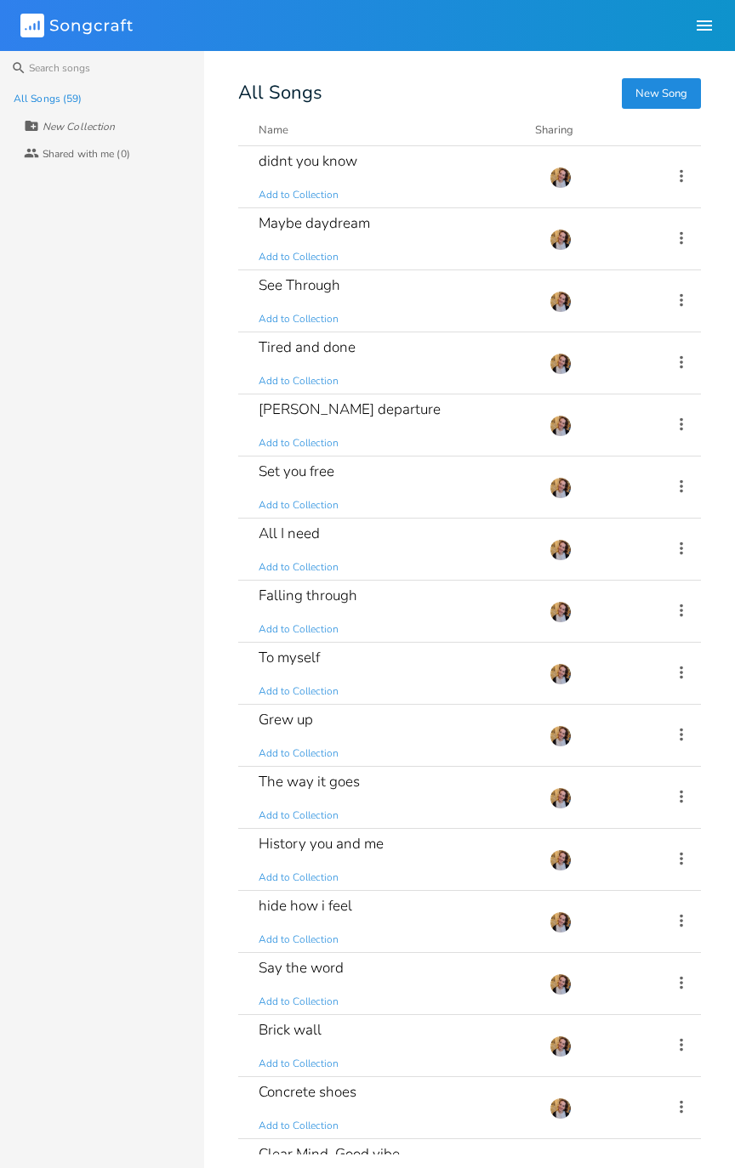
click at [469, 604] on div "Falling through Add to Collection" at bounding box center [393, 611] width 270 height 61
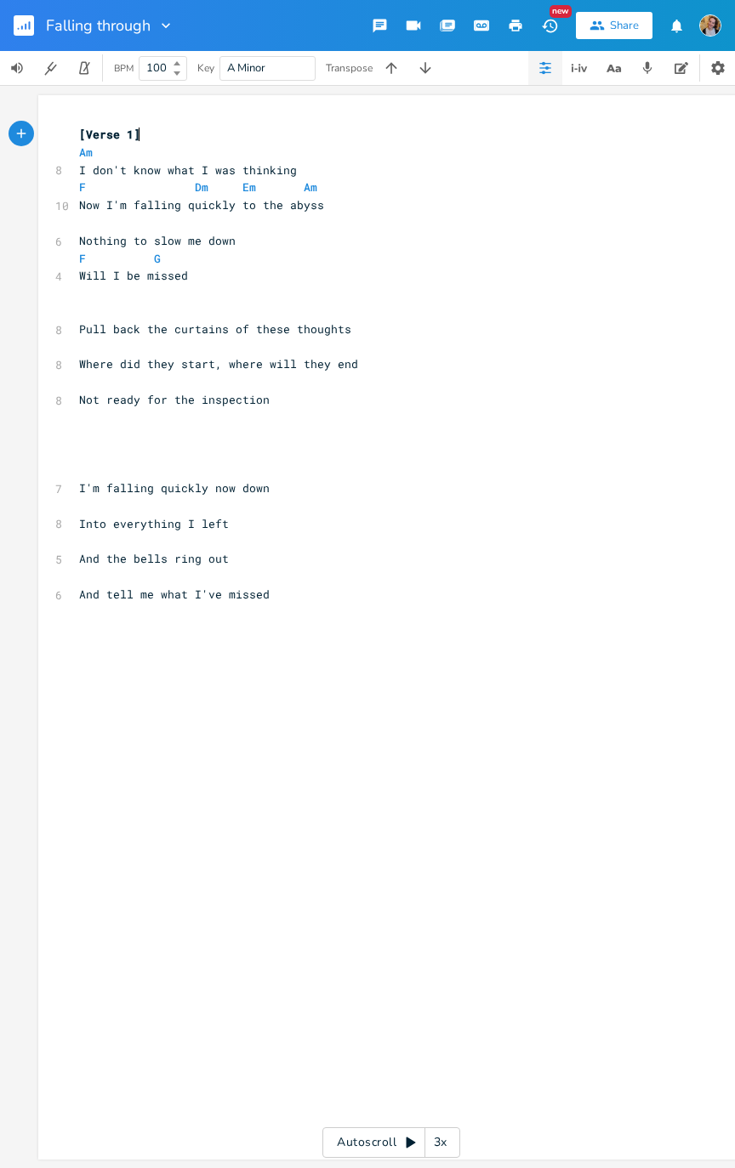
click at [27, 17] on rect "button" at bounding box center [24, 25] width 20 height 20
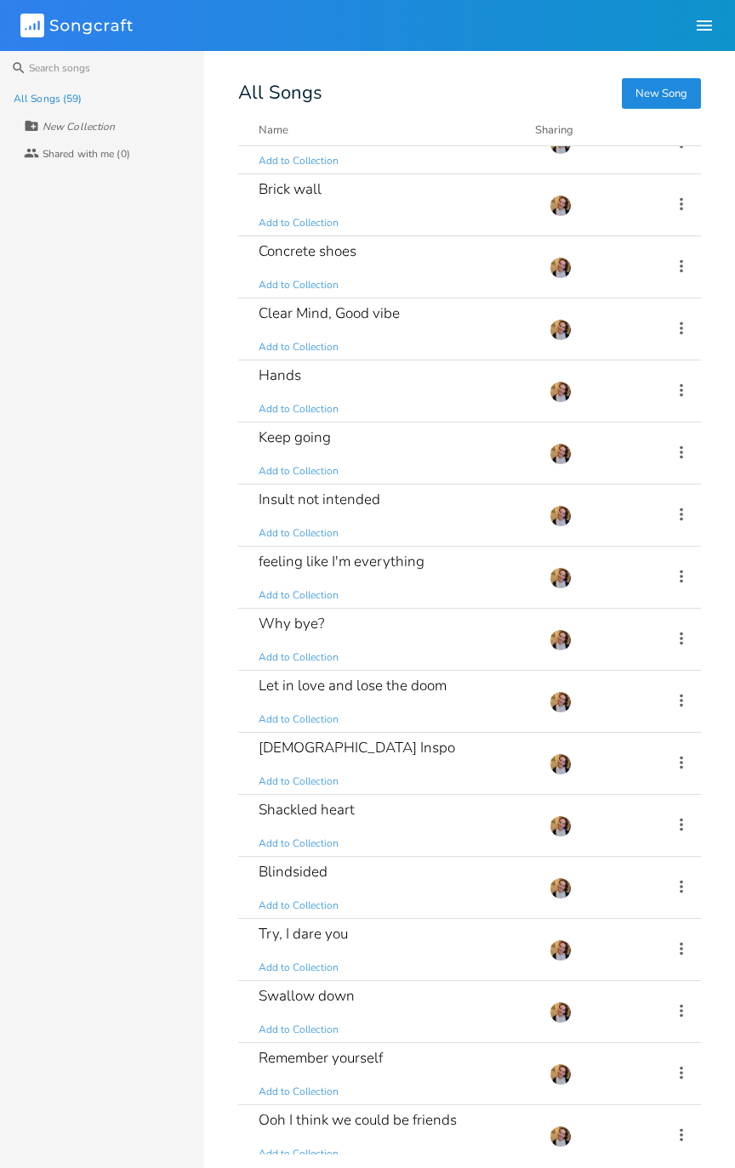
scroll to position [867, 0]
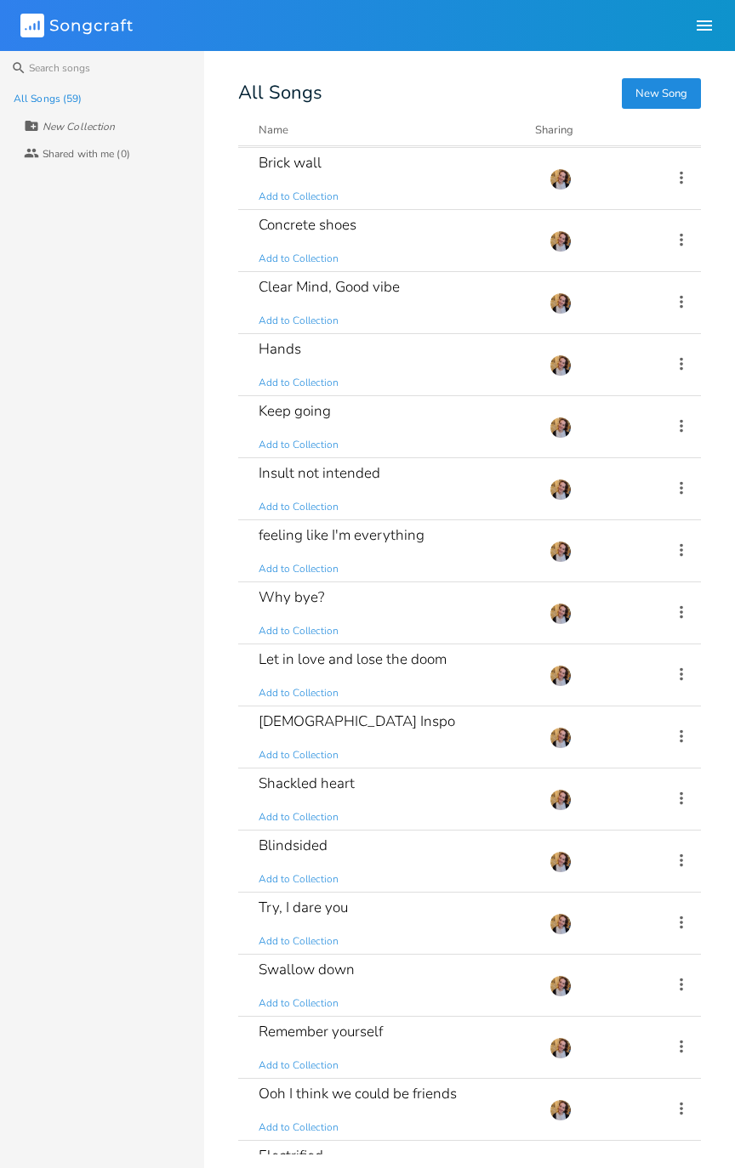
click at [391, 423] on div "Keep going Add to Collection" at bounding box center [393, 426] width 270 height 61
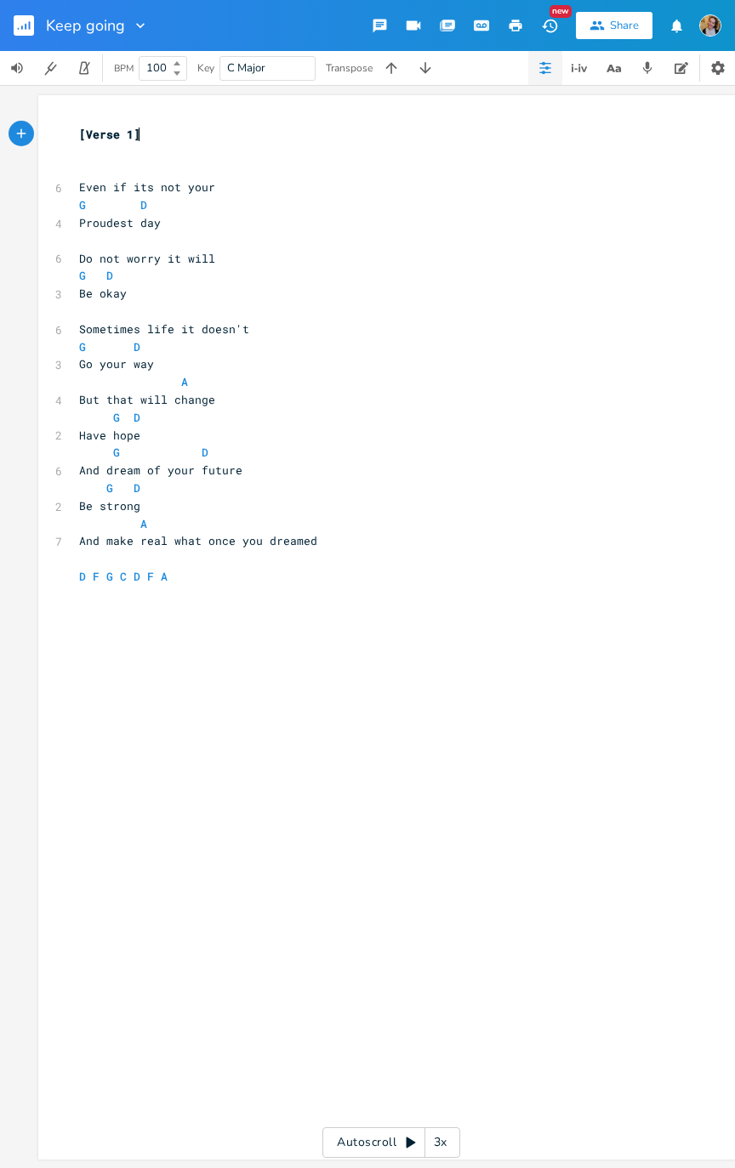
click at [14, 22] on rect "button" at bounding box center [24, 25] width 20 height 20
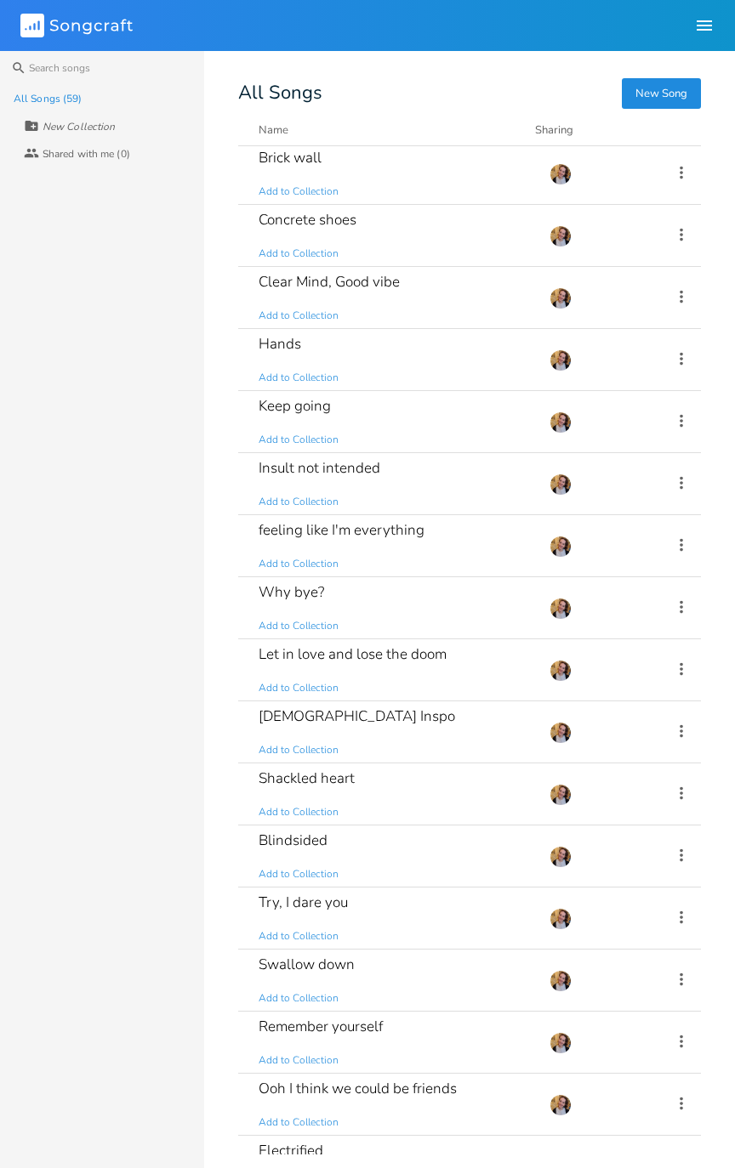
scroll to position [884, 0]
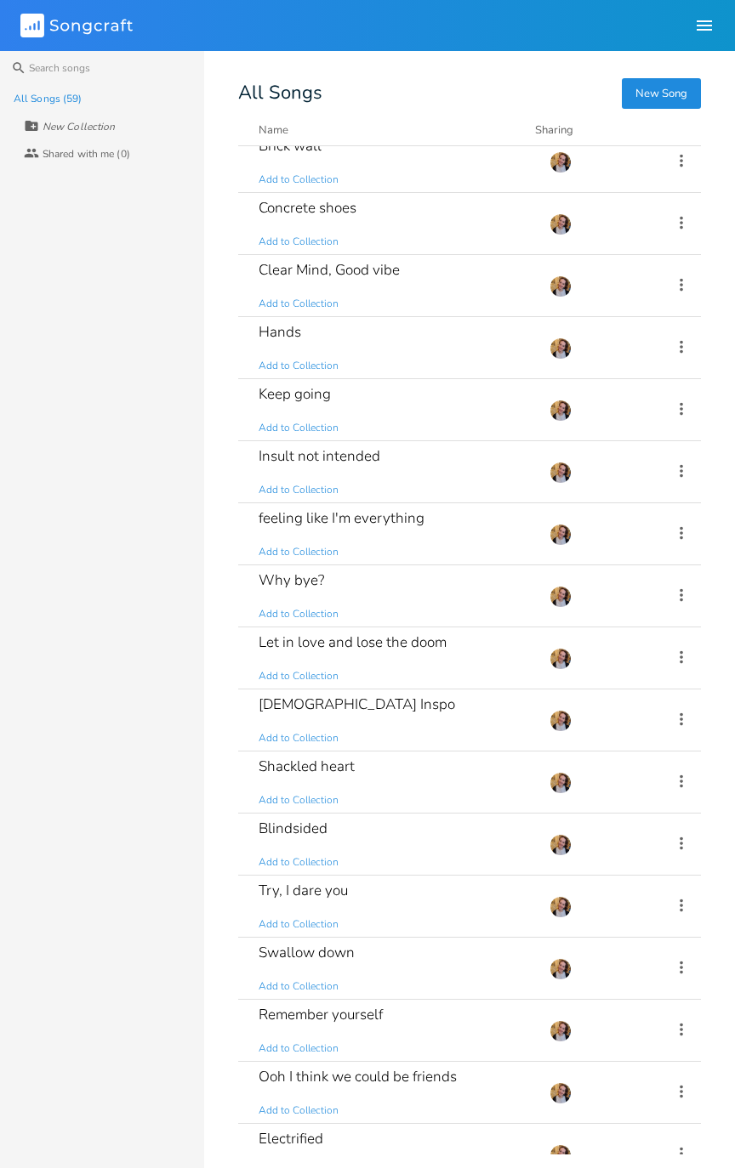
click at [451, 658] on div "Let in love and lose the doom Add to Collection" at bounding box center [393, 657] width 270 height 61
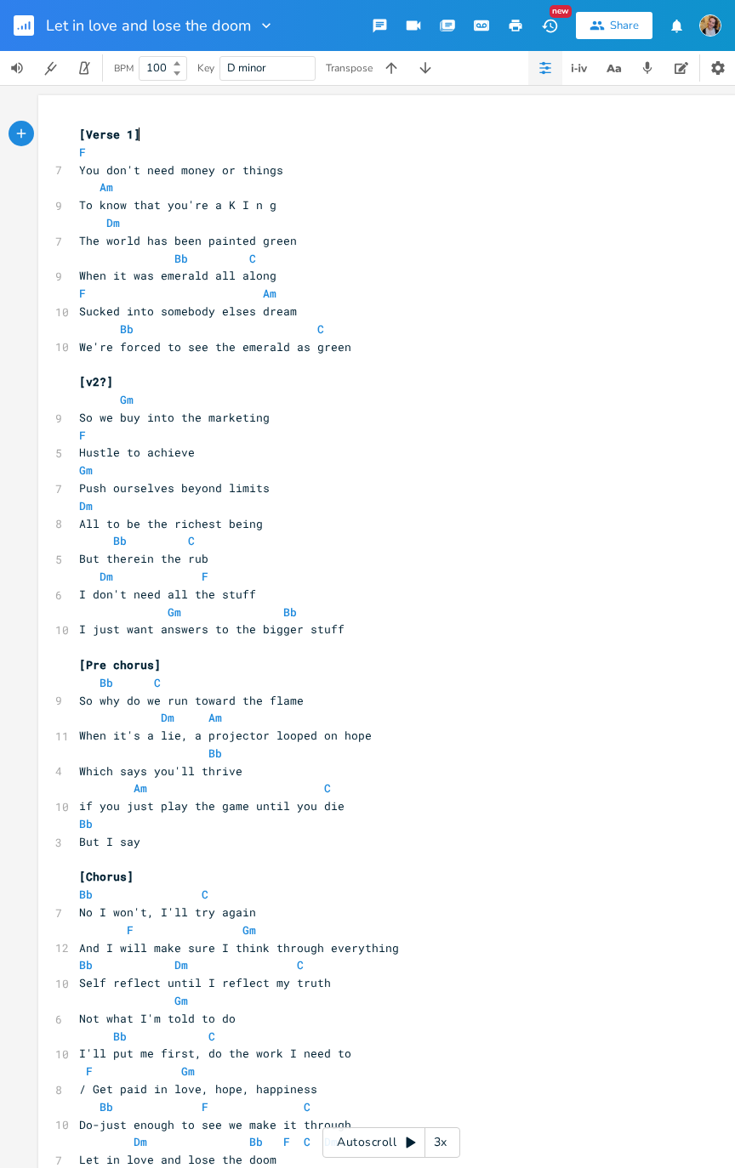
click at [35, 26] on button "button" at bounding box center [31, 25] width 34 height 41
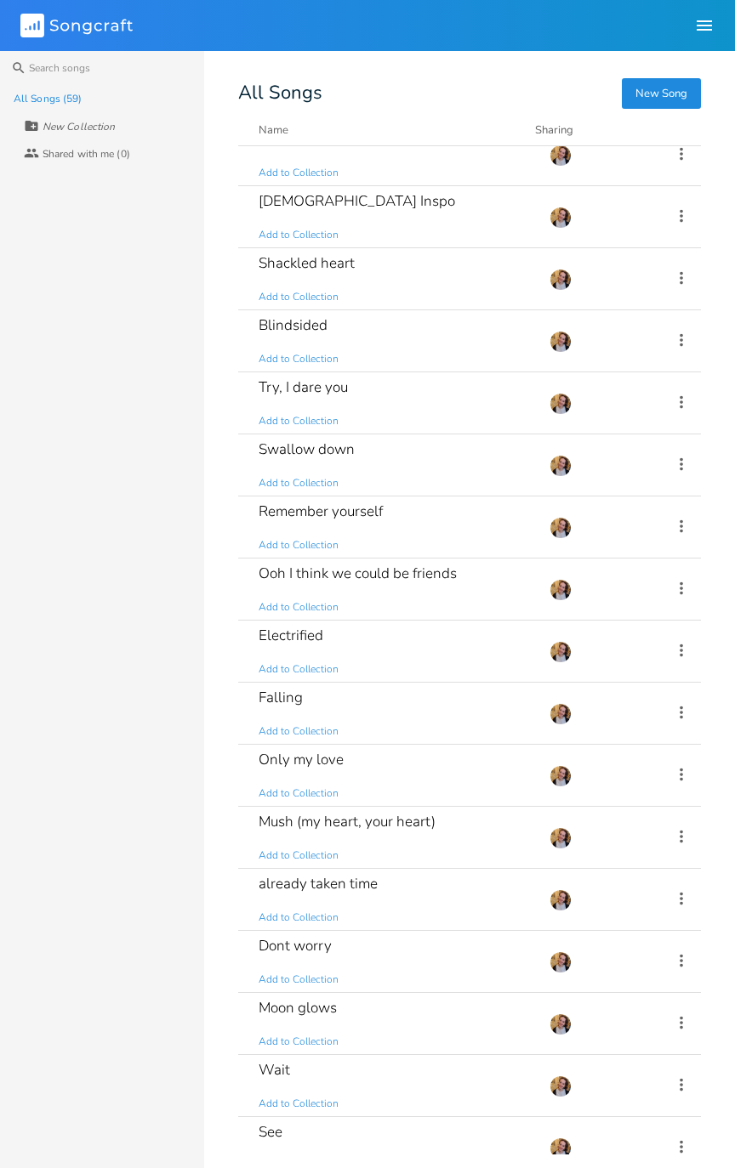
scroll to position [1382, 0]
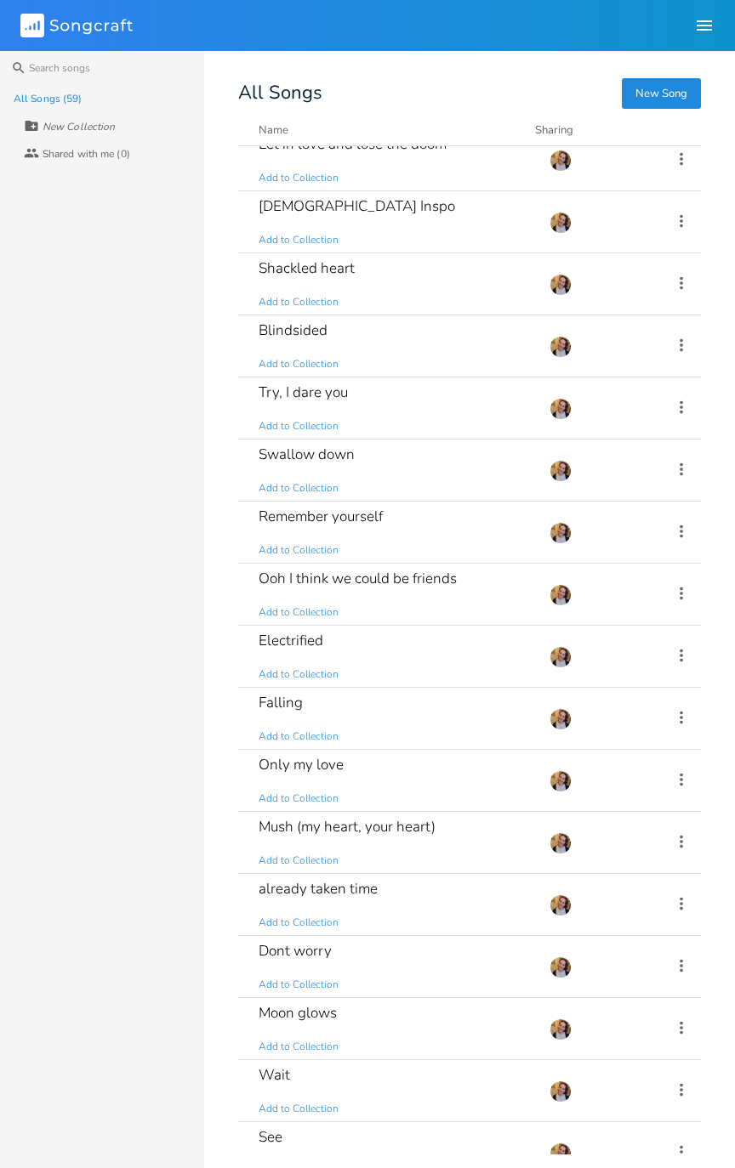
click at [413, 599] on div "Ooh I think we could be friends Add to Collection" at bounding box center [393, 594] width 270 height 61
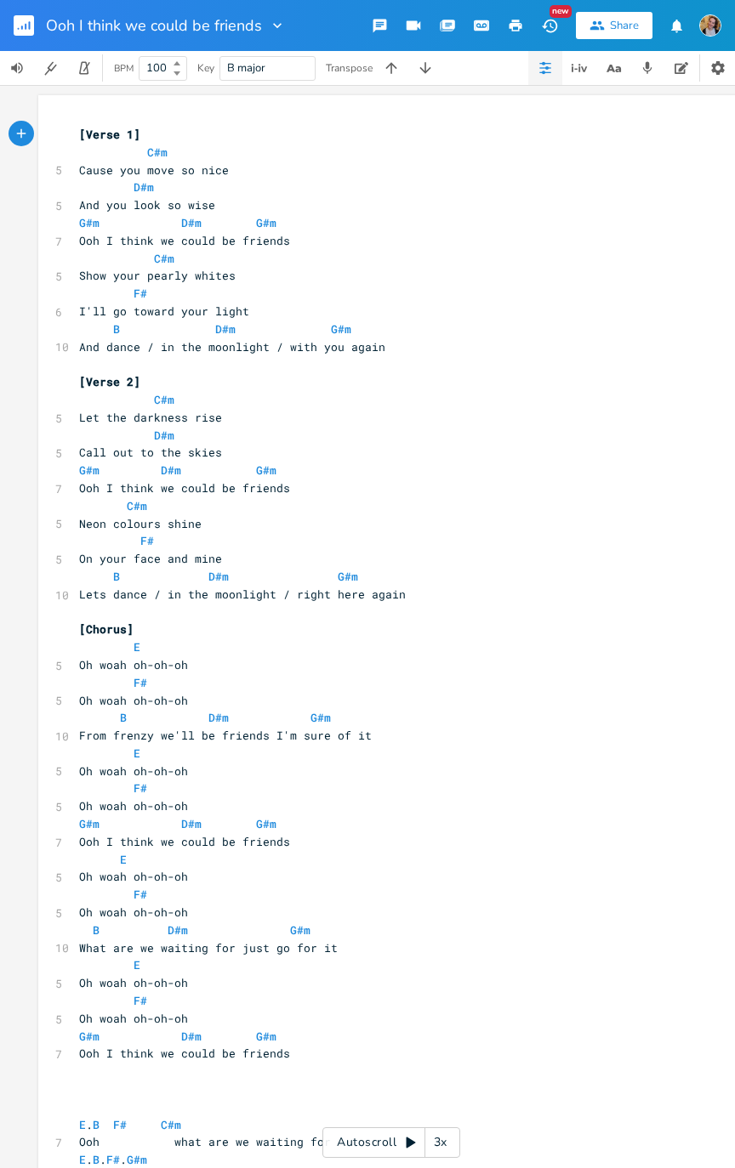
scroll to position [221, 0]
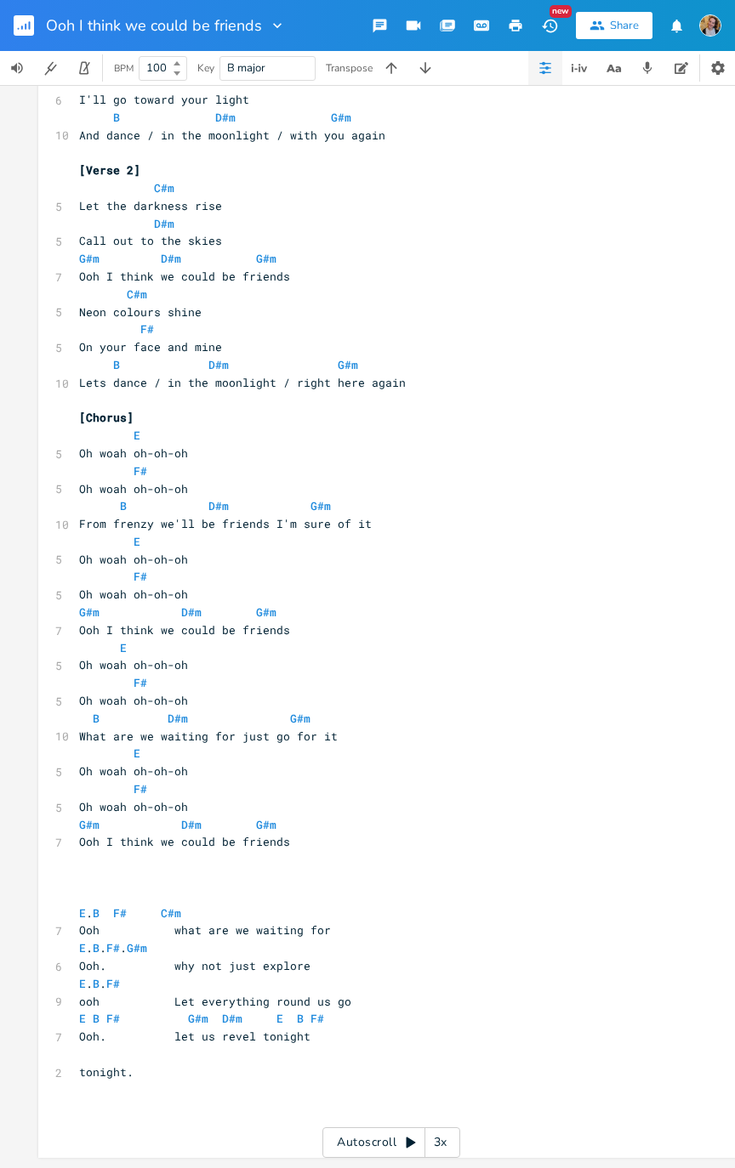
click at [22, 26] on icon "button" at bounding box center [22, 28] width 2 height 4
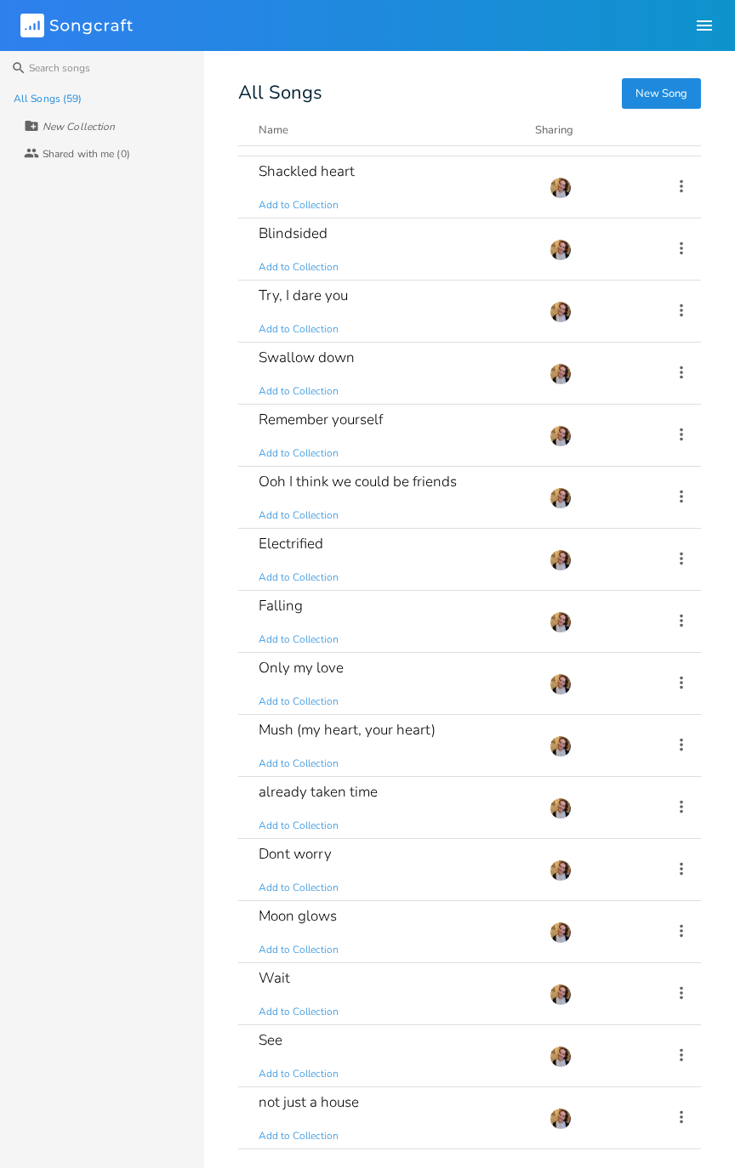
scroll to position [1481, 0]
click at [484, 609] on div "Falling Add to Collection" at bounding box center [393, 619] width 270 height 61
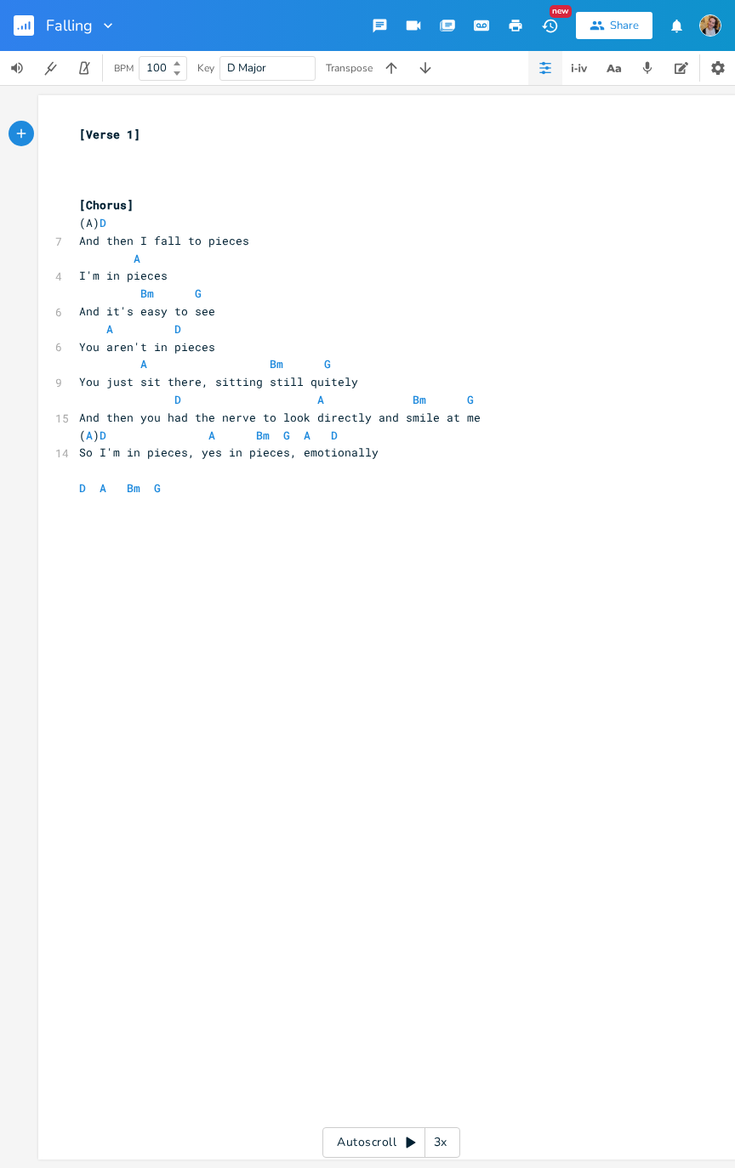
click at [25, 31] on rect "button" at bounding box center [24, 25] width 20 height 20
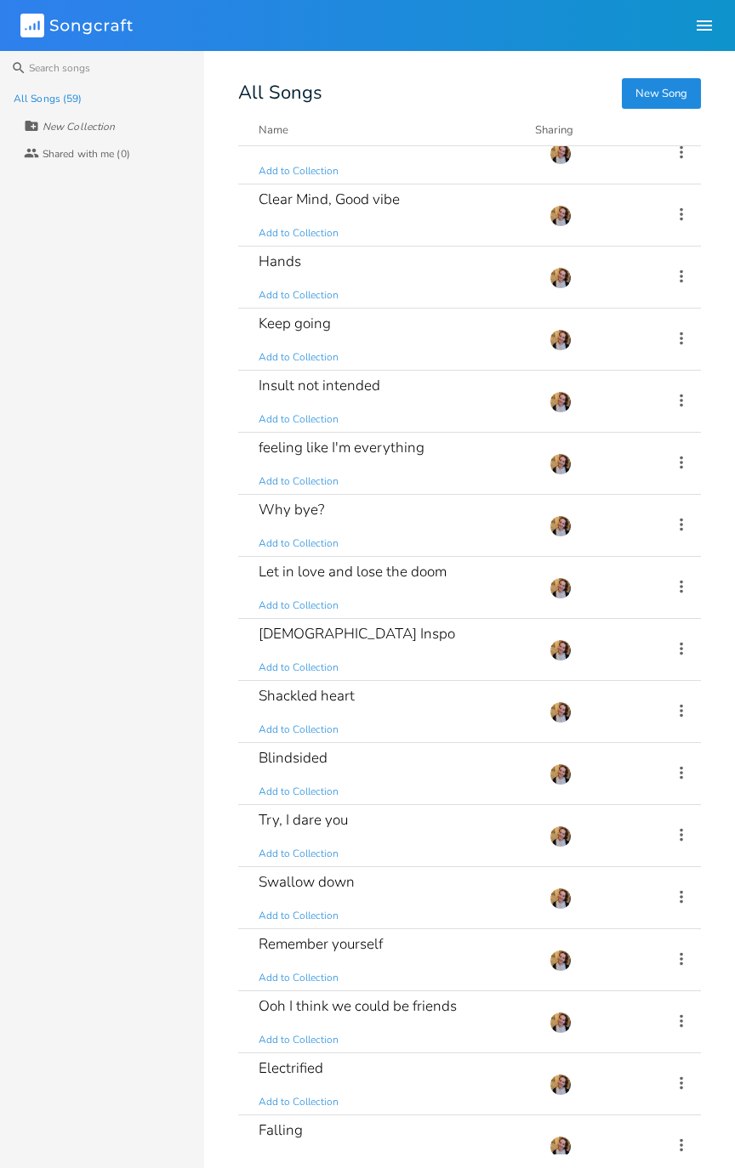
scroll to position [1020, 0]
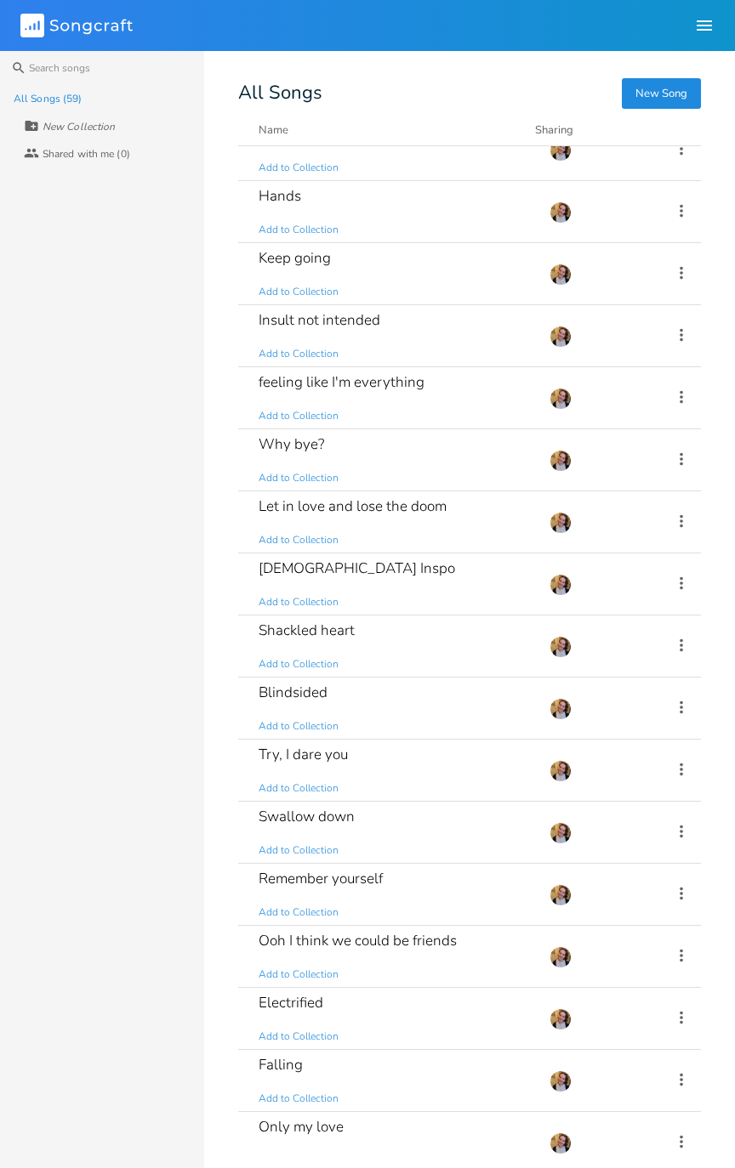
click at [469, 399] on div "feeling like I'm everything Add to Collection" at bounding box center [393, 397] width 270 height 61
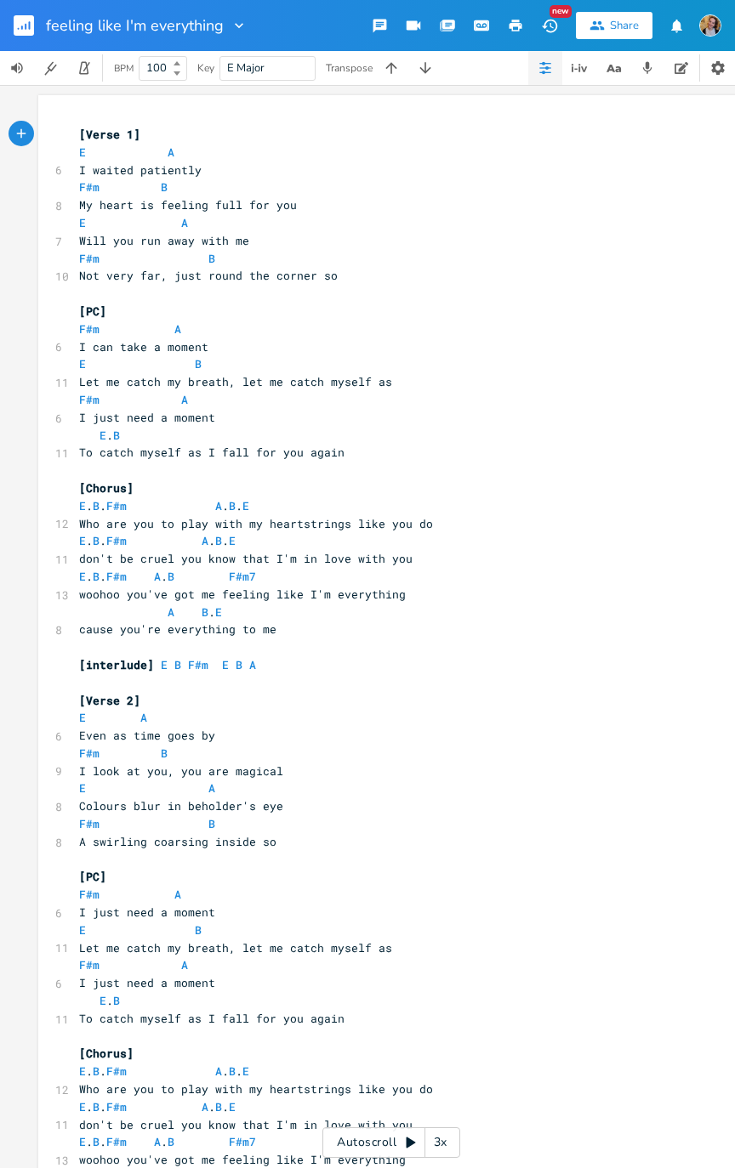
click at [439, 75] on button "button" at bounding box center [425, 68] width 34 height 34
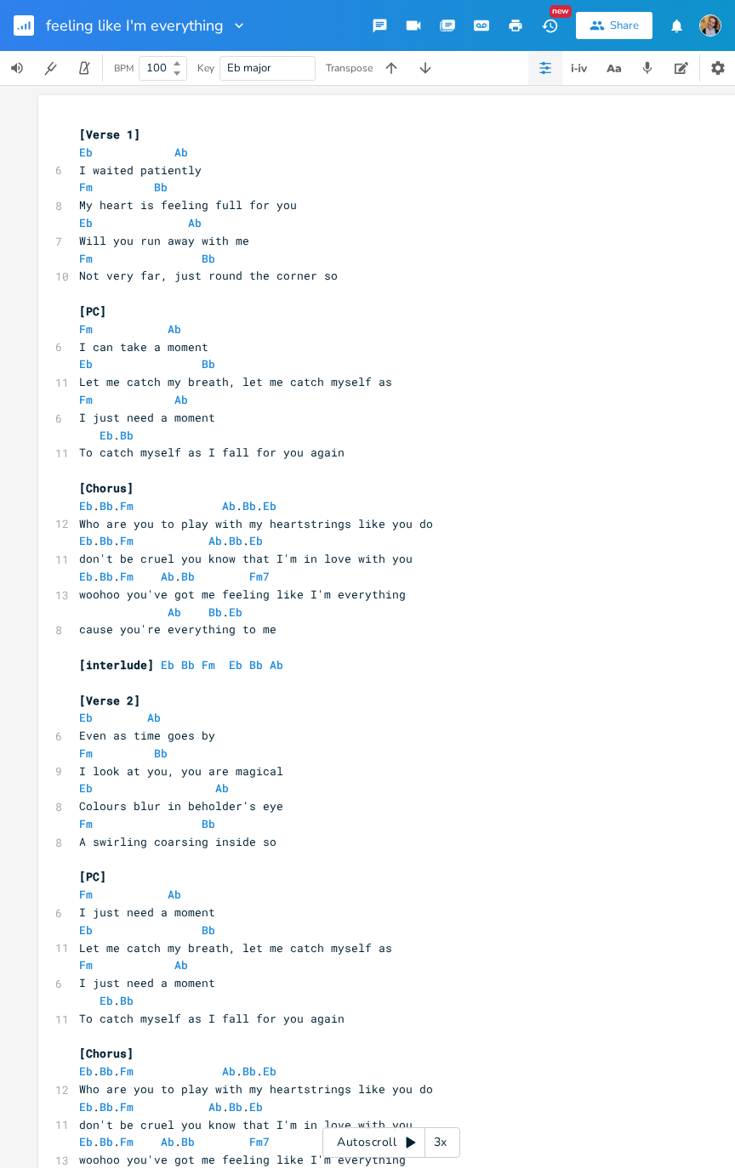
click at [411, 64] on button "button" at bounding box center [425, 68] width 34 height 34
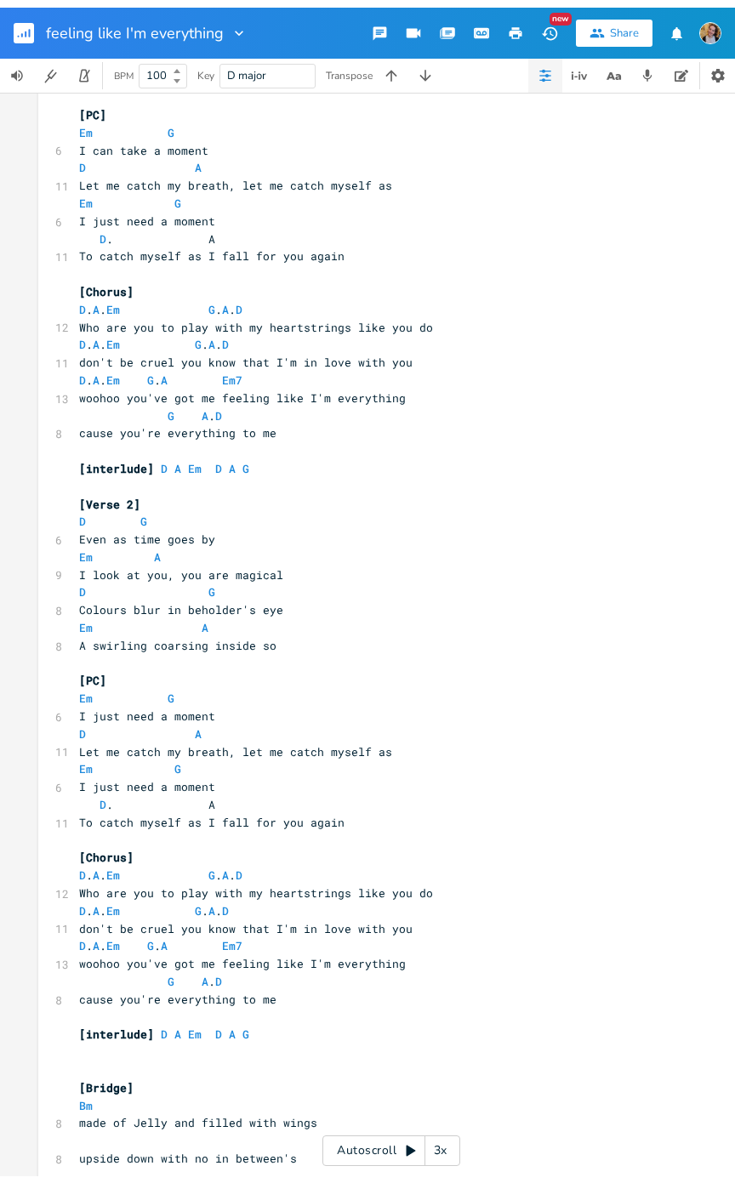
scroll to position [275, 0]
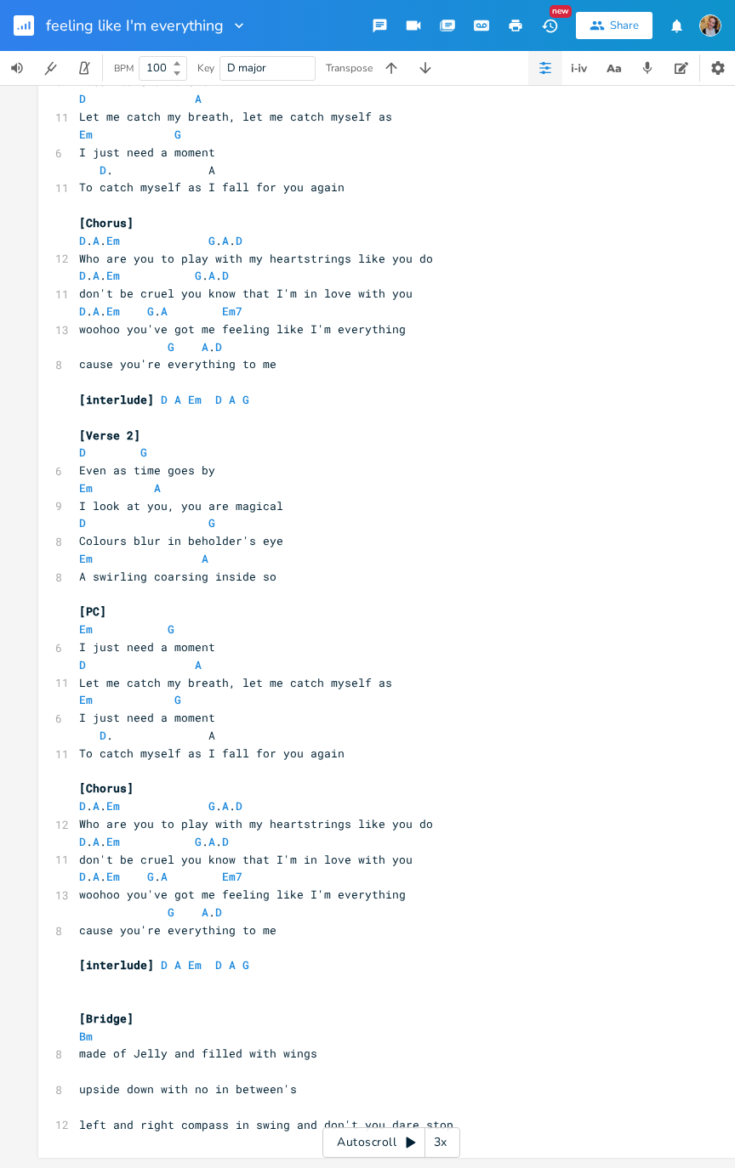
click at [189, 521] on pre "D G" at bounding box center [383, 523] width 614 height 18
click at [186, 533] on span "Colours blur in beholder's eye" at bounding box center [181, 540] width 204 height 15
click at [181, 534] on span "Colours blur in beholder's eye" at bounding box center [181, 540] width 204 height 15
click at [181, 532] on pre "Colours blur in beholder's eye" at bounding box center [383, 541] width 614 height 18
click at [177, 533] on span "Colours blur in beholder's eye" at bounding box center [181, 540] width 204 height 15
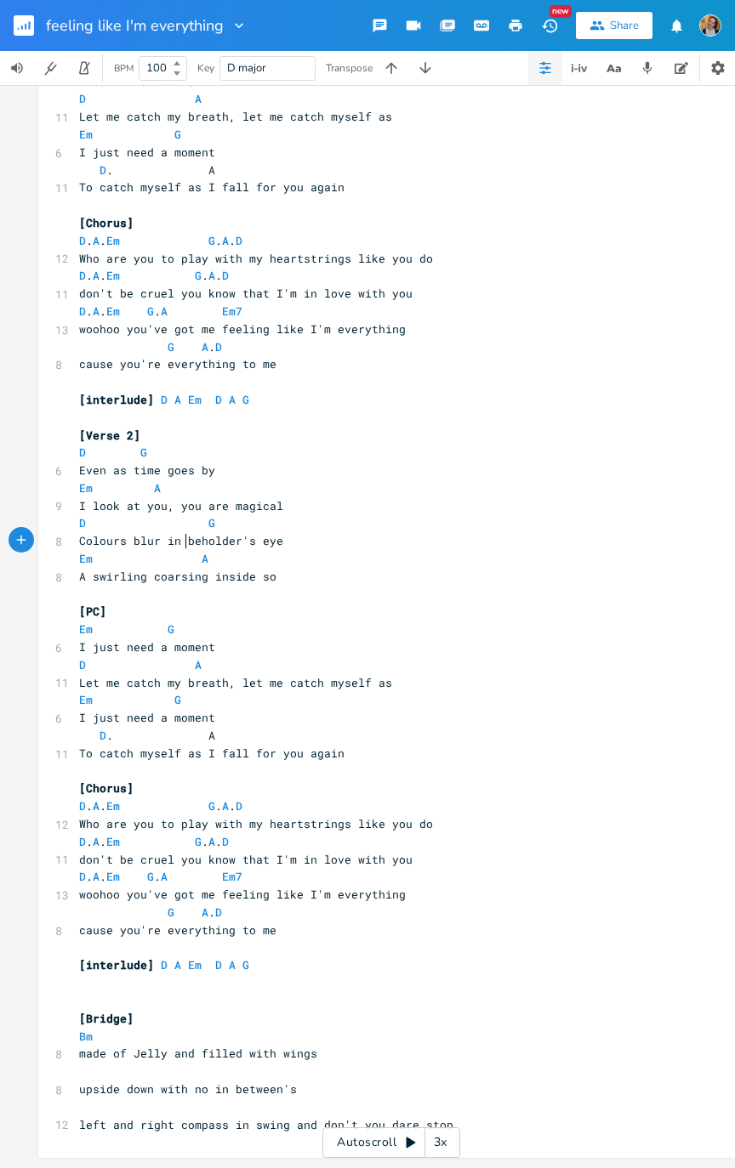
click at [181, 534] on span "Colours blur in beholder's eye" at bounding box center [181, 540] width 204 height 15
click at [179, 533] on span "Colours blur in beholder's eye" at bounding box center [181, 540] width 204 height 15
click at [167, 534] on span "Colours blur in beholder's eye" at bounding box center [181, 540] width 204 height 15
click at [183, 533] on span "Colours blur in beholder's eye" at bounding box center [181, 540] width 204 height 15
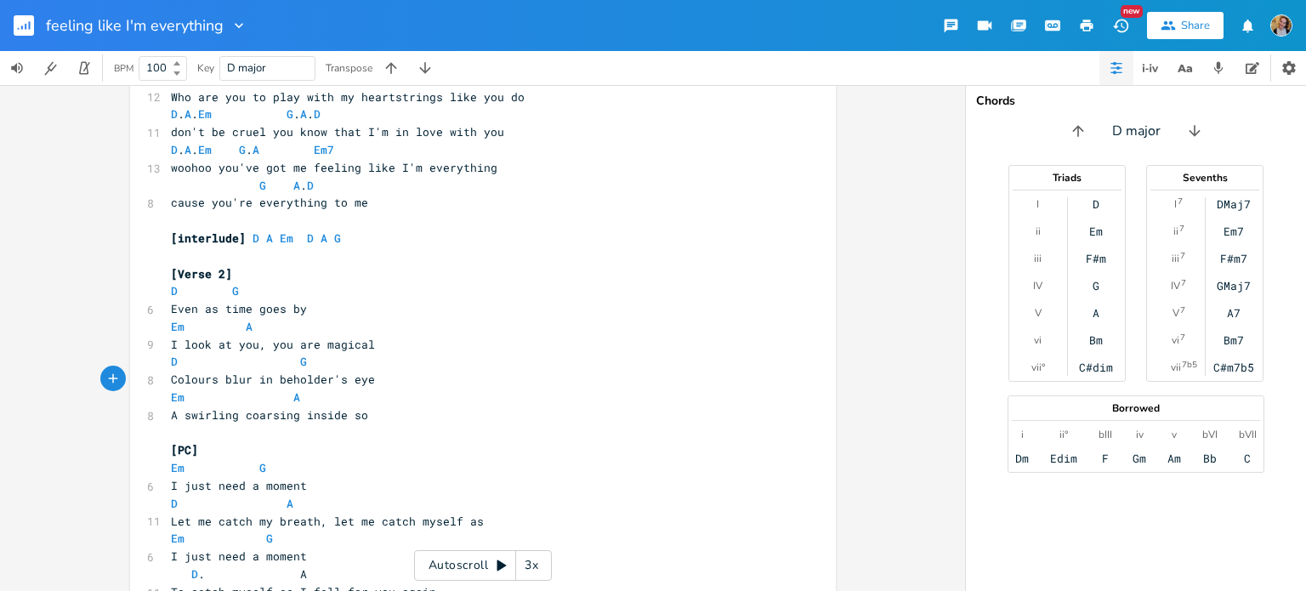
scroll to position [428, 0]
type textarea "this"
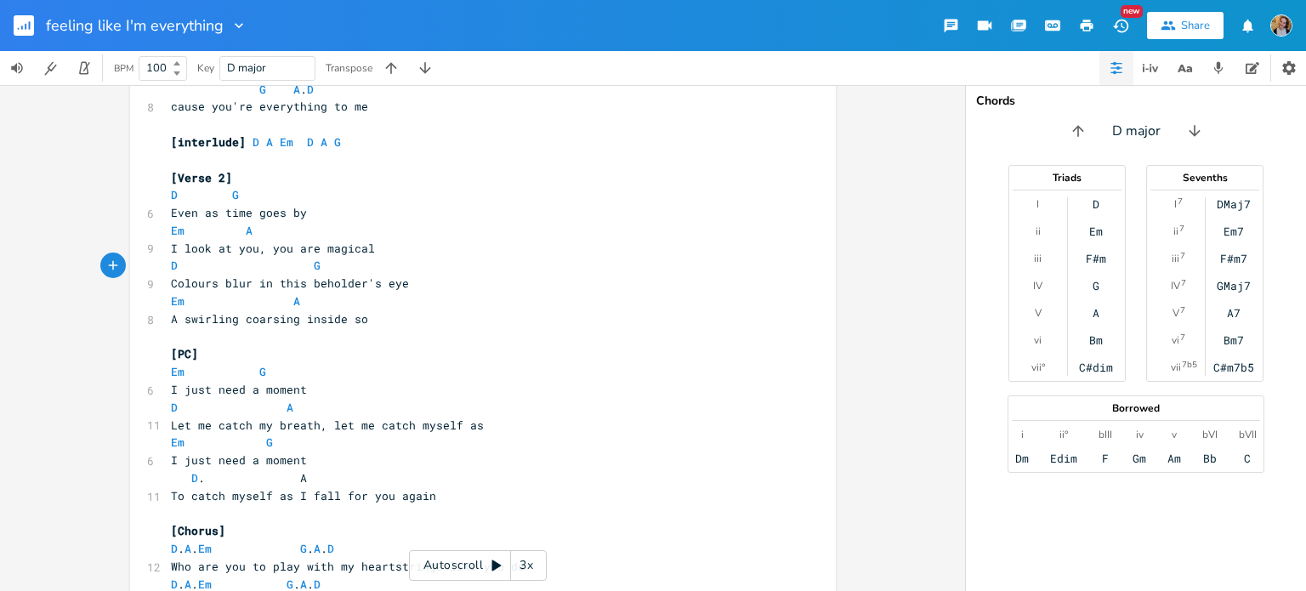
scroll to position [843, 0]
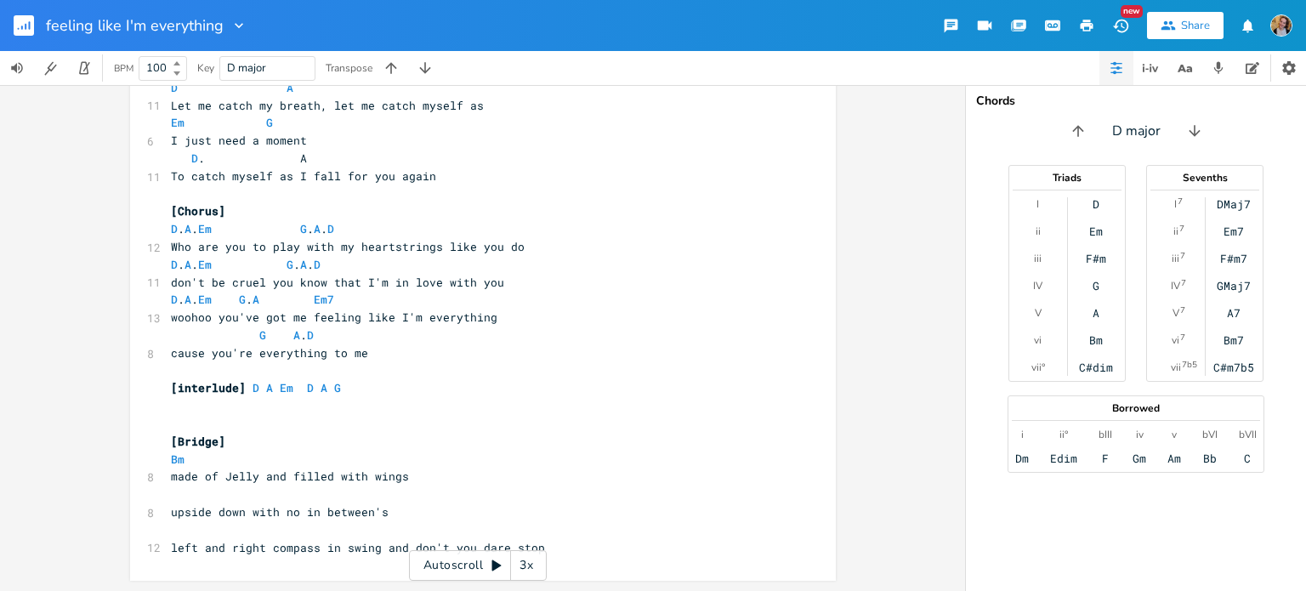
click at [253, 506] on span "upside down with no in between's" at bounding box center [280, 511] width 218 height 15
type textarea "with"
click at [253, 506] on span "upside down with no in between's" at bounding box center [280, 511] width 218 height 15
type textarea ","
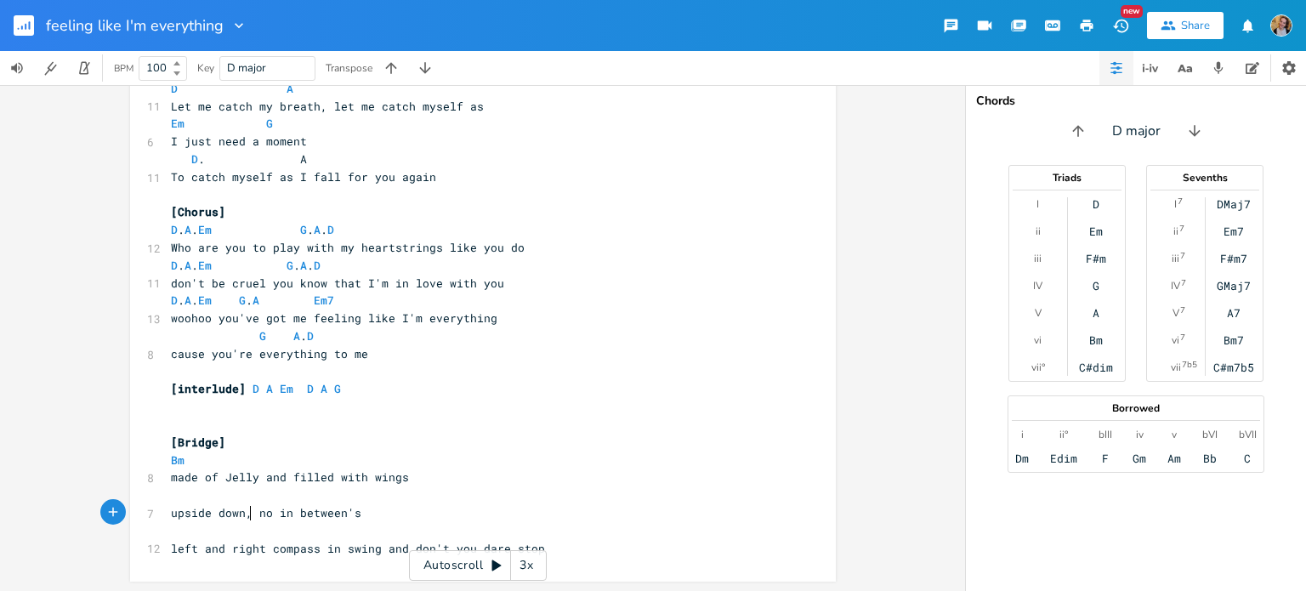
scroll to position [0, 3]
click at [248, 504] on pre "upside down, no in between's" at bounding box center [474, 513] width 614 height 18
type textarea "D"
click at [240, 412] on pre "​" at bounding box center [474, 407] width 614 height 18
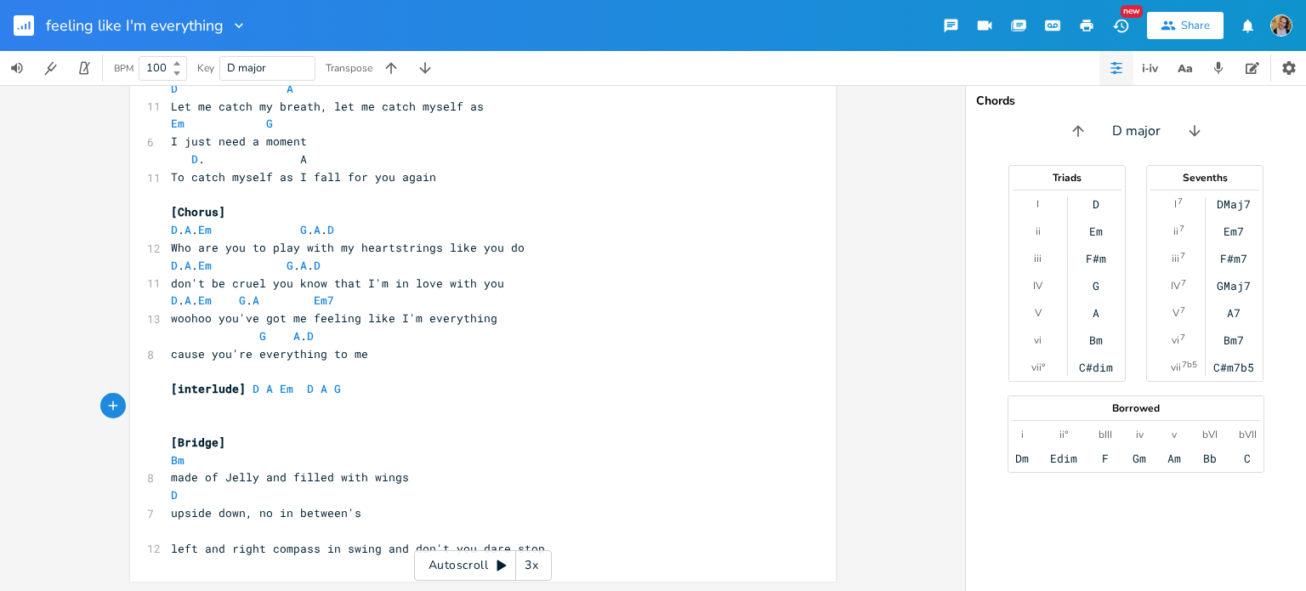
click at [272, 443] on pre "[Bridge]" at bounding box center [474, 443] width 614 height 18
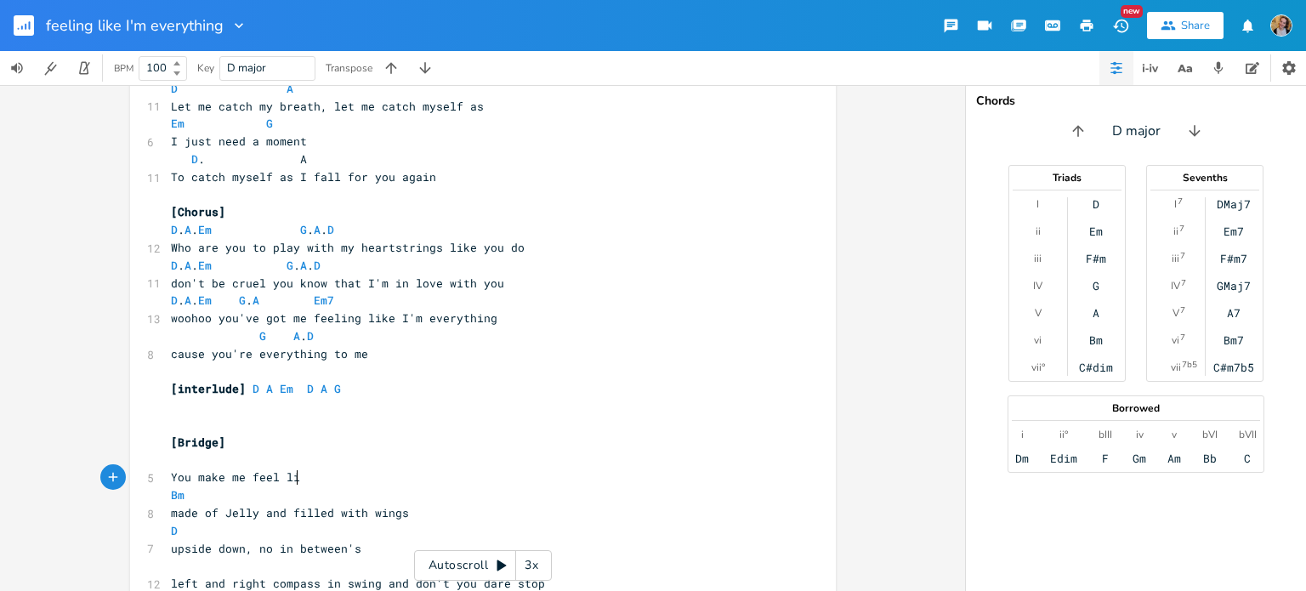
type textarea "You make me feel like"
click at [291, 451] on pre "​" at bounding box center [474, 460] width 614 height 18
click at [257, 453] on pre "​" at bounding box center [474, 460] width 614 height 18
type textarea "G"
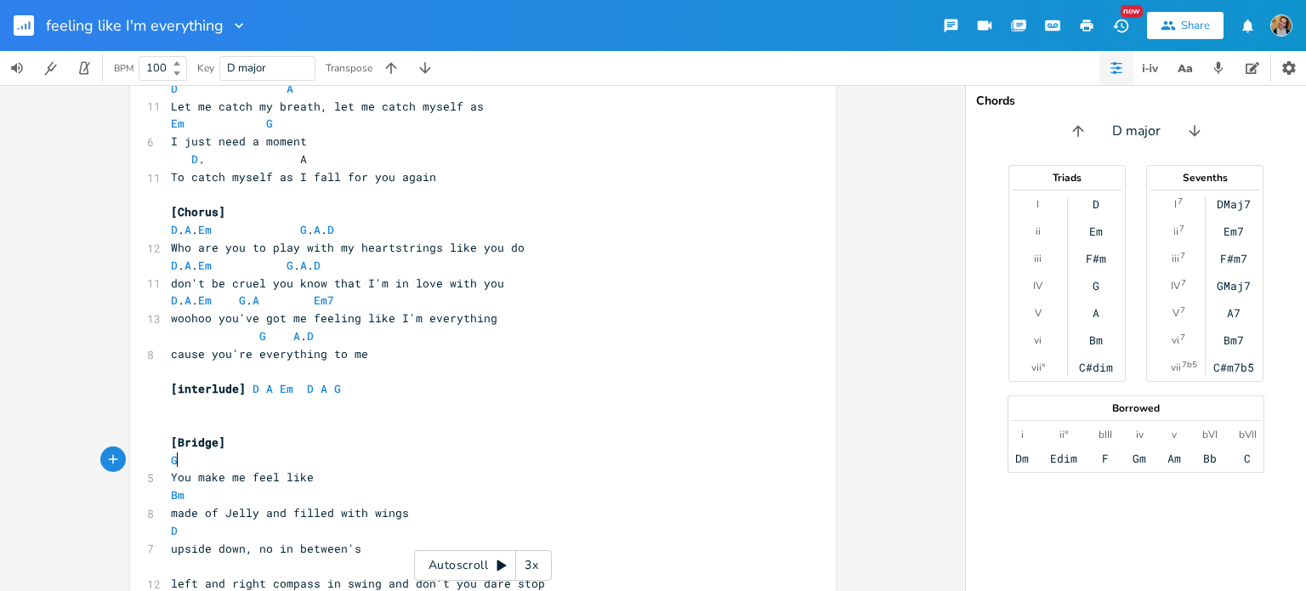
scroll to position [0, 8]
click at [354, 536] on pre "D" at bounding box center [474, 531] width 614 height 18
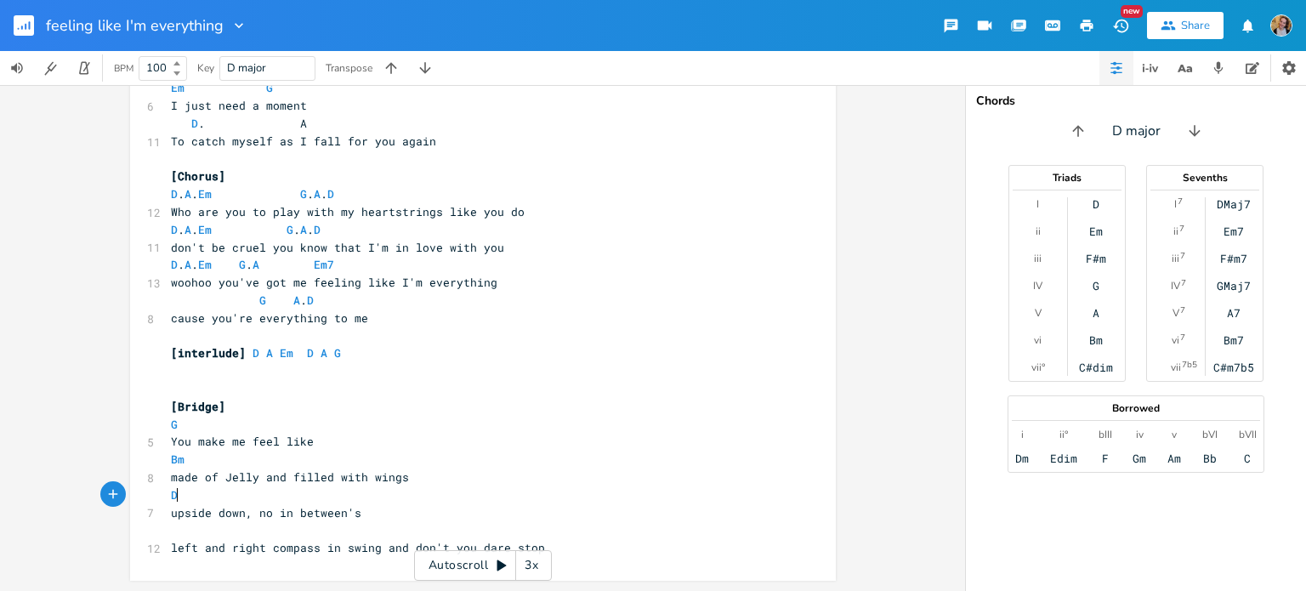
scroll to position [877, 0]
click at [231, 462] on pre "Bm" at bounding box center [474, 460] width 614 height 18
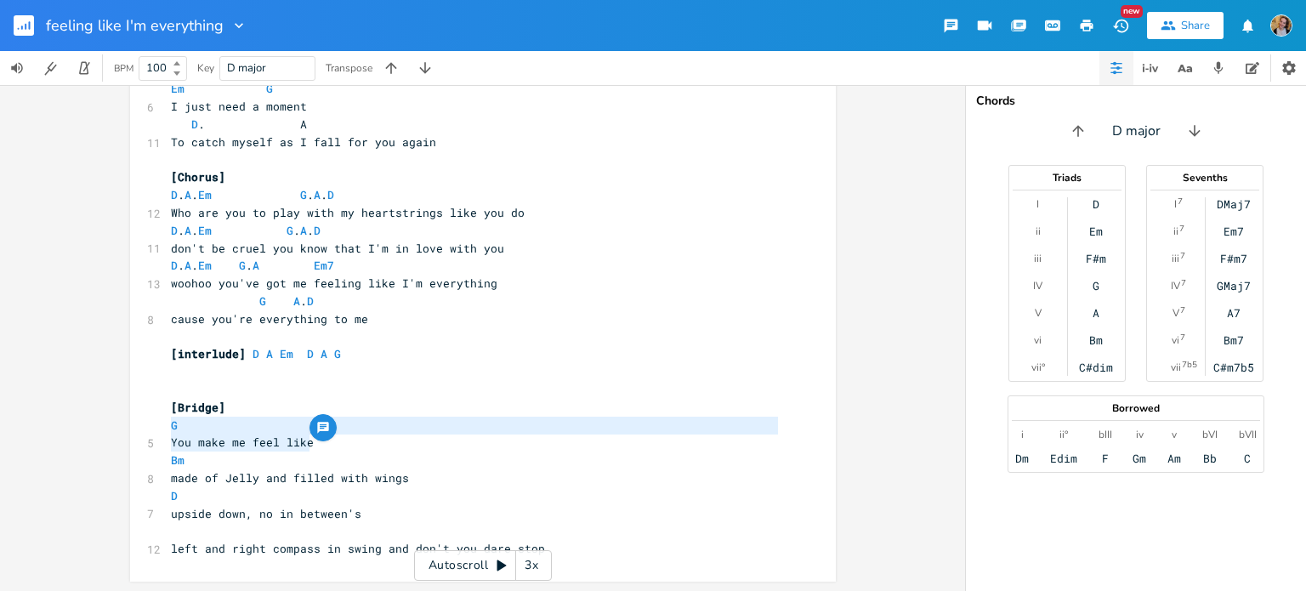
drag, startPoint x: 316, startPoint y: 451, endPoint x: 152, endPoint y: 423, distance: 166.5
type textarea "G You make me feel like"
click at [211, 434] on pre "You make me feel like" at bounding box center [474, 443] width 614 height 18
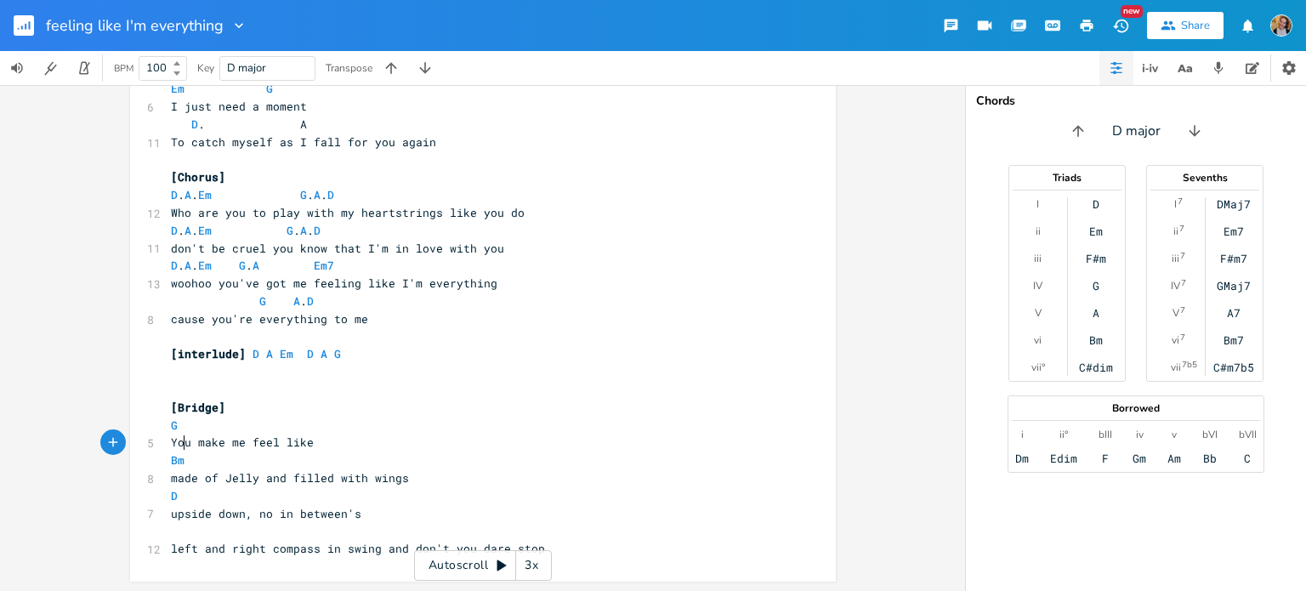
click at [179, 451] on pre "Bm" at bounding box center [474, 460] width 614 height 18
click at [167, 462] on pre "Bm" at bounding box center [474, 460] width 614 height 18
type textarea "E"
click at [215, 421] on pre "G" at bounding box center [474, 426] width 614 height 18
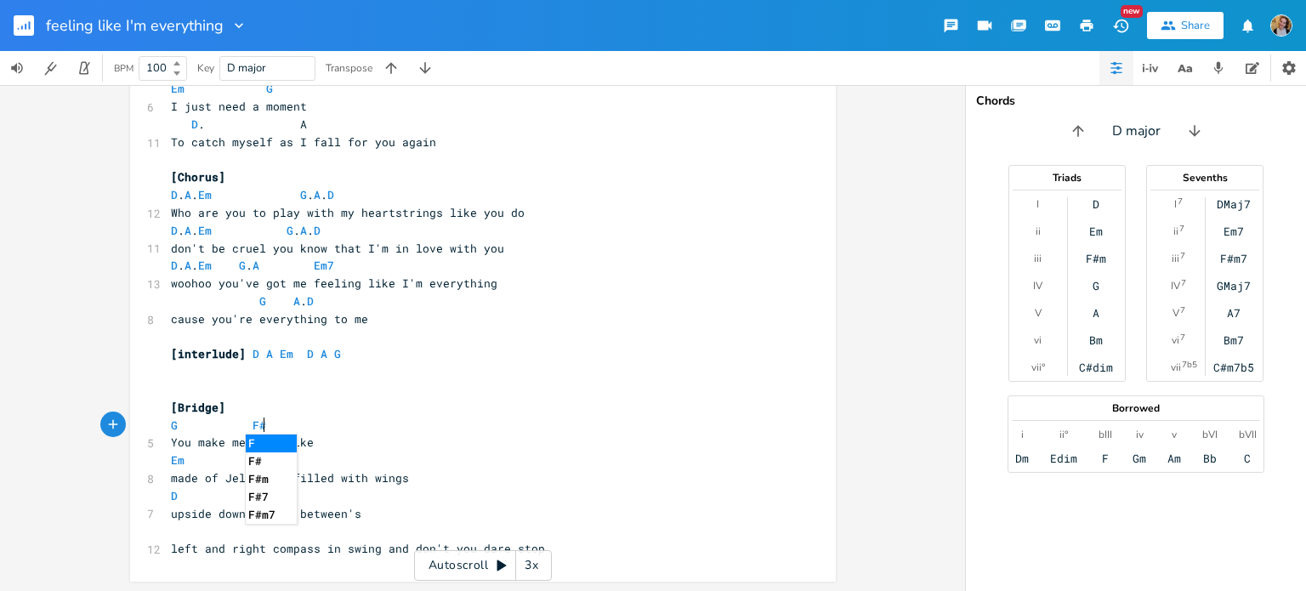
type textarea "F#m"
click at [224, 454] on pre "Em" at bounding box center [474, 460] width 614 height 18
